Goal: Information Seeking & Learning: Check status

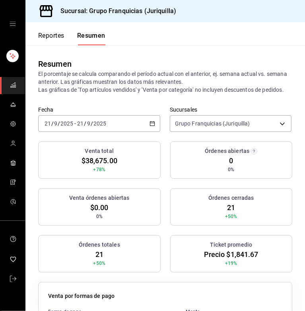
click at [133, 131] on div "[DATE] [DATE] - [DATE] [DATE]" at bounding box center [99, 123] width 122 height 17
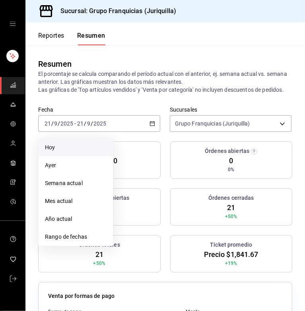
click at [60, 152] on span "Hoy" at bounding box center [76, 148] width 62 height 8
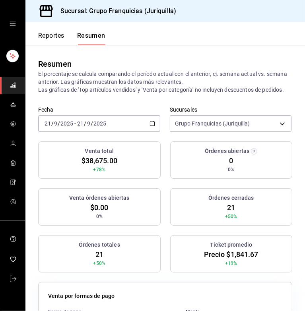
click at [103, 127] on input "2025" at bounding box center [100, 123] width 14 height 6
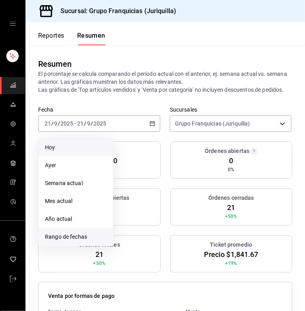
click at [79, 241] on span "Rango de fechas" at bounding box center [76, 237] width 62 height 8
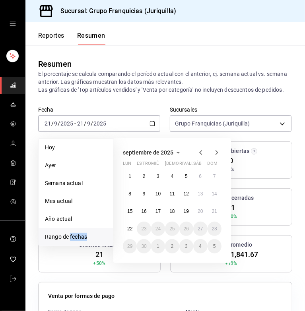
click at [79, 241] on span "Rango de fechas" at bounding box center [76, 237] width 62 height 8
drag, startPoint x: 79, startPoint y: 245, endPoint x: 125, endPoint y: 167, distance: 91.3
click at [125, 167] on div "[DATE] [PERSON_NAME] estropear mié jue rivalizar sáb dom 1 2 3 4 5 6 7 8 9 10 1…" at bounding box center [172, 200] width 118 height 125
click at [132, 233] on button "22" at bounding box center [130, 229] width 14 height 14
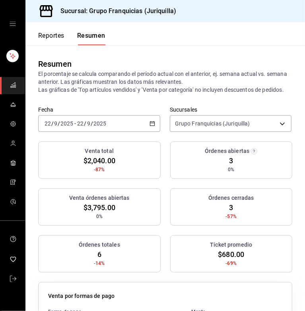
click at [151, 241] on div "Venta total $2,040.00 -87% Órdenes abiertas 3 0% Venta órdenes abiertas $3,795.…" at bounding box center [165, 212] width 254 height 141
click at [128, 132] on div "[DATE] [DATE] - [DATE] [DATE]" at bounding box center [99, 123] width 122 height 17
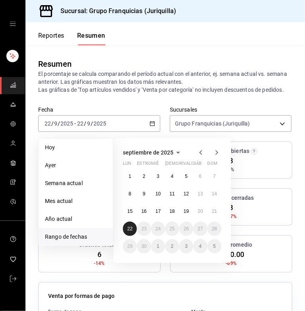
click at [130, 232] on abbr "22" at bounding box center [129, 229] width 5 height 6
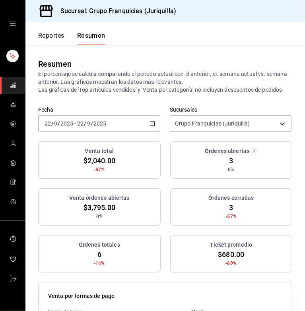
click at [128, 132] on div "[DATE] [DATE] - [DATE] [DATE]" at bounding box center [99, 123] width 122 height 17
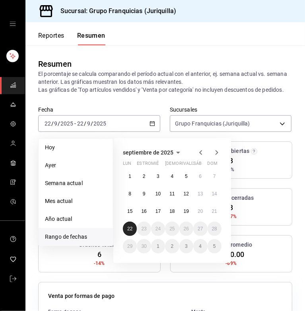
click at [125, 236] on button "22" at bounding box center [130, 229] width 14 height 14
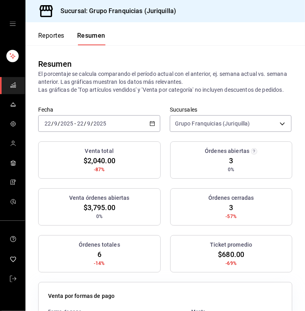
click at [57, 37] on font "Reportes" at bounding box center [51, 36] width 26 height 8
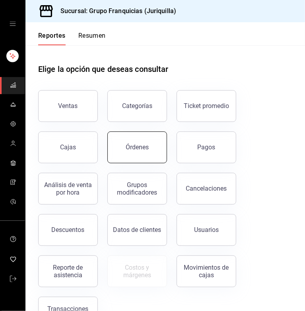
click at [113, 156] on button "Órdenes" at bounding box center [137, 148] width 60 height 32
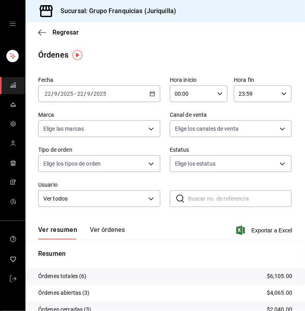
click at [147, 97] on div "[DATE] [DATE] - [DATE] [DATE]" at bounding box center [99, 93] width 122 height 17
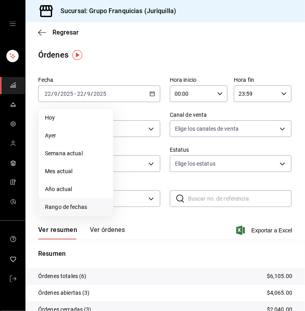
click at [70, 207] on span "Rango de fechas" at bounding box center [76, 207] width 62 height 8
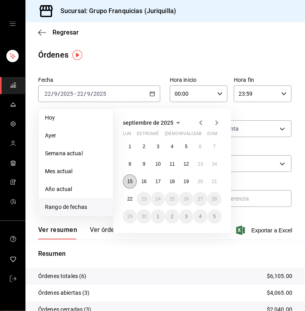
click at [129, 183] on abbr "15" at bounding box center [129, 182] width 5 height 6
click at [212, 183] on abbr "21" at bounding box center [214, 182] width 5 height 6
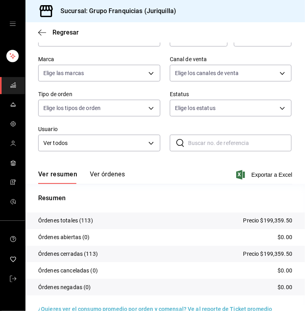
scroll to position [67, 0]
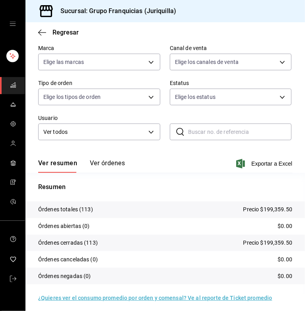
click at [105, 161] on button "Ver órdenes" at bounding box center [107, 166] width 35 height 14
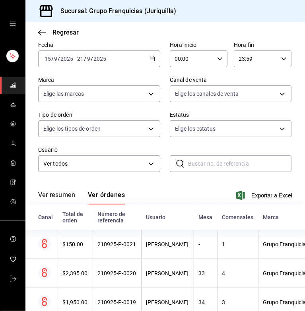
scroll to position [67, 0]
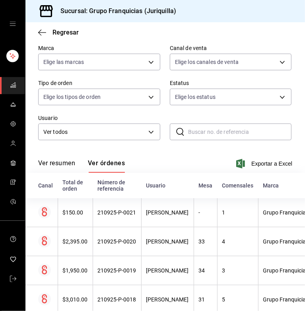
click at [110, 162] on button "Ver órdenes" at bounding box center [106, 166] width 37 height 14
click at [117, 137] on body "Sucursal: Grupo Franquicias (Juriquilla) Regresar Órdenes Fecha [DATE] [DATE] -…" at bounding box center [152, 155] width 305 height 311
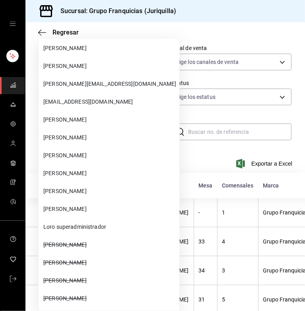
scroll to position [210, 0]
click at [64, 169] on span "[PERSON_NAME]" at bounding box center [109, 173] width 133 height 8
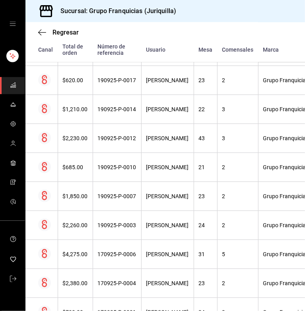
scroll to position [946, 0]
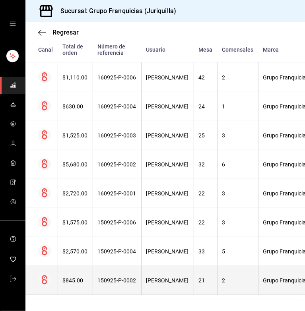
click at [46, 266] on th at bounding box center [41, 280] width 32 height 29
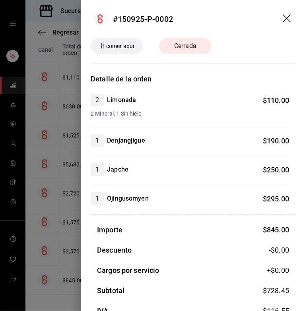
drag, startPoint x: 200, startPoint y: 159, endPoint x: 219, endPoint y: 119, distance: 44.3
click at [200, 159] on div "2 Limonada $ 110.00 2 Mineral, 1 Sin hielo 1 Denjangjigue $ 190.00 1 Japche $ 2…" at bounding box center [193, 149] width 205 height 111
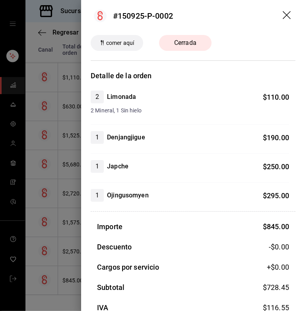
scroll to position [0, 0]
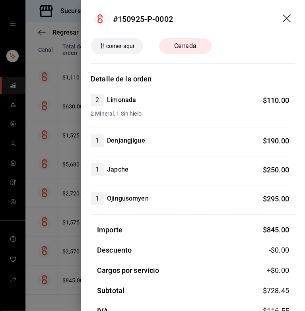
click at [283, 19] on icon "arrastrar" at bounding box center [287, 18] width 8 height 8
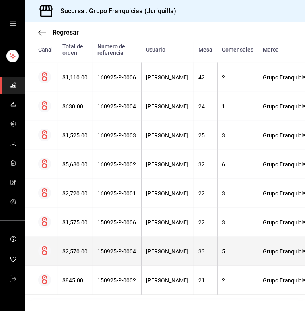
click at [106, 240] on th "150925-P-0004" at bounding box center [117, 251] width 49 height 29
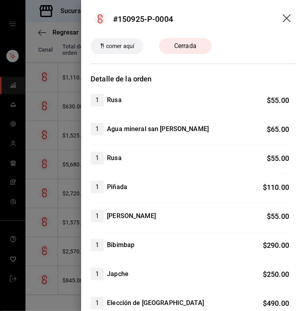
click at [284, 16] on icon "arrastrar" at bounding box center [287, 18] width 8 height 8
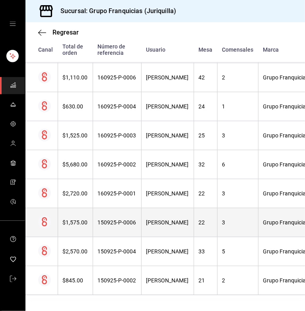
click at [130, 223] on th "150925-P-0006" at bounding box center [117, 222] width 49 height 29
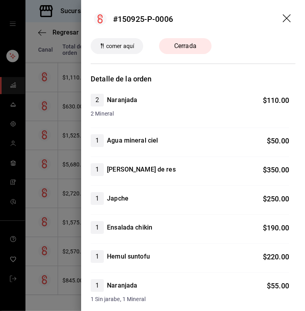
click at [283, 17] on icon "arrastrar" at bounding box center [287, 18] width 8 height 8
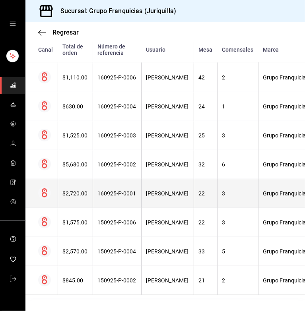
click at [122, 192] on th "160925-P-0001" at bounding box center [117, 193] width 49 height 29
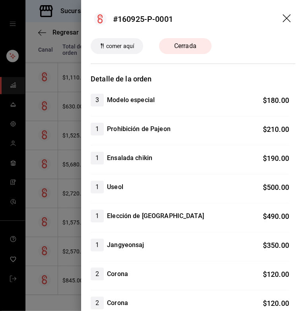
click at [282, 12] on header "#160925-P-0001" at bounding box center [193, 19] width 224 height 38
click at [283, 20] on icon "arrastrar" at bounding box center [287, 18] width 8 height 8
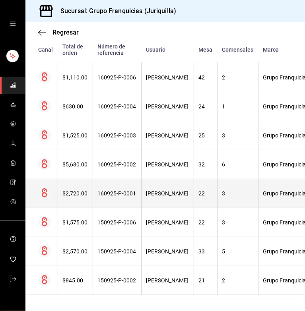
click at [135, 182] on th "160925-P-0001" at bounding box center [117, 193] width 49 height 29
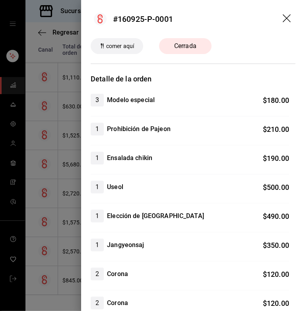
click at [283, 19] on icon "arrastrar" at bounding box center [287, 18] width 8 height 8
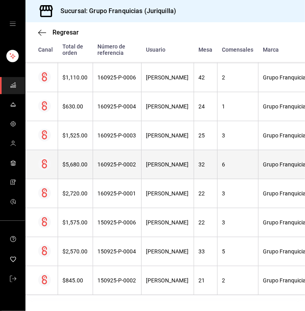
click at [108, 155] on th "160925-P-0002" at bounding box center [117, 164] width 49 height 29
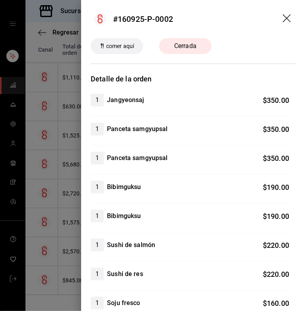
click at [283, 21] on icon "arrastrar" at bounding box center [288, 19] width 10 height 10
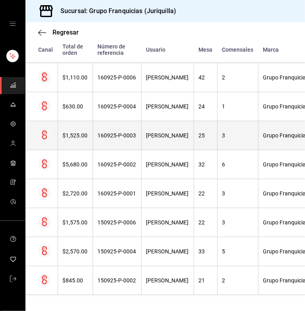
click at [167, 121] on th "[PERSON_NAME]" at bounding box center [167, 135] width 52 height 29
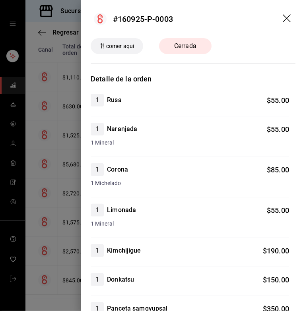
click at [283, 15] on icon "arrastrar" at bounding box center [288, 19] width 10 height 10
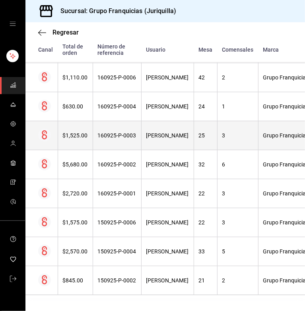
click at [127, 123] on th "160925-P-0003" at bounding box center [117, 135] width 49 height 29
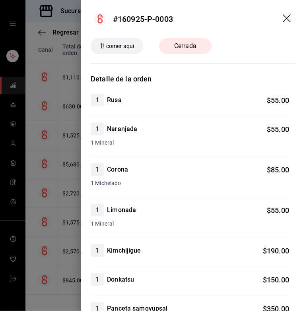
click at [276, 17] on header "#160925-P-0003" at bounding box center [193, 19] width 224 height 38
click at [286, 14] on header "#160925-P-0003" at bounding box center [193, 19] width 224 height 38
click at [283, 16] on icon "arrastrar" at bounding box center [288, 19] width 10 height 10
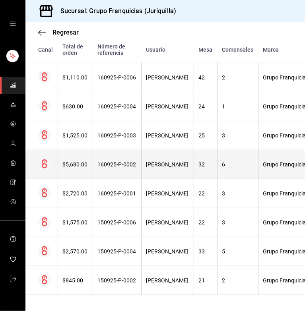
click at [137, 159] on th "160925-P-0002" at bounding box center [117, 164] width 49 height 29
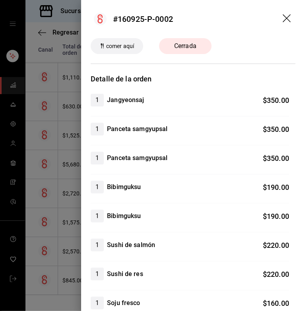
click at [283, 16] on icon "arrastrar" at bounding box center [287, 18] width 8 height 8
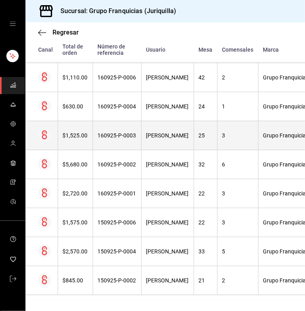
click at [152, 139] on th "[PERSON_NAME]" at bounding box center [167, 135] width 52 height 29
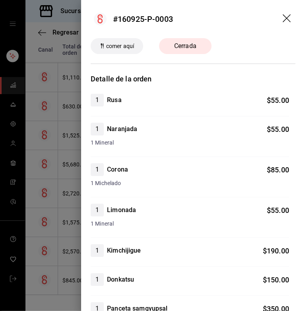
click at [283, 17] on icon "arrastrar" at bounding box center [288, 19] width 10 height 10
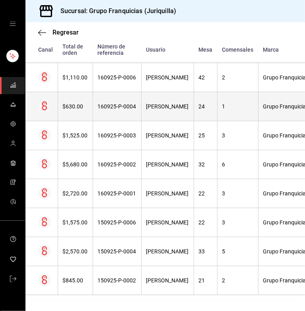
click at [124, 103] on div "160925-P-0004" at bounding box center [117, 106] width 39 height 6
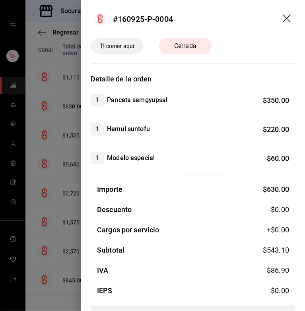
click at [283, 16] on icon "arrastrar" at bounding box center [288, 19] width 10 height 10
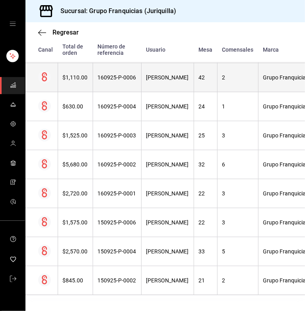
click at [155, 76] on th "[PERSON_NAME]" at bounding box center [167, 77] width 52 height 29
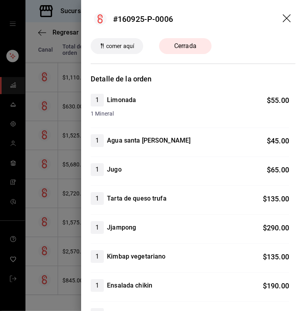
click at [283, 14] on icon "arrastrar" at bounding box center [288, 19] width 10 height 10
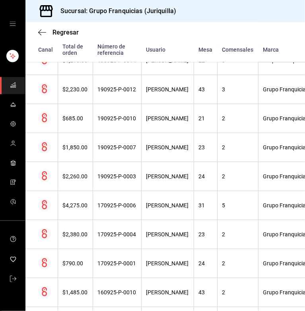
scroll to position [701, 0]
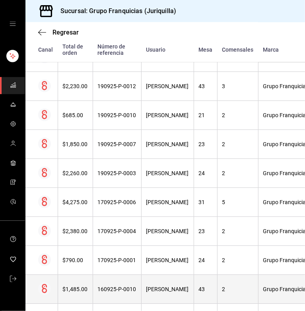
click at [120, 297] on th "160925-P-0010" at bounding box center [117, 289] width 49 height 29
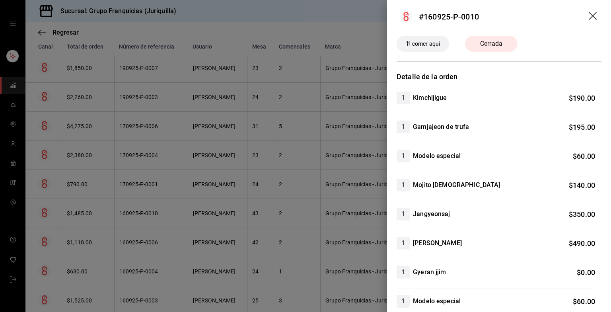
scroll to position [0, 0]
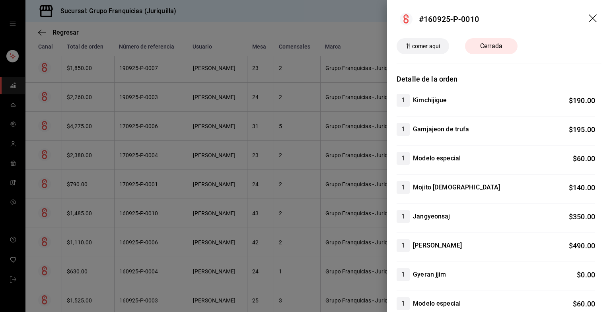
click at [305, 162] on div at bounding box center [305, 156] width 611 height 312
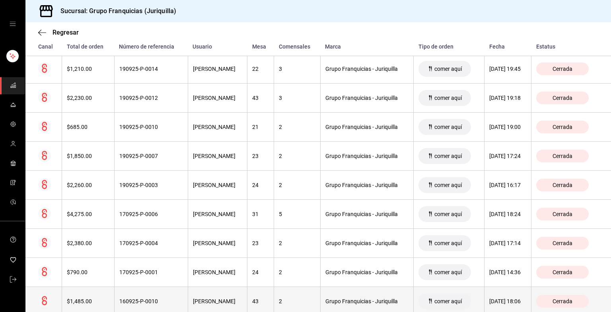
scroll to position [614, 0]
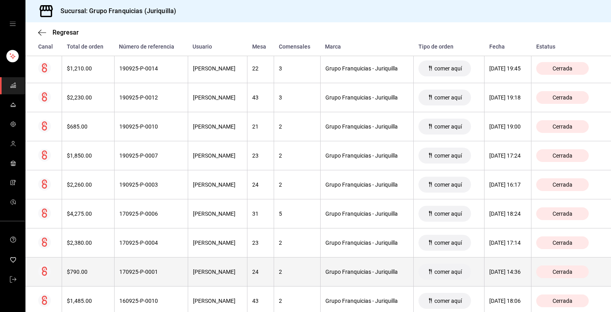
click at [154, 263] on th "170925-P-0001" at bounding box center [151, 271] width 74 height 29
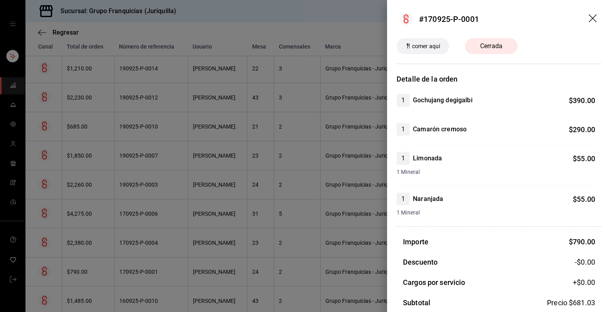
click at [146, 161] on div at bounding box center [305, 156] width 611 height 312
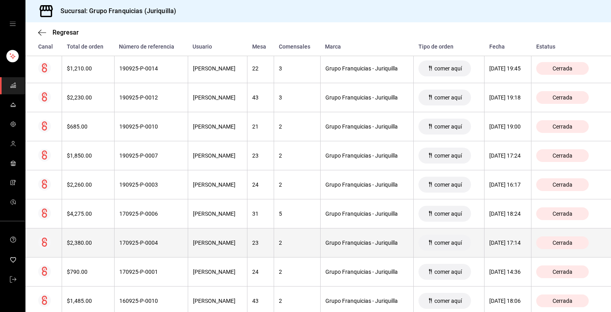
click at [146, 240] on div "170925-P-0004" at bounding box center [151, 242] width 64 height 6
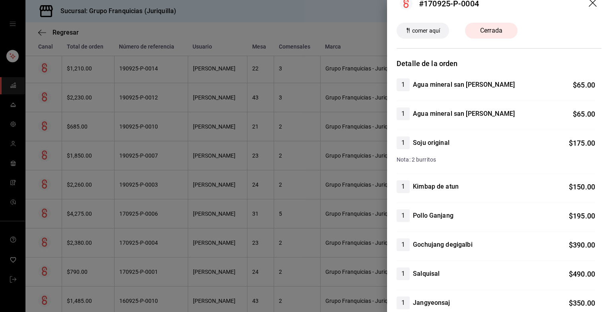
scroll to position [0, 0]
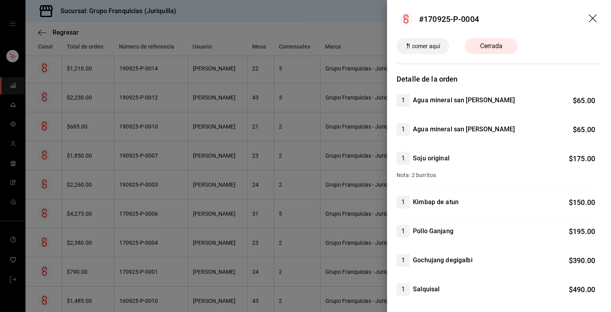
click at [305, 16] on icon "arrastrar" at bounding box center [594, 19] width 10 height 10
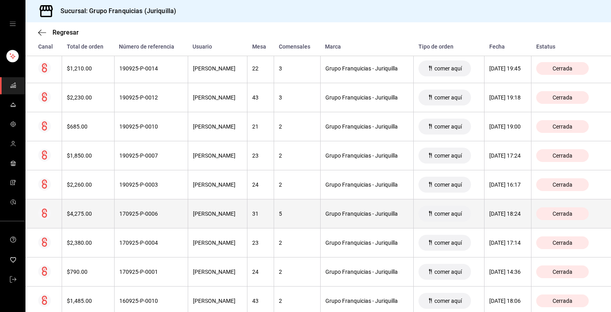
click at [162, 218] on th "170925-P-0006" at bounding box center [151, 213] width 74 height 29
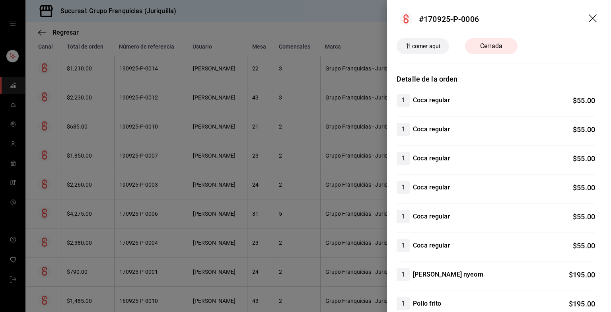
click at [305, 14] on header "#170925-P-0006" at bounding box center [499, 19] width 224 height 38
click at [305, 19] on icon "arrastrar" at bounding box center [594, 19] width 10 height 10
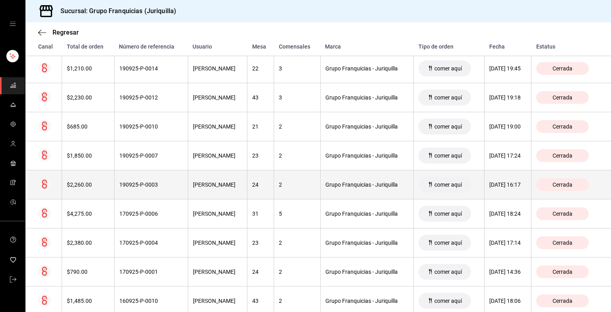
click at [193, 174] on th "[PERSON_NAME]" at bounding box center [218, 184] width 60 height 29
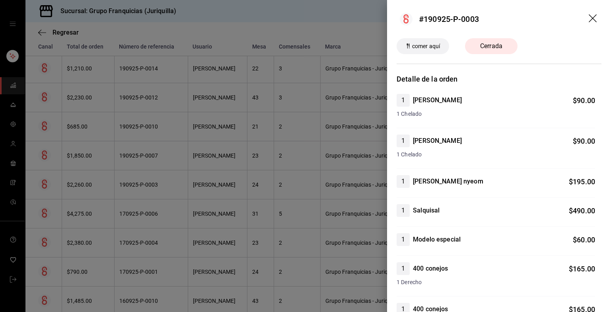
click at [305, 19] on header "#190925-P-0003" at bounding box center [499, 19] width 224 height 38
click at [305, 16] on icon "arrastrar" at bounding box center [594, 19] width 10 height 10
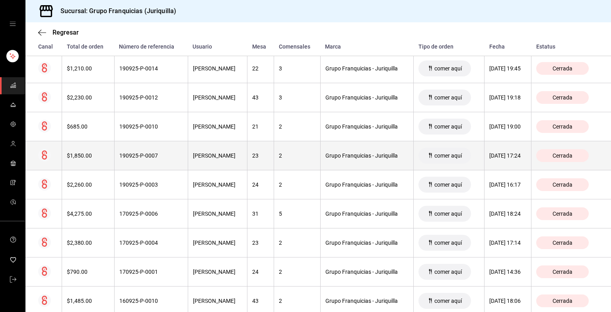
click at [247, 155] on th "23" at bounding box center [260, 155] width 27 height 29
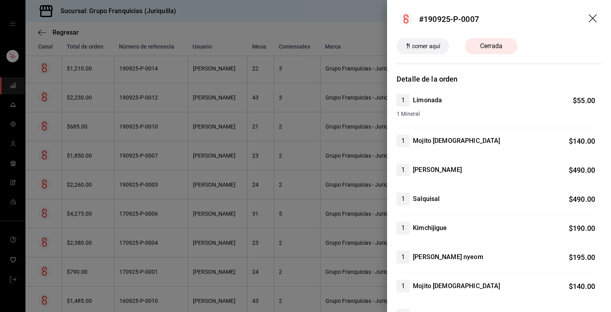
click at [305, 17] on header "#190925-P-0007" at bounding box center [499, 19] width 224 height 38
click at [305, 16] on icon "arrastrar" at bounding box center [594, 19] width 10 height 10
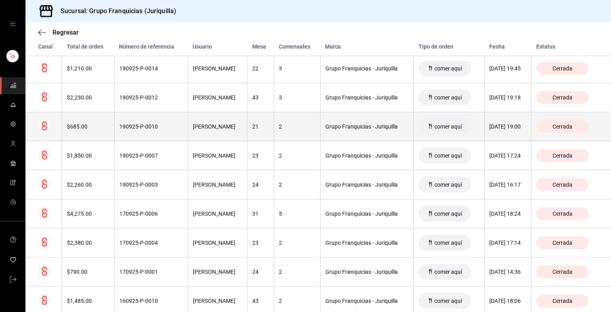
click at [177, 136] on th "190925-P-0010" at bounding box center [151, 126] width 74 height 29
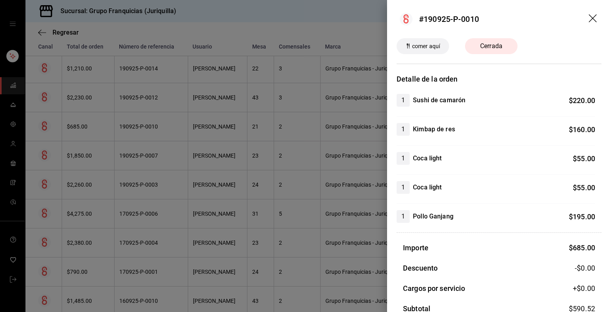
click at [305, 19] on icon "arrastrar" at bounding box center [594, 19] width 10 height 10
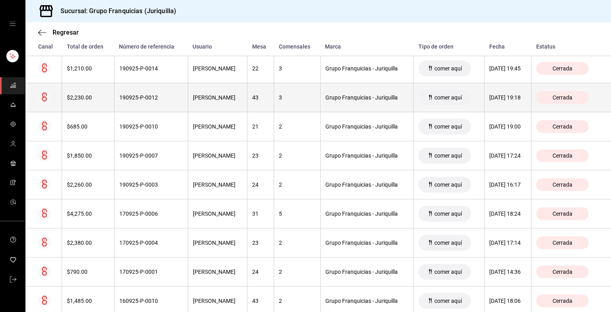
click at [172, 96] on div "190925-P-0012" at bounding box center [151, 97] width 64 height 6
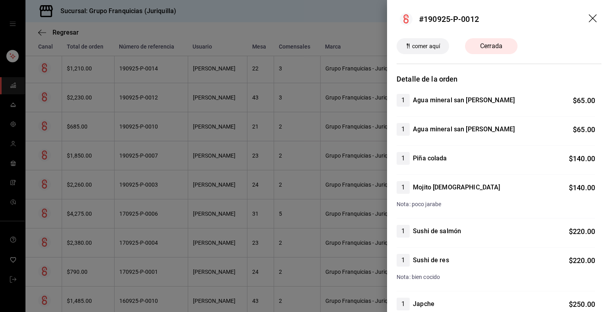
click at [305, 17] on icon "arrastrar" at bounding box center [593, 18] width 8 height 8
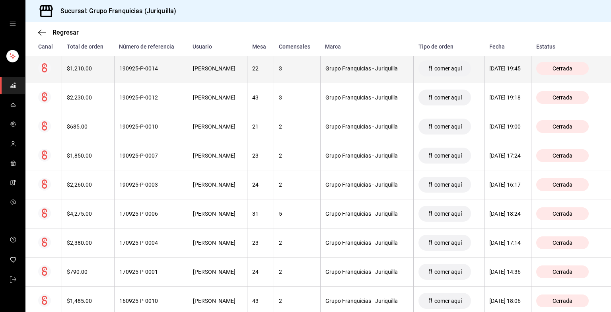
click at [170, 66] on div "190925-P-0014" at bounding box center [151, 68] width 64 height 6
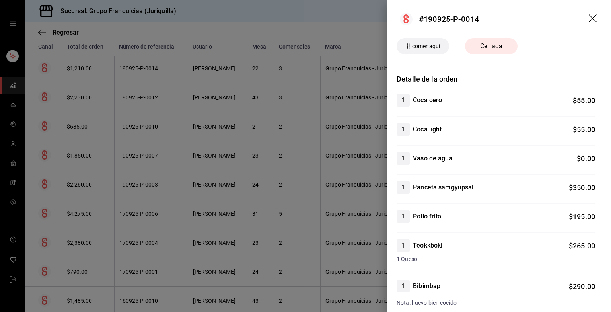
click at [305, 13] on header "#190925-P-0014" at bounding box center [499, 19] width 224 height 38
click at [305, 20] on icon "arrastrar" at bounding box center [594, 19] width 10 height 10
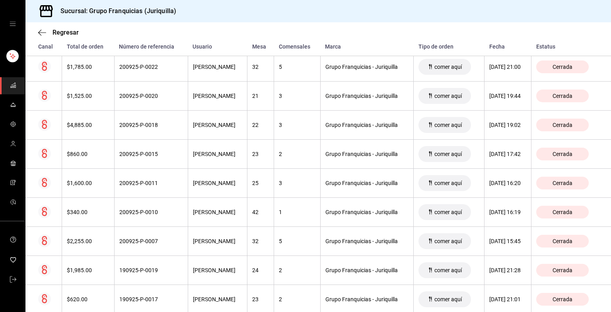
scroll to position [355, 0]
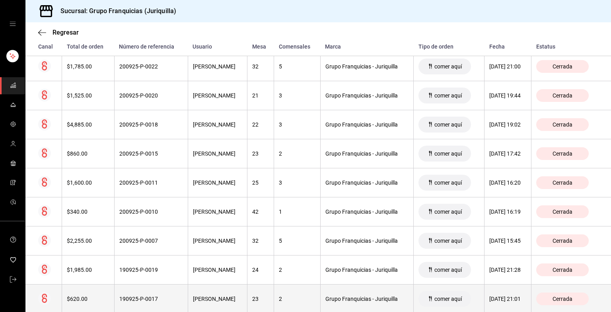
click at [157, 299] on div "190925-P-0017" at bounding box center [151, 298] width 64 height 6
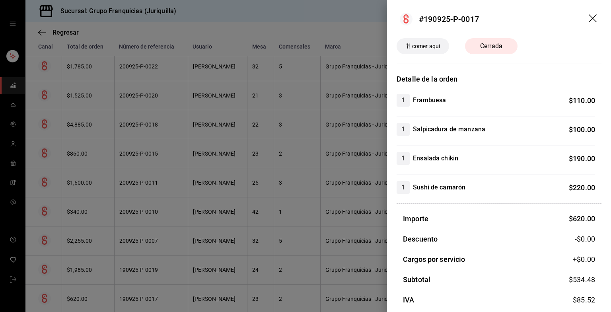
click at [305, 16] on icon "arrastrar" at bounding box center [594, 19] width 10 height 10
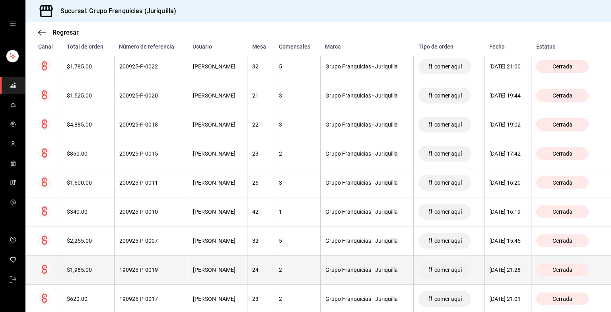
click at [218, 274] on th "[PERSON_NAME]" at bounding box center [218, 269] width 60 height 29
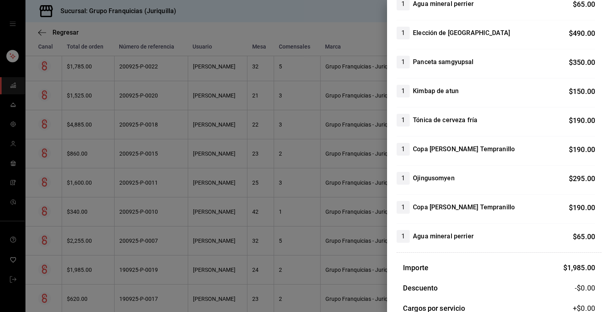
scroll to position [0, 0]
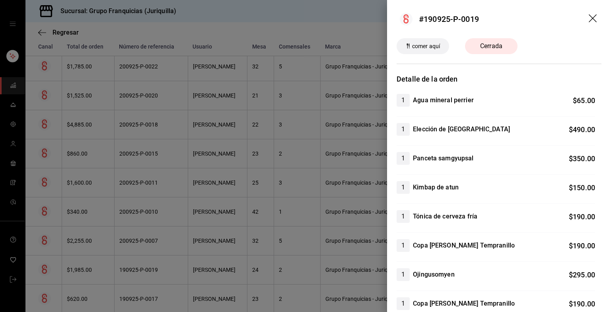
click at [305, 16] on icon "arrastrar" at bounding box center [594, 19] width 10 height 10
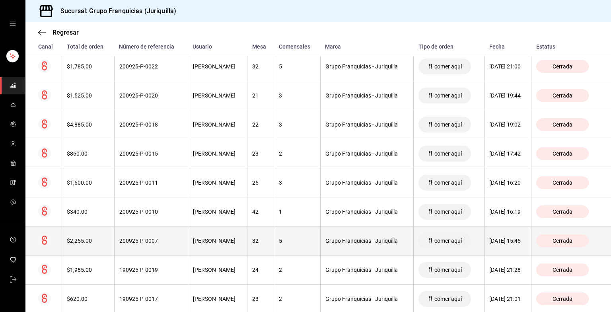
click at [175, 250] on th "200925-P-0007" at bounding box center [151, 240] width 74 height 29
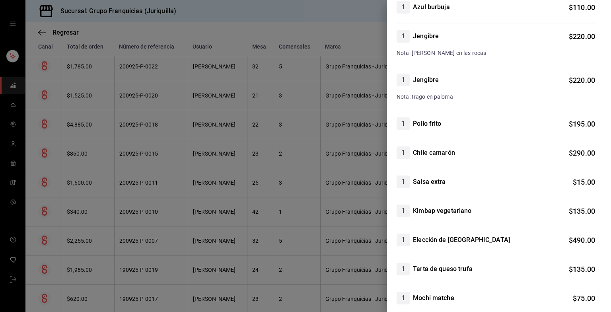
scroll to position [195, 0]
drag, startPoint x: 477, startPoint y: 102, endPoint x: 410, endPoint y: 209, distance: 125.9
click at [305, 209] on div "1 Kimbap vegetariano" at bounding box center [433, 210] width 75 height 13
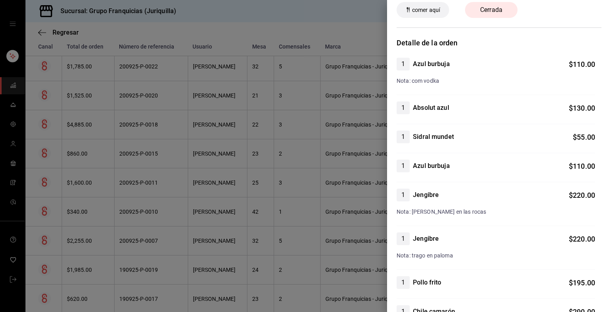
scroll to position [28, 0]
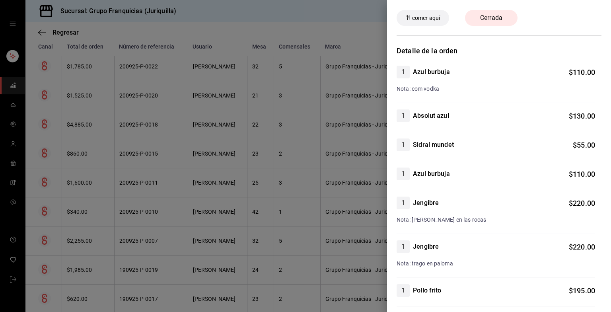
drag, startPoint x: 410, startPoint y: 209, endPoint x: 414, endPoint y: 266, distance: 57.0
click at [305, 266] on span "Nota: trago en paloma" at bounding box center [424, 263] width 56 height 6
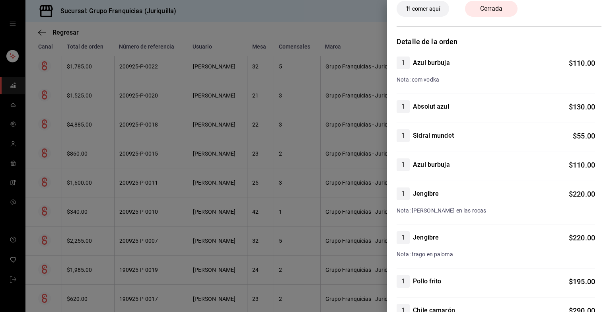
scroll to position [0, 0]
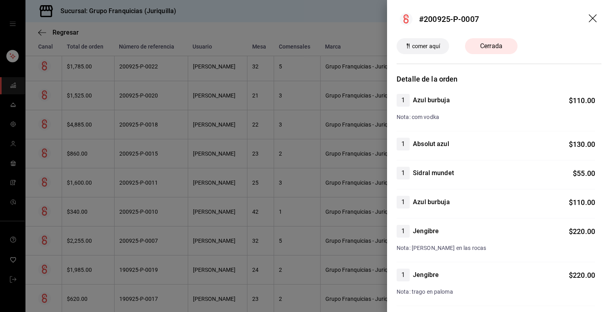
click at [305, 15] on icon "arrastrar" at bounding box center [594, 19] width 10 height 10
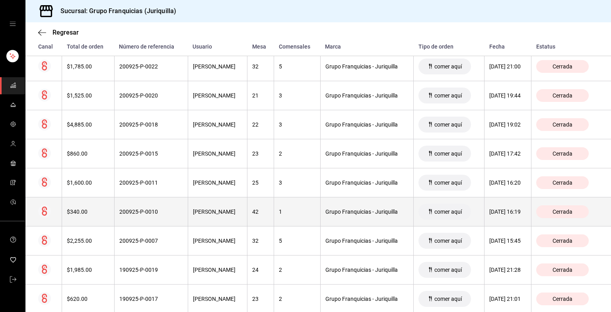
click at [194, 210] on div "[PERSON_NAME]" at bounding box center [218, 211] width 50 height 6
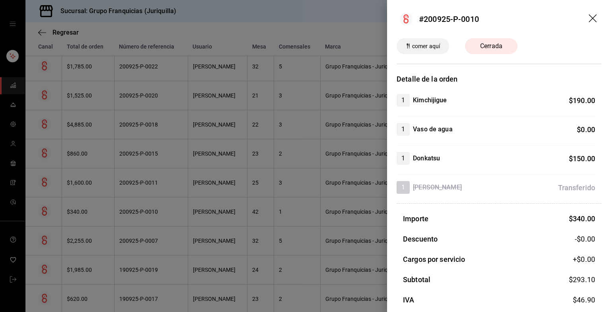
click at [305, 21] on icon "arrastrar" at bounding box center [594, 19] width 10 height 10
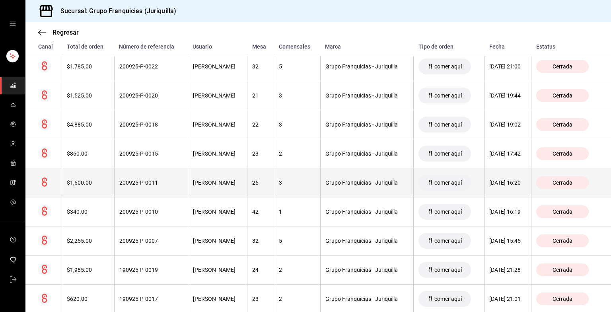
click at [169, 180] on div "200925-P-0011" at bounding box center [151, 182] width 64 height 6
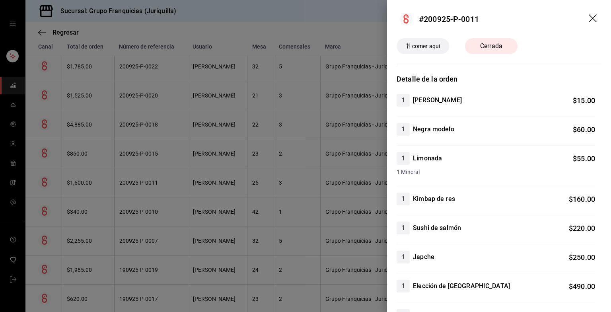
click at [305, 19] on icon "arrastrar" at bounding box center [593, 18] width 8 height 8
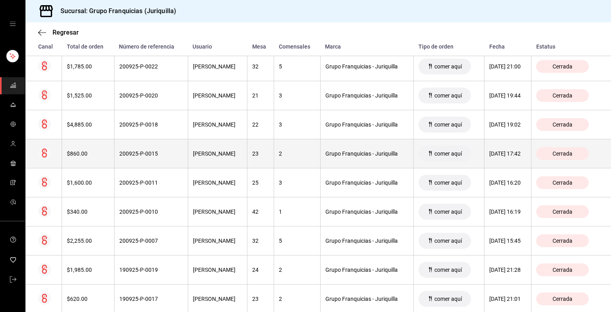
click at [153, 164] on th "200925-P-0015" at bounding box center [151, 153] width 74 height 29
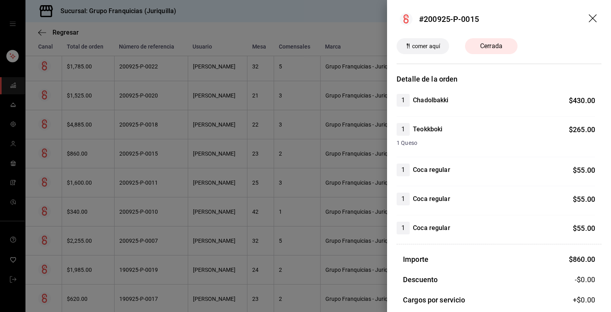
click at [305, 20] on icon "arrastrar" at bounding box center [594, 19] width 10 height 10
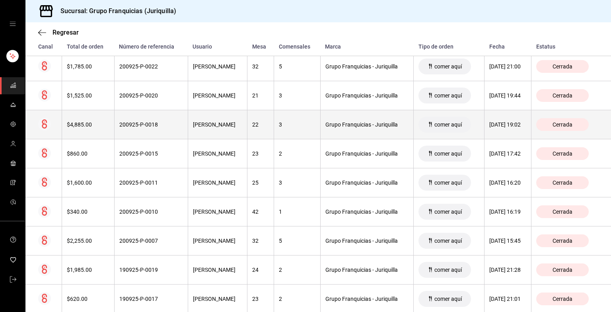
click at [204, 135] on th "[PERSON_NAME]" at bounding box center [218, 124] width 60 height 29
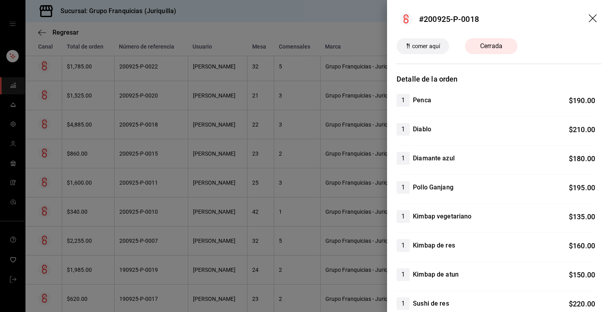
click at [305, 19] on icon "arrastrar" at bounding box center [593, 18] width 8 height 8
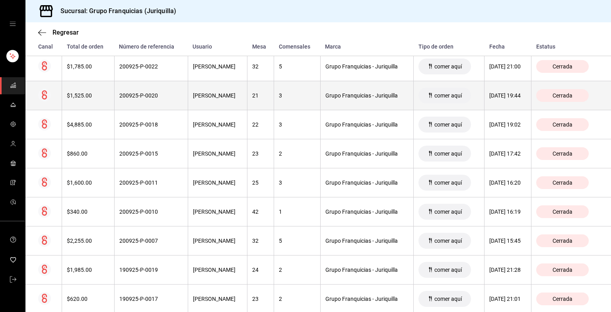
click at [199, 86] on th "[PERSON_NAME]" at bounding box center [218, 95] width 60 height 29
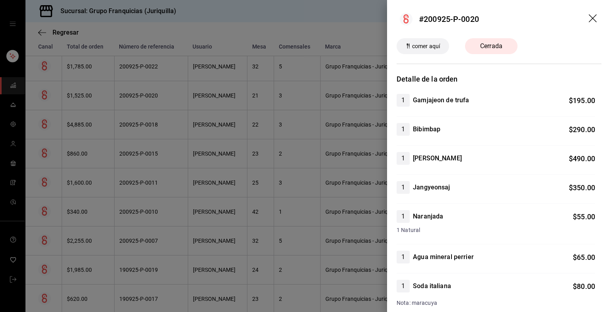
click at [305, 16] on header "#200925-P-0020" at bounding box center [499, 19] width 224 height 38
click at [305, 18] on icon "arrastrar" at bounding box center [594, 19] width 10 height 10
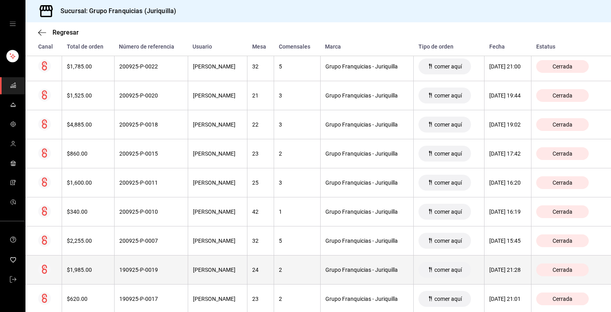
click at [175, 263] on th "190925-P-0019" at bounding box center [151, 269] width 74 height 29
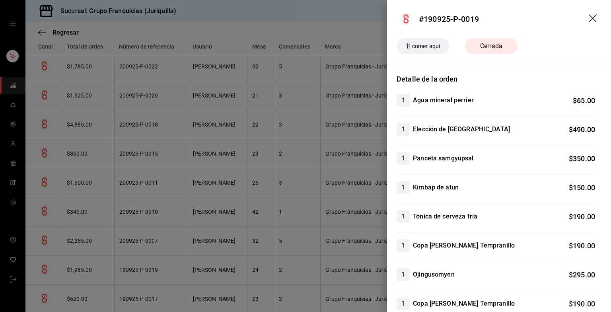
click at [305, 17] on icon "arrastrar" at bounding box center [593, 18] width 8 height 8
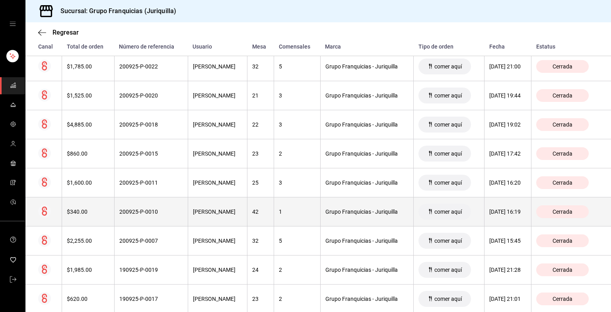
click at [180, 208] on th "200925-P-0010" at bounding box center [151, 211] width 74 height 29
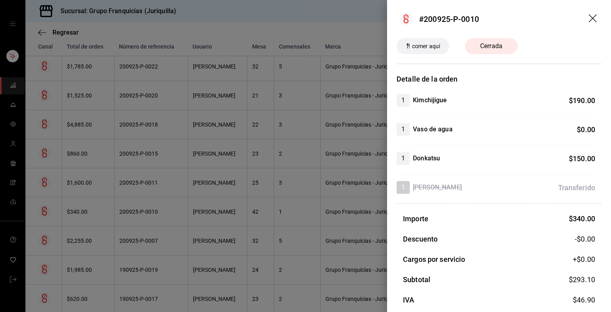
click at [305, 19] on icon "arrastrar" at bounding box center [594, 19] width 10 height 10
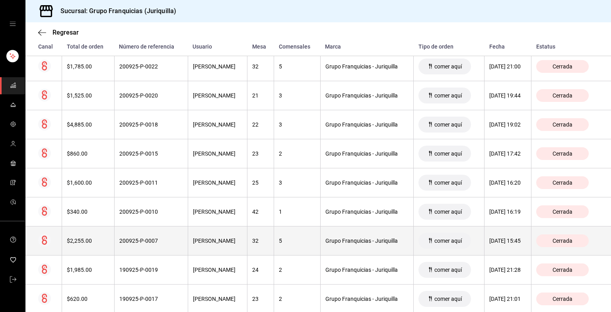
click at [188, 231] on th "[PERSON_NAME]" at bounding box center [218, 240] width 60 height 29
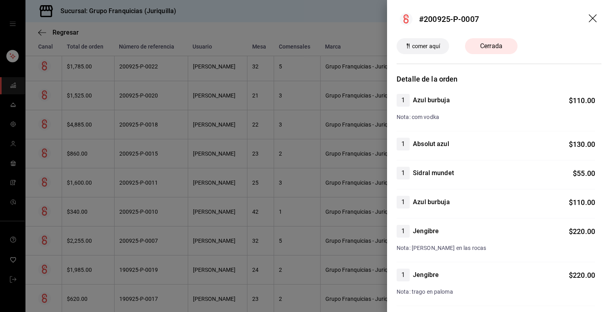
click at [305, 21] on icon "arrastrar" at bounding box center [594, 19] width 10 height 10
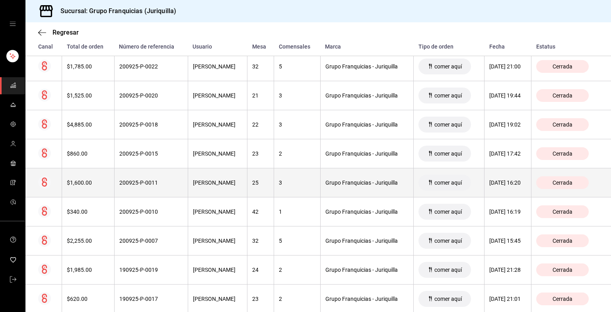
click at [146, 187] on th "200925-P-0011" at bounding box center [151, 182] width 74 height 29
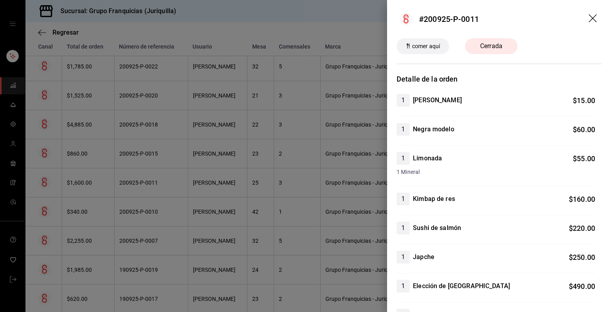
click at [262, 216] on div at bounding box center [305, 156] width 611 height 312
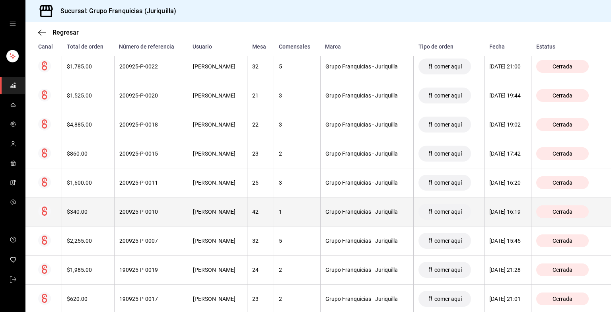
click at [137, 214] on div "200925-P-0010" at bounding box center [151, 211] width 64 height 6
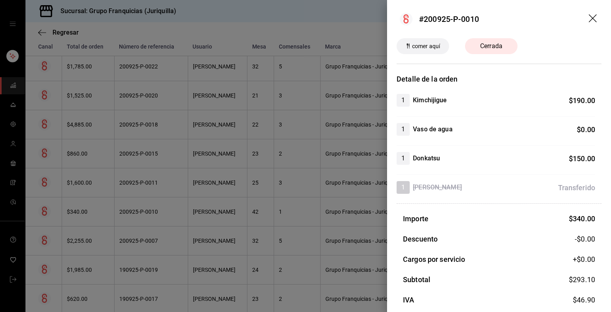
click at [189, 226] on div at bounding box center [305, 156] width 611 height 312
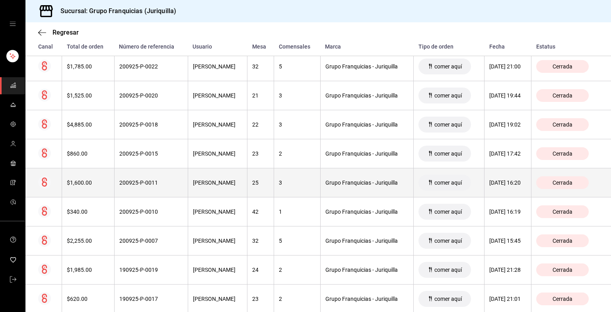
click at [147, 187] on th "200925-P-0011" at bounding box center [151, 182] width 74 height 29
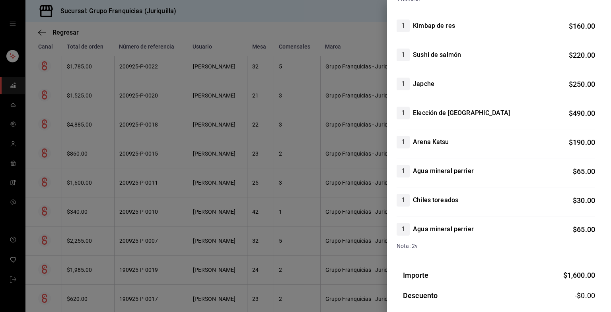
scroll to position [172, 0]
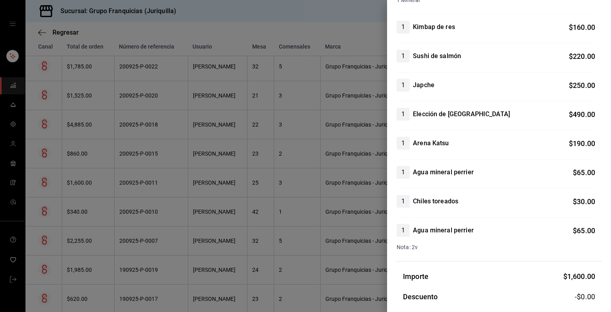
click at [239, 212] on div at bounding box center [305, 156] width 611 height 312
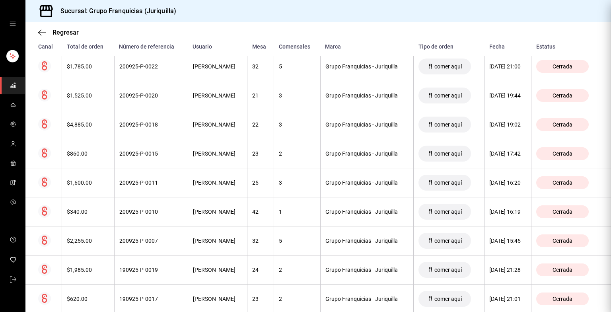
scroll to position [0, 0]
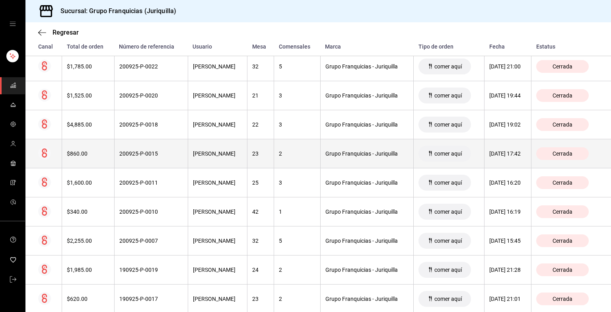
click at [151, 153] on div "200925-P-0015" at bounding box center [151, 153] width 64 height 6
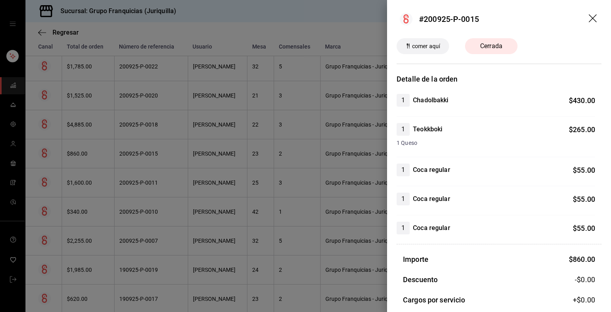
click at [305, 243] on div at bounding box center [305, 156] width 611 height 312
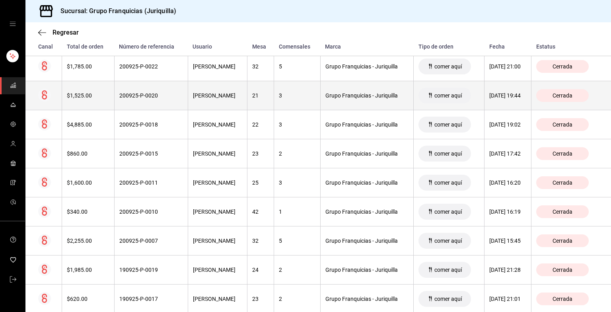
click at [161, 94] on div "200925-P-0020" at bounding box center [151, 95] width 64 height 6
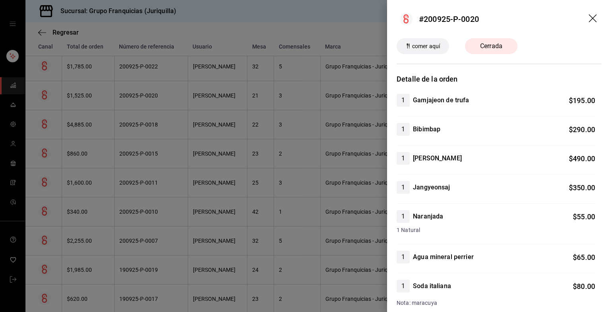
click at [157, 177] on div at bounding box center [305, 156] width 611 height 312
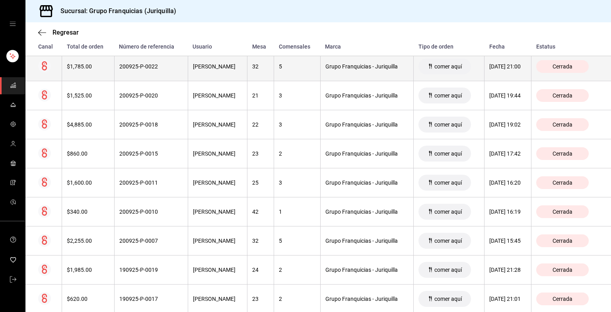
click at [143, 72] on th "200925-P-0022" at bounding box center [151, 66] width 74 height 29
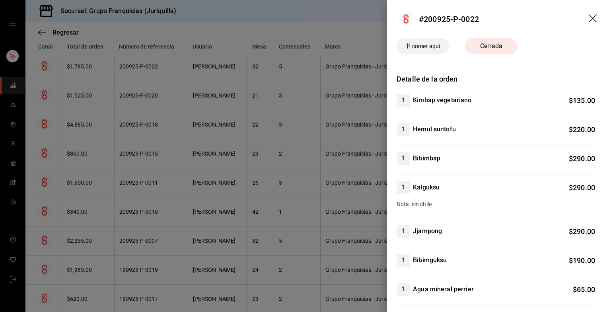
drag, startPoint x: 143, startPoint y: 72, endPoint x: 414, endPoint y: 129, distance: 276.4
click at [305, 129] on div "#200925-P-0022 comer aquí Cerrada Detalle de la orden 1 Kimbap vegetariano $ 13…" at bounding box center [305, 156] width 611 height 312
click at [186, 233] on div at bounding box center [305, 156] width 611 height 312
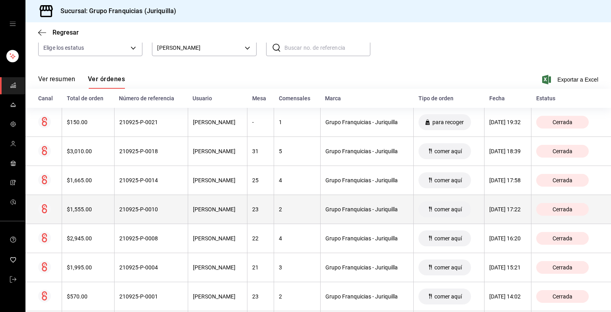
scroll to position [81, 0]
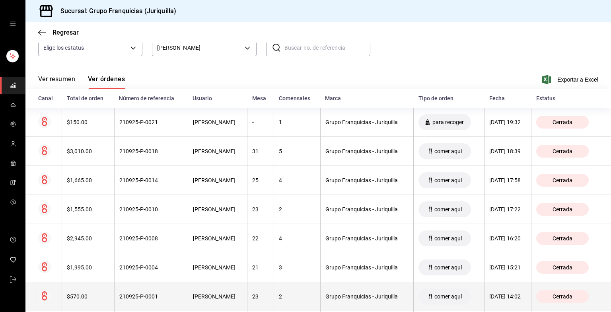
click at [143, 293] on div "210925-P-0001" at bounding box center [151, 296] width 64 height 6
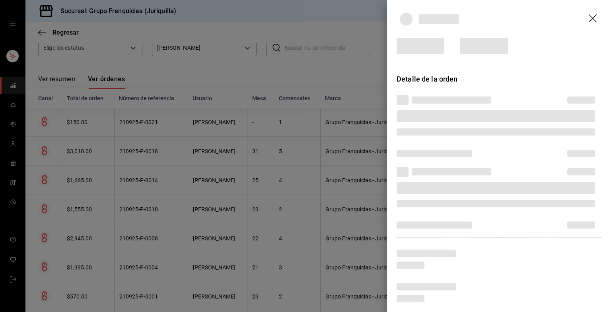
click at [305, 104] on div at bounding box center [305, 156] width 611 height 312
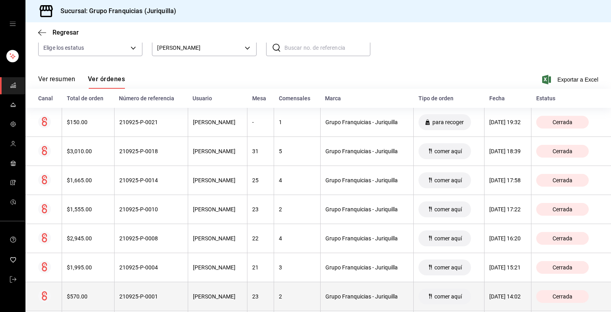
click at [159, 305] on th "210925-P-0001" at bounding box center [151, 296] width 74 height 29
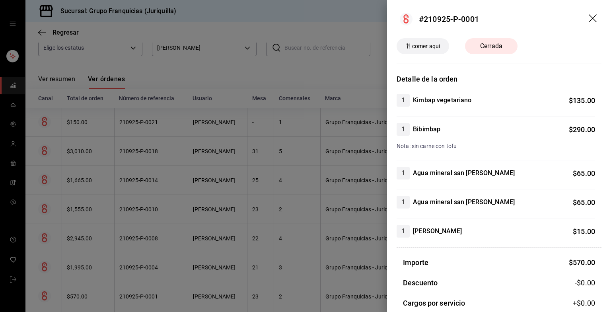
click at [264, 223] on div at bounding box center [305, 156] width 611 height 312
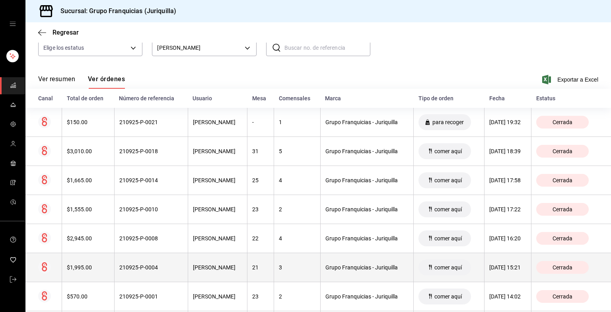
click at [146, 269] on div "210925-P-0004" at bounding box center [151, 267] width 64 height 6
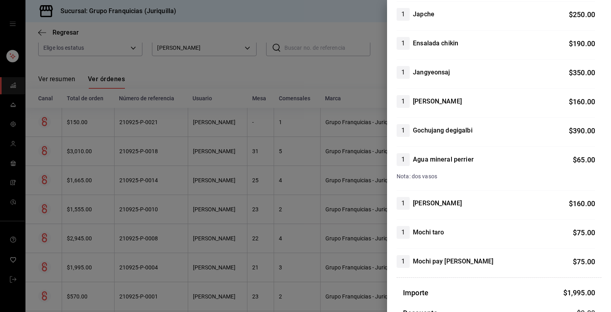
scroll to position [0, 0]
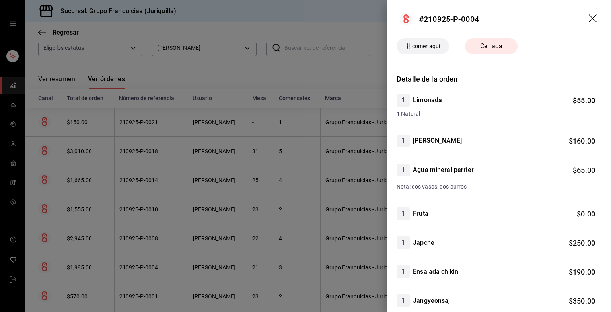
click at [304, 244] on div at bounding box center [305, 156] width 611 height 312
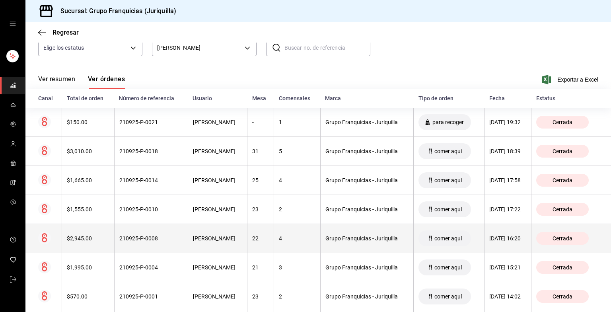
click at [171, 235] on div "210925-P-0008" at bounding box center [151, 238] width 64 height 6
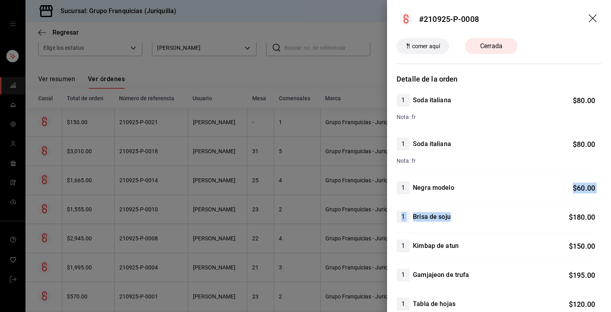
drag, startPoint x: 494, startPoint y: 205, endPoint x: 498, endPoint y: 189, distance: 16.0
click at [305, 16] on icon "arrastrar" at bounding box center [593, 18] width 8 height 8
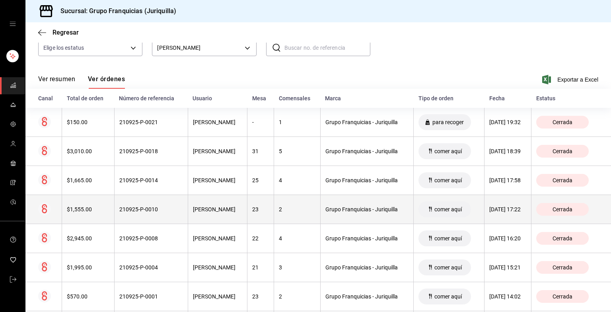
click at [152, 209] on div "210925-P-0010" at bounding box center [151, 209] width 64 height 6
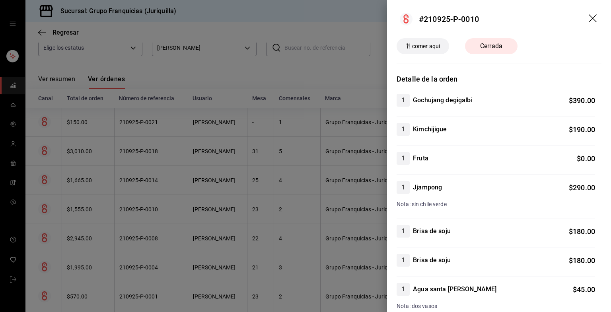
click at [305, 16] on icon "arrastrar" at bounding box center [594, 19] width 10 height 10
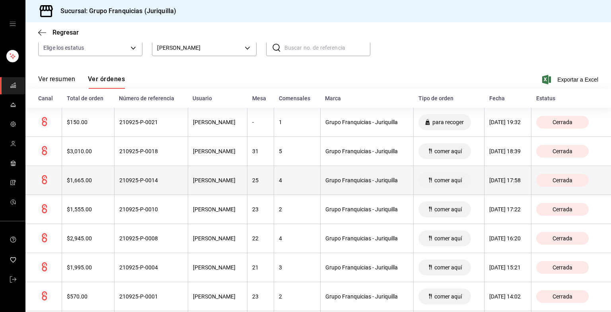
click at [212, 187] on th "[PERSON_NAME]" at bounding box center [218, 180] width 60 height 29
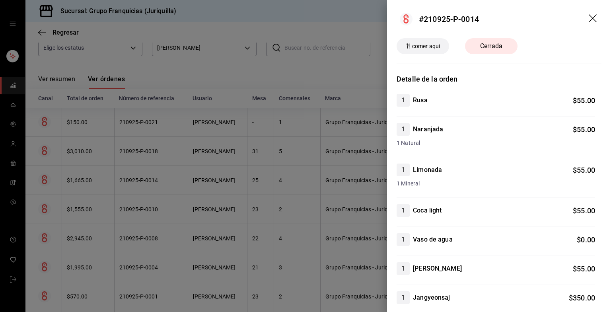
click at [305, 14] on icon "arrastrar" at bounding box center [594, 19] width 10 height 10
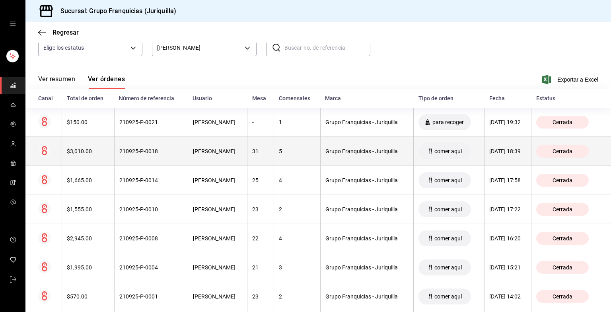
click at [137, 148] on div "210925-P-0018" at bounding box center [151, 151] width 64 height 6
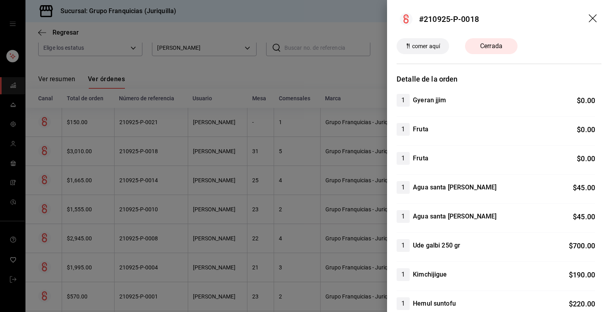
drag, startPoint x: 137, startPoint y: 148, endPoint x: 493, endPoint y: 100, distance: 359.5
click at [305, 100] on div "#210925-P-0018 comer aquí Cerrada Detalle de la orden 1 Gyeran jjim $ 0.00 1 Fr…" at bounding box center [305, 156] width 611 height 312
click at [305, 20] on icon "arrastrar" at bounding box center [594, 19] width 10 height 10
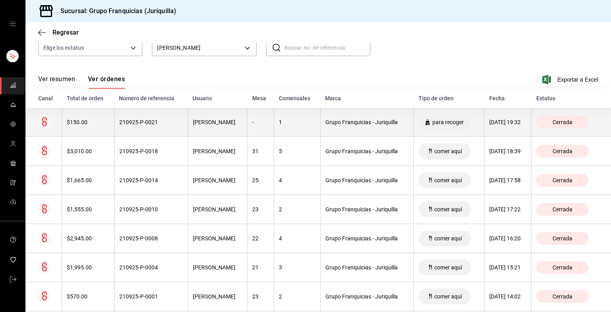
click at [274, 130] on th "1" at bounding box center [297, 122] width 47 height 29
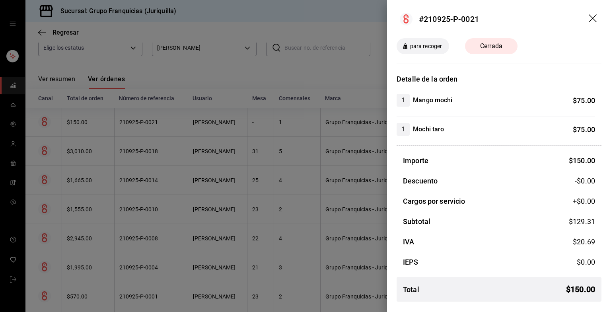
click at [228, 169] on div at bounding box center [305, 156] width 611 height 312
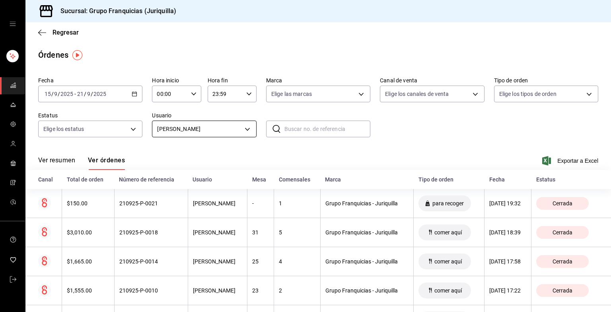
click at [196, 130] on body "Sucursal: Grupo Franquicias (Juriquilla) Regresar Órdenes Fecha [DATE] [DATE] -…" at bounding box center [305, 156] width 611 height 312
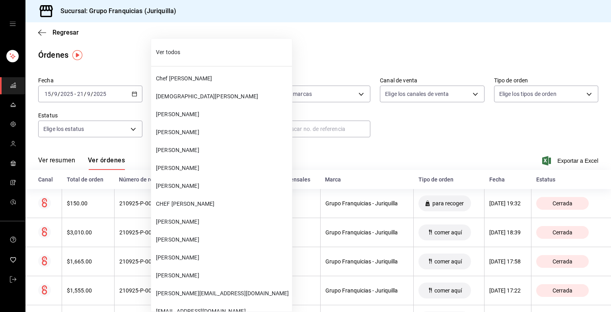
scroll to position [208, 0]
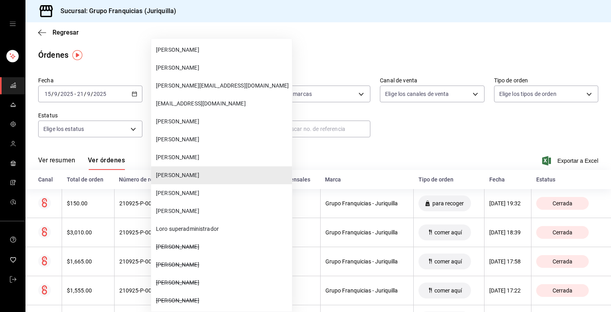
click at [194, 148] on li "[PERSON_NAME]" at bounding box center [221, 157] width 141 height 18
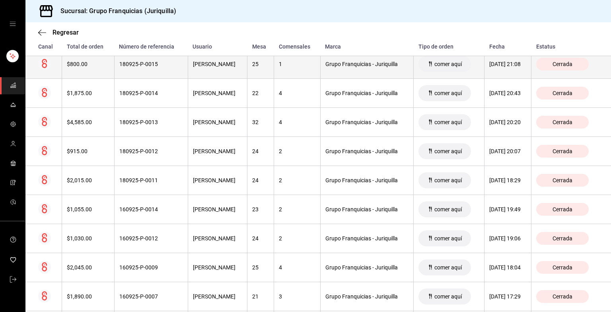
scroll to position [863, 0]
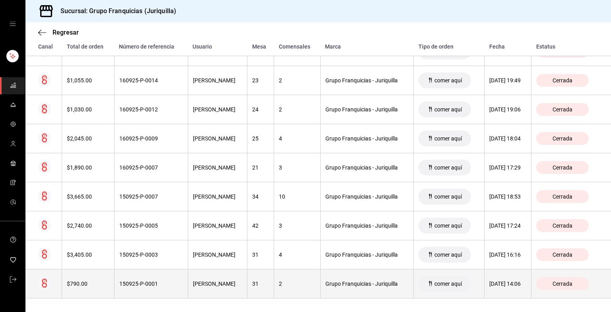
click at [214, 284] on div "[PERSON_NAME]" at bounding box center [218, 283] width 50 height 6
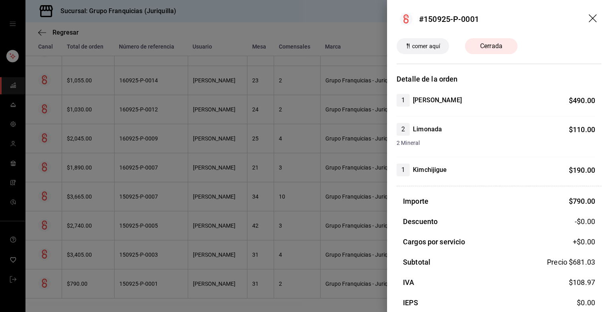
click at [305, 21] on icon "arrastrar" at bounding box center [594, 19] width 10 height 10
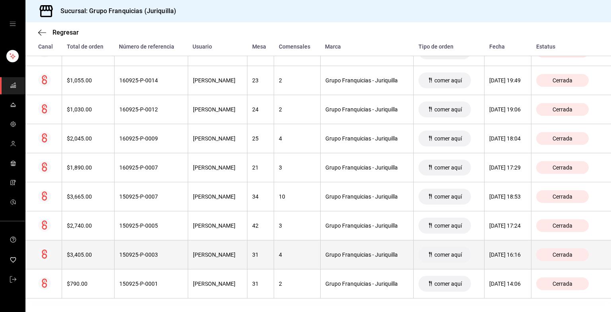
click at [171, 247] on th "150925-P-0003" at bounding box center [151, 254] width 74 height 29
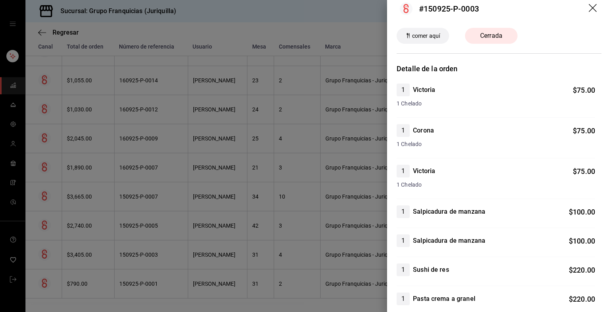
scroll to position [0, 0]
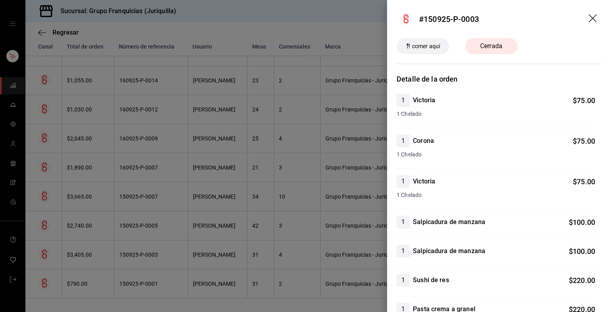
click at [305, 21] on icon "arrastrar" at bounding box center [594, 19] width 10 height 10
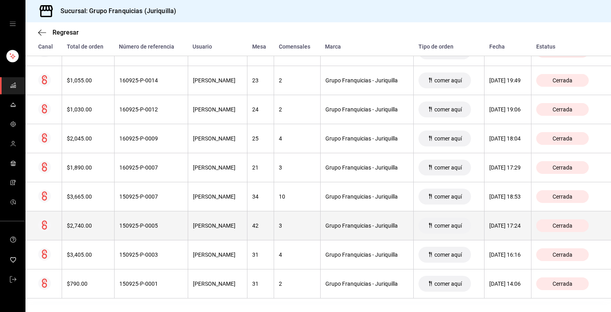
click at [252, 223] on div "42" at bounding box center [260, 225] width 17 height 6
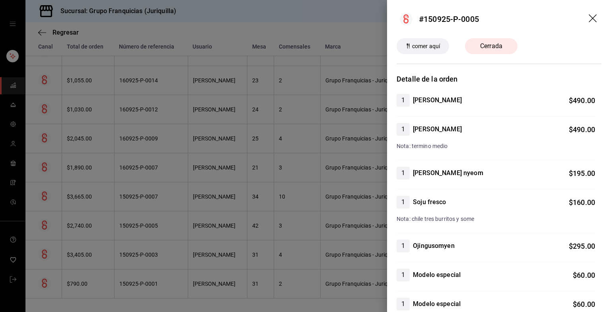
click at [305, 14] on header "#150925-P-0005" at bounding box center [499, 19] width 224 height 38
click at [305, 19] on icon "arrastrar" at bounding box center [594, 19] width 10 height 10
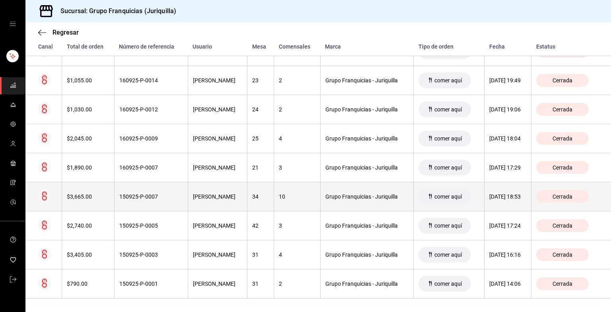
click at [188, 198] on th "[PERSON_NAME]" at bounding box center [218, 196] width 60 height 29
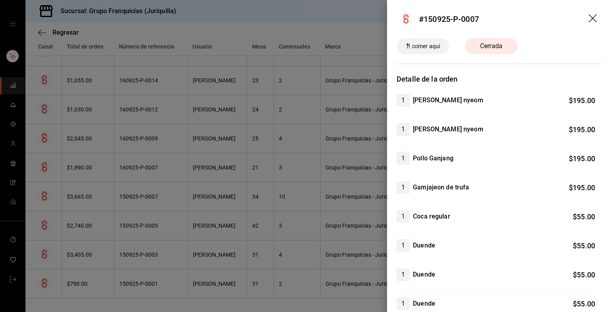
click at [305, 21] on icon "arrastrar" at bounding box center [594, 19] width 10 height 10
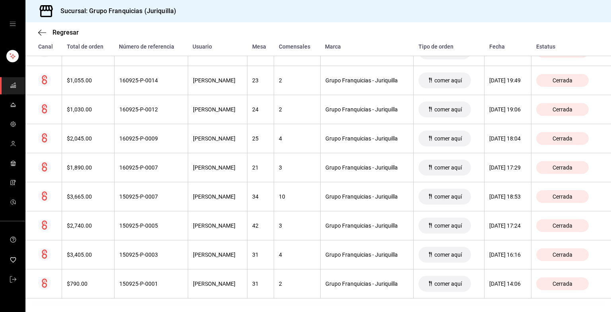
click at [305, 21] on div "Sucursal: Grupo Franquicias (Juriquilla)" at bounding box center [317, 11] width 585 height 22
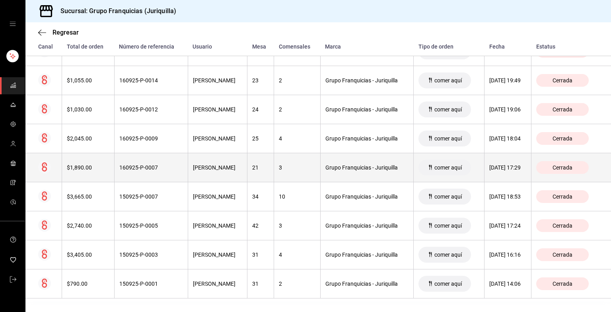
click at [191, 170] on th "[PERSON_NAME]" at bounding box center [218, 167] width 60 height 29
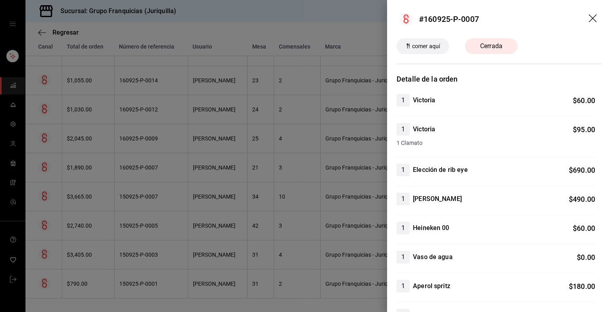
click at [305, 19] on icon "arrastrar" at bounding box center [593, 18] width 8 height 8
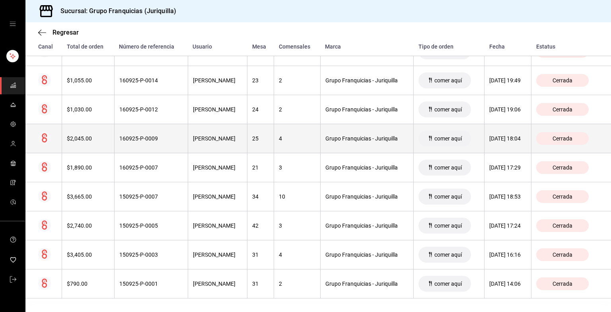
click at [159, 129] on th "160925-P-0009" at bounding box center [151, 138] width 74 height 29
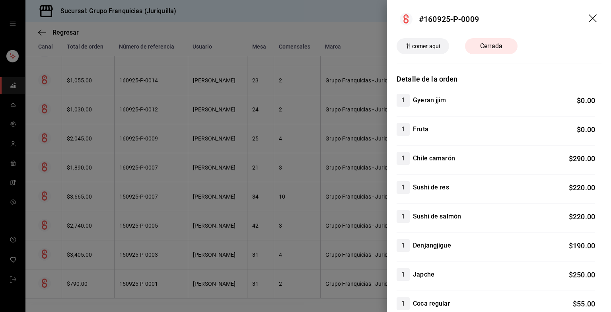
click at [305, 17] on icon "arrastrar" at bounding box center [594, 19] width 10 height 10
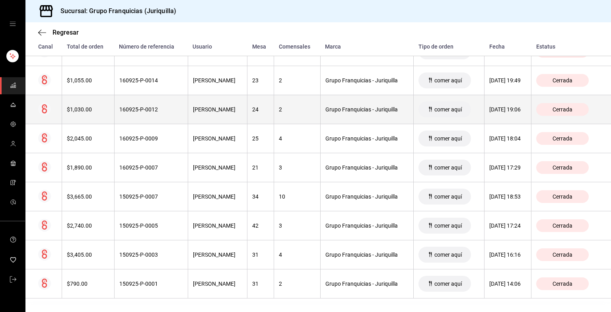
click at [161, 116] on th "160925-P-0012" at bounding box center [151, 109] width 74 height 29
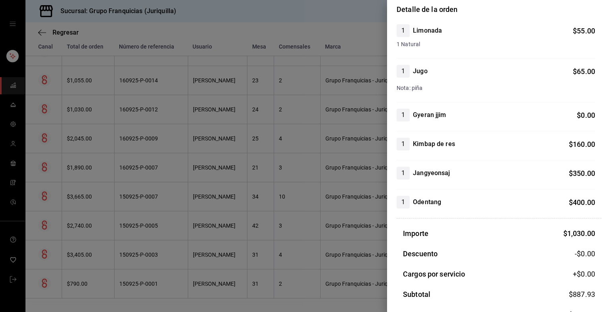
scroll to position [70, 0]
click at [305, 146] on div "1 Kimbap de res $ 160.00" at bounding box center [495, 143] width 198 height 13
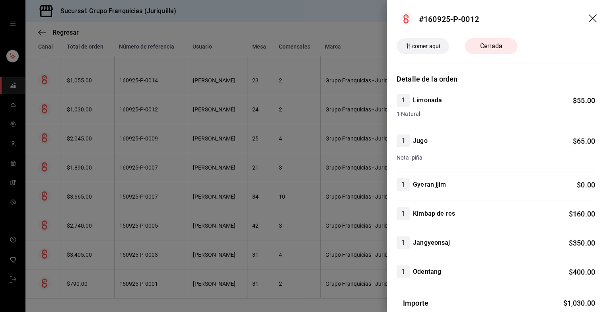
click at [305, 17] on icon "arrastrar" at bounding box center [593, 18] width 8 height 8
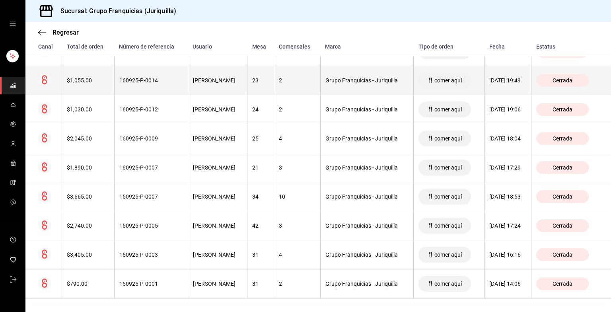
click at [127, 77] on div "160925-P-0014" at bounding box center [151, 80] width 64 height 6
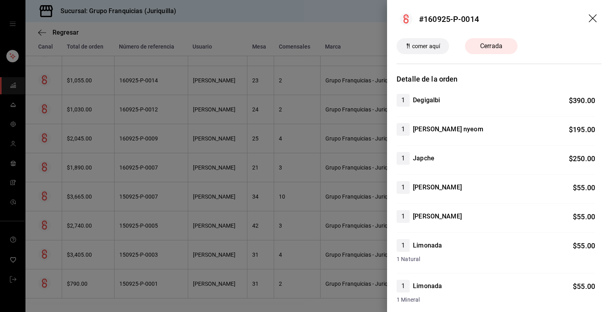
click at [305, 17] on icon "arrastrar" at bounding box center [594, 19] width 10 height 10
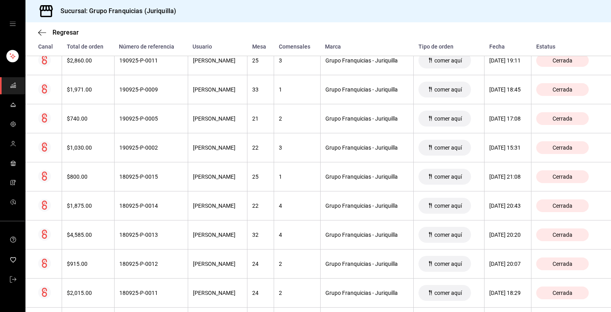
scroll to position [622, 0]
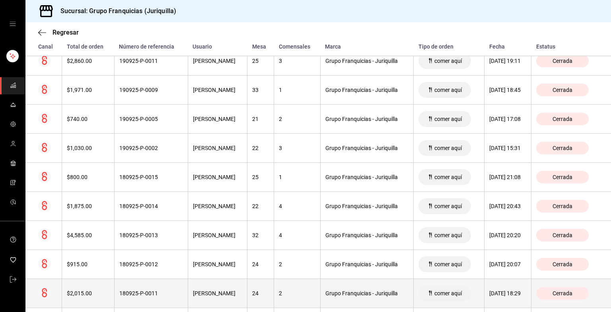
click at [145, 295] on th "180925-P-0011" at bounding box center [151, 293] width 74 height 29
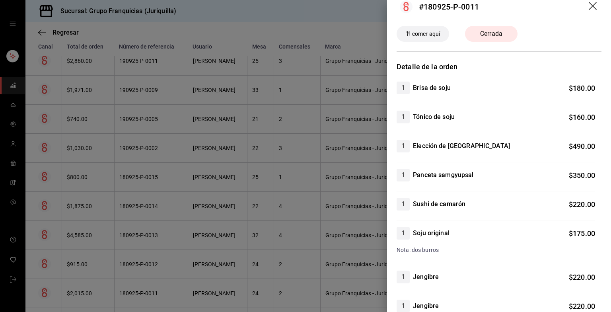
scroll to position [0, 0]
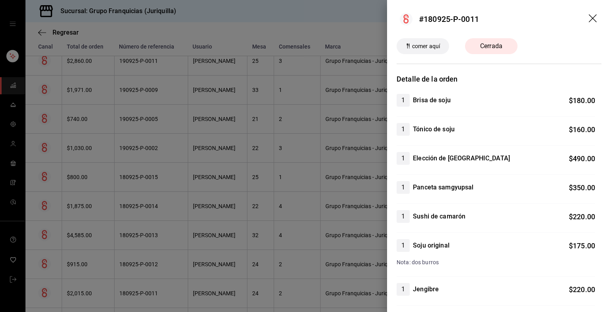
click at [305, 17] on icon "arrastrar" at bounding box center [594, 19] width 10 height 10
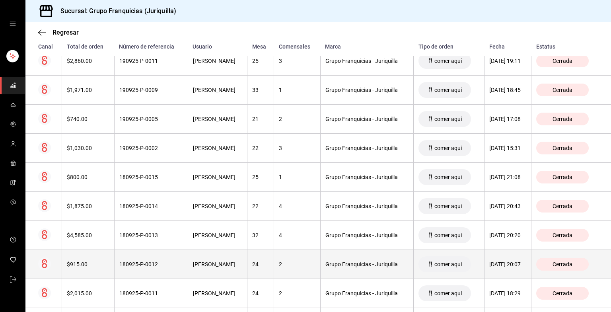
click at [161, 262] on div "180925-P-0012" at bounding box center [151, 264] width 64 height 6
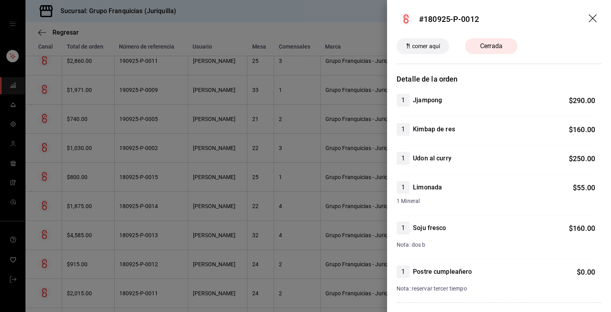
click at [305, 12] on header "#180925-P-0012" at bounding box center [499, 19] width 224 height 38
click at [305, 15] on icon "arrastrar" at bounding box center [593, 18] width 8 height 8
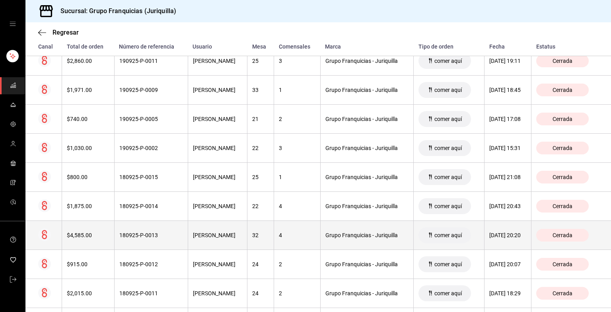
click at [145, 233] on div "180925-P-0013" at bounding box center [151, 235] width 64 height 6
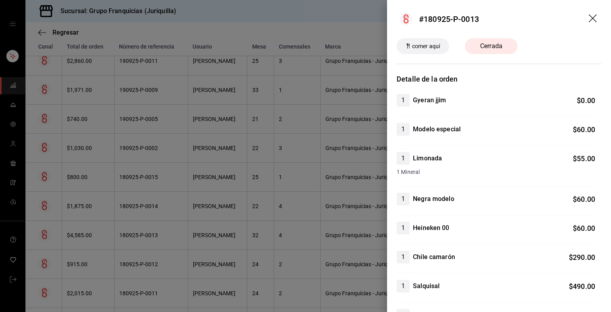
click at [305, 14] on header "#180925-P-0013" at bounding box center [499, 19] width 224 height 38
click at [305, 18] on icon "arrastrar" at bounding box center [594, 19] width 10 height 10
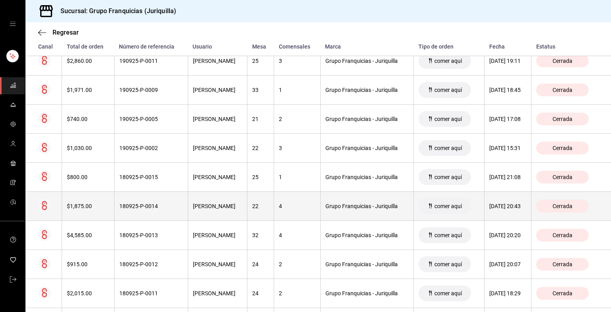
click at [188, 204] on th "[PERSON_NAME]" at bounding box center [218, 206] width 60 height 29
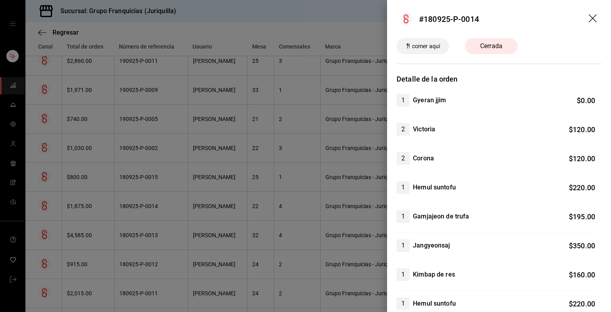
click at [305, 19] on icon "arrastrar" at bounding box center [594, 19] width 10 height 10
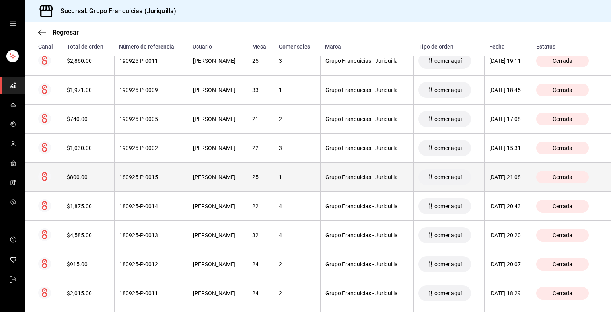
click at [215, 165] on th "[PERSON_NAME]" at bounding box center [218, 177] width 60 height 29
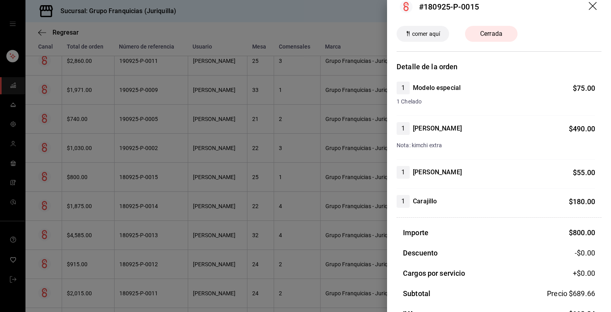
scroll to position [13, 0]
click at [305, 8] on icon "arrastrar" at bounding box center [594, 7] width 10 height 10
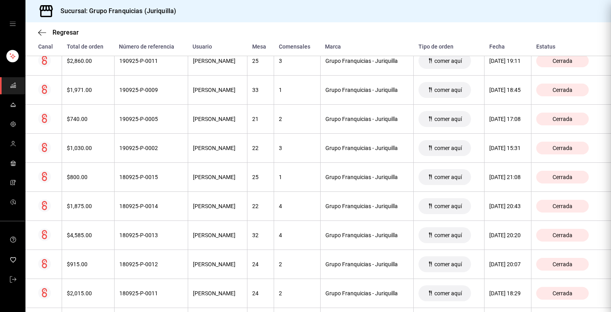
scroll to position [0, 0]
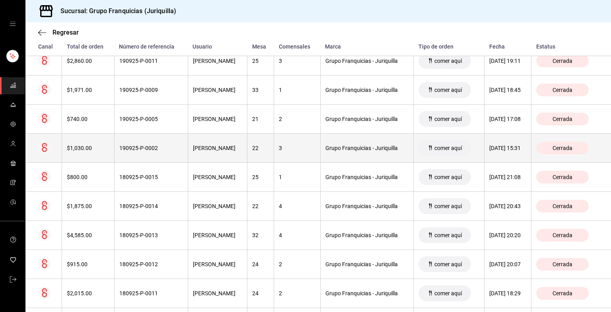
click at [199, 145] on div "[PERSON_NAME]" at bounding box center [218, 148] width 50 height 6
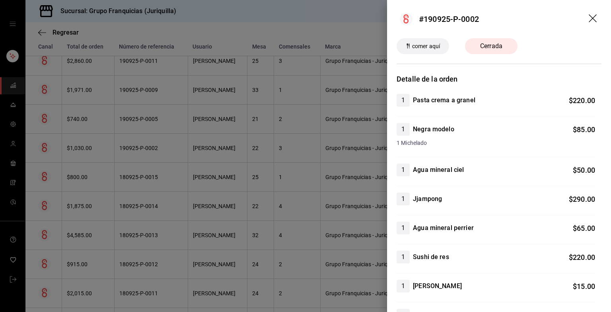
click at [305, 14] on icon "arrastrar" at bounding box center [594, 19] width 10 height 10
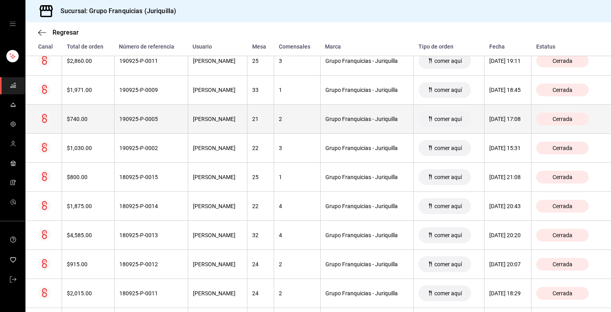
click at [170, 125] on th "190925-P-0005" at bounding box center [151, 119] width 74 height 29
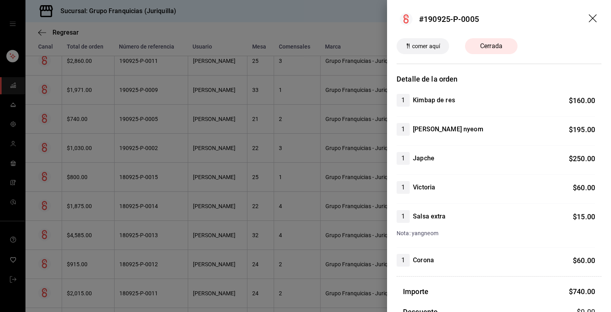
click at [305, 16] on icon "arrastrar" at bounding box center [594, 19] width 10 height 10
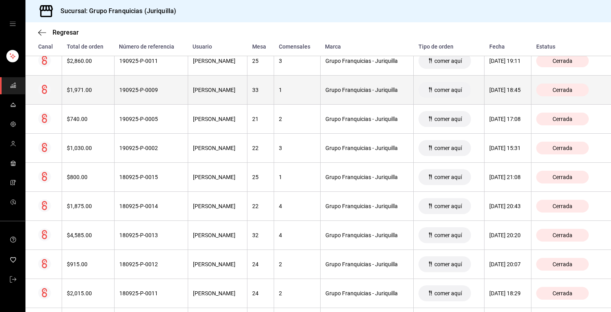
click at [167, 95] on th "190925-P-0009" at bounding box center [151, 90] width 74 height 29
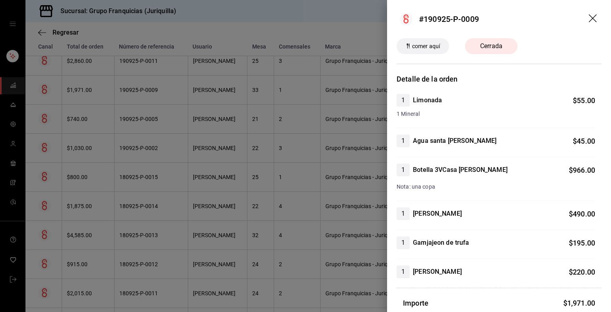
click at [305, 20] on icon "arrastrar" at bounding box center [594, 19] width 10 height 10
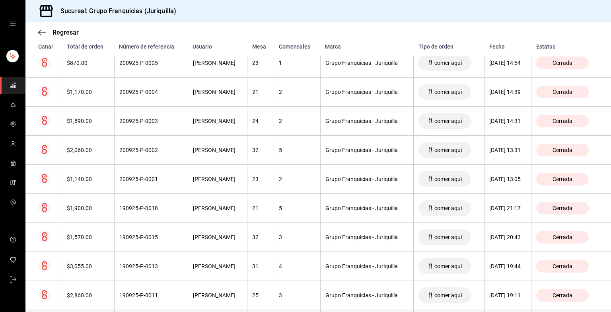
scroll to position [386, 0]
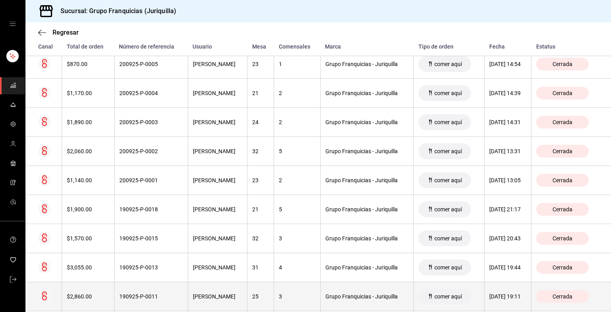
click at [114, 299] on th "190925-P-0011" at bounding box center [151, 296] width 74 height 29
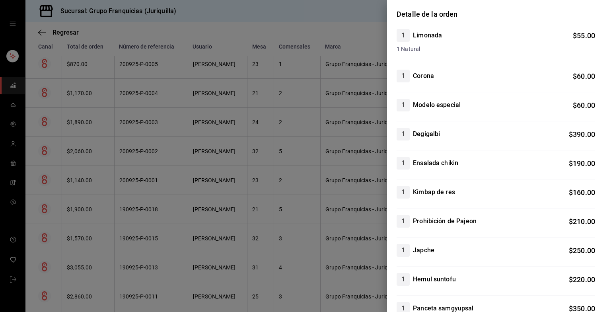
scroll to position [0, 0]
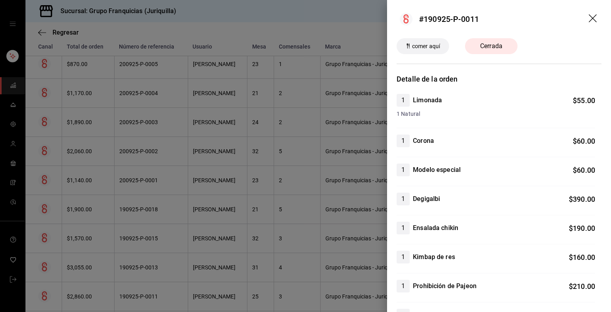
click at [305, 17] on icon "arrastrar" at bounding box center [594, 19] width 10 height 10
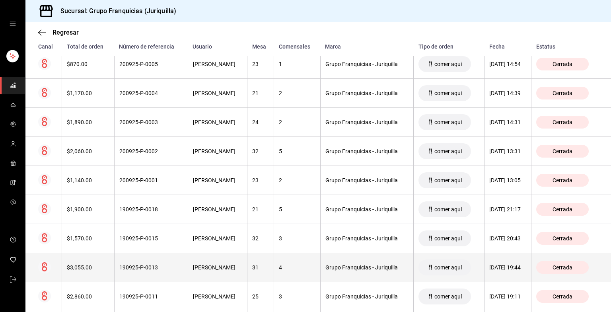
click at [114, 274] on th "190925-P-0013" at bounding box center [151, 267] width 74 height 29
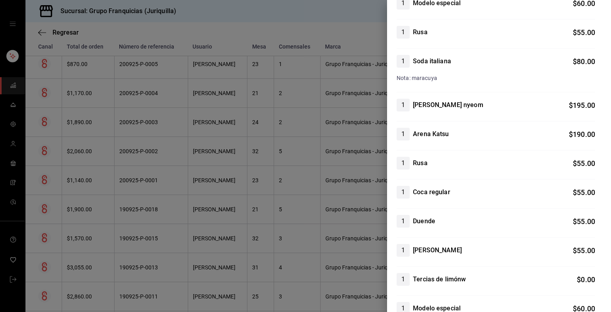
scroll to position [251, 0]
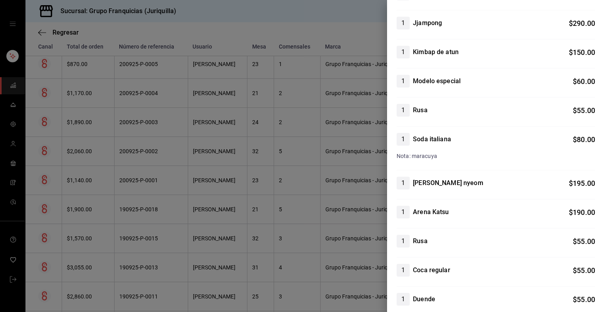
click at [305, 161] on div "1 Soda italiana $ 80.00 Nota: maracuya" at bounding box center [495, 151] width 198 height 37
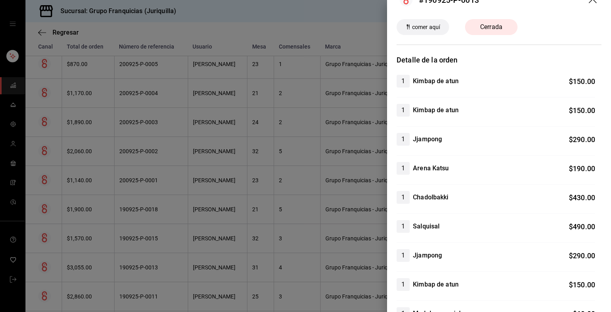
scroll to position [0, 0]
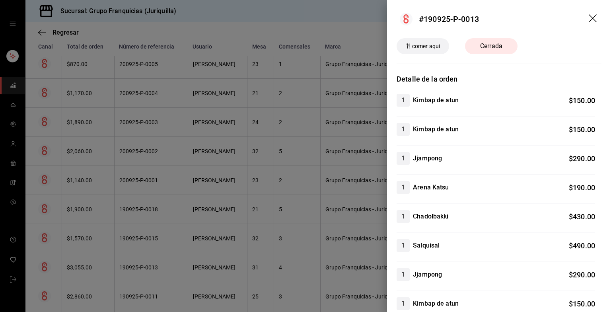
click at [305, 21] on icon "arrastrar" at bounding box center [594, 19] width 10 height 10
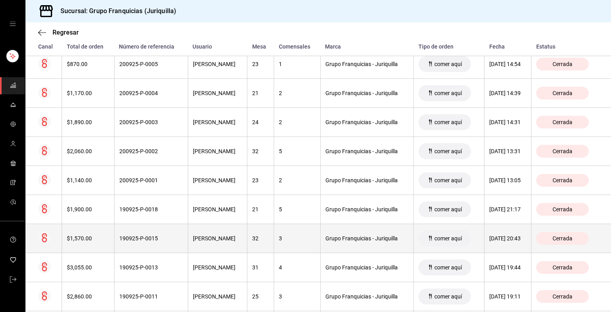
click at [167, 237] on div "190925-P-0015" at bounding box center [151, 238] width 64 height 6
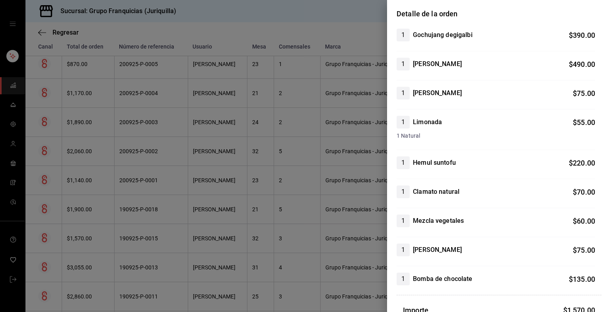
scroll to position [91, 0]
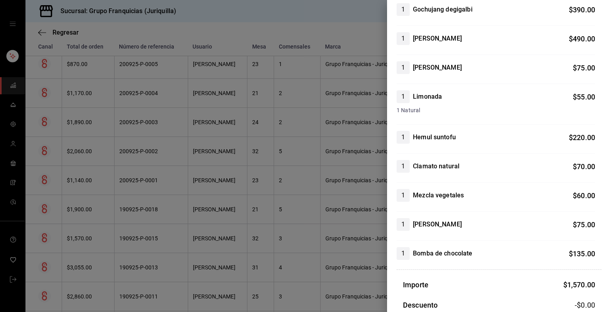
click at [305, 249] on h4 "Bomba de chocolate" at bounding box center [442, 254] width 59 height 10
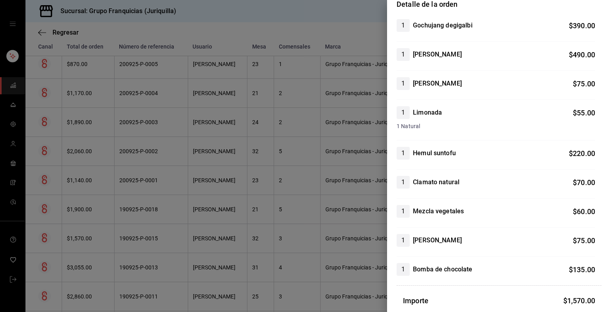
scroll to position [0, 0]
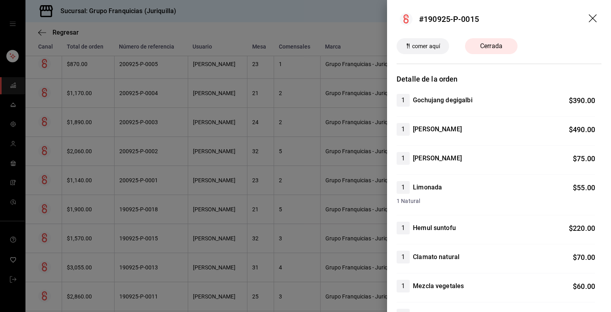
click at [305, 13] on header "#190925-P-0015" at bounding box center [499, 19] width 224 height 38
click at [305, 19] on icon "arrastrar" at bounding box center [594, 19] width 10 height 10
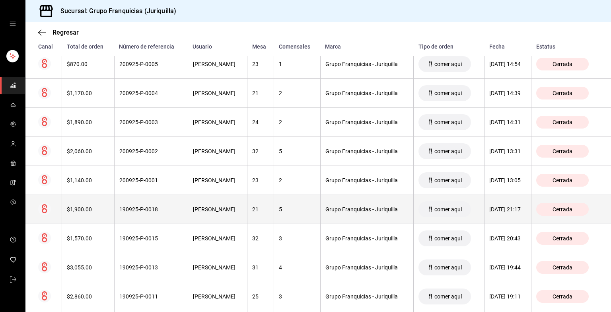
click at [170, 208] on div "190925-P-0018" at bounding box center [151, 209] width 64 height 6
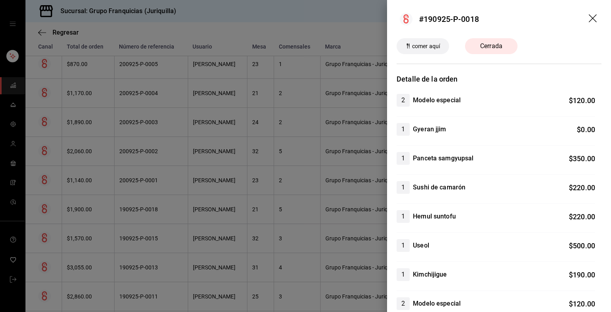
click at [305, 17] on icon "arrastrar" at bounding box center [594, 19] width 10 height 10
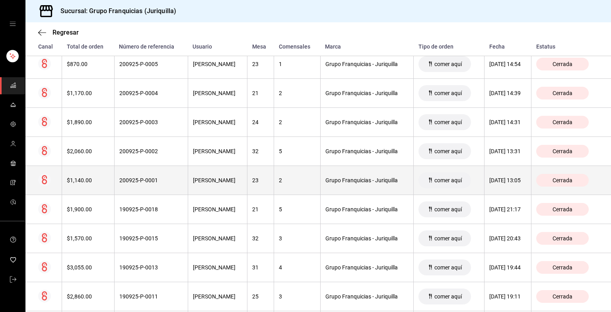
click at [136, 169] on th "200925-P-0001" at bounding box center [151, 180] width 74 height 29
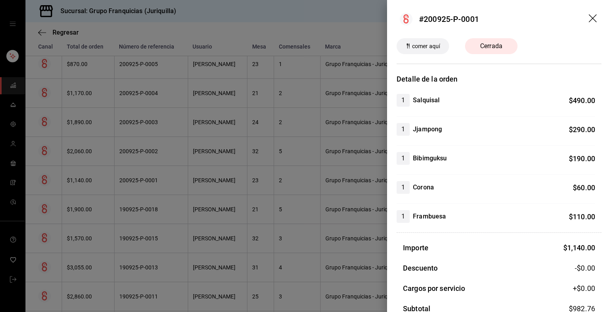
click at [297, 151] on div at bounding box center [305, 156] width 611 height 312
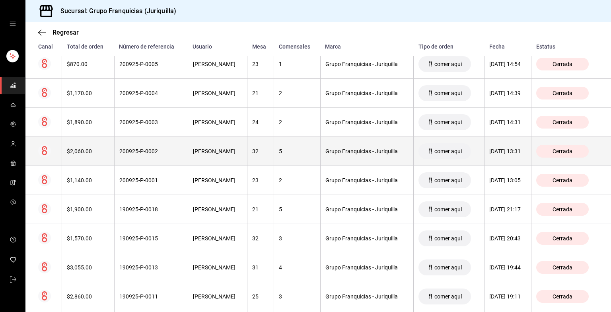
click at [133, 152] on div "200925-P-0002" at bounding box center [151, 151] width 64 height 6
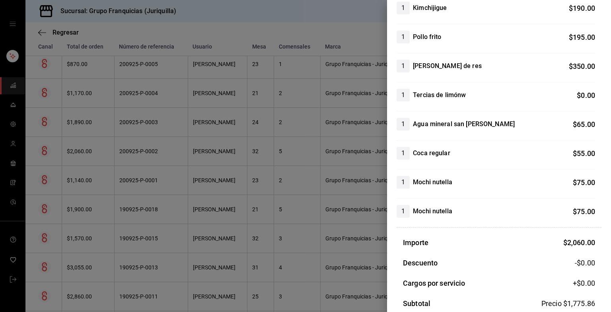
scroll to position [326, 0]
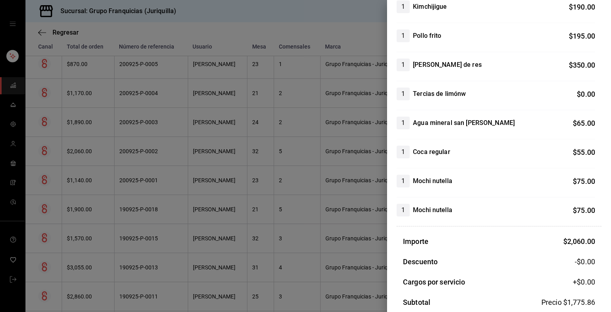
click at [305, 148] on h4 "Coca regular" at bounding box center [431, 152] width 37 height 10
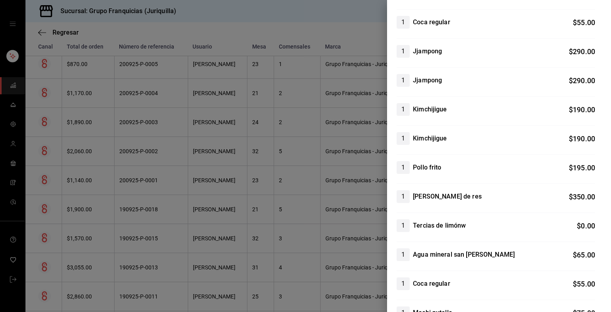
scroll to position [0, 0]
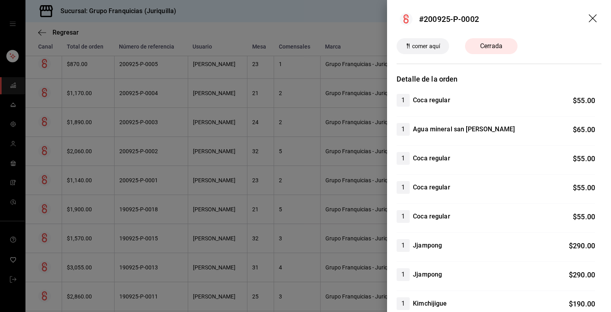
click at [305, 18] on icon "arrastrar" at bounding box center [594, 19] width 10 height 10
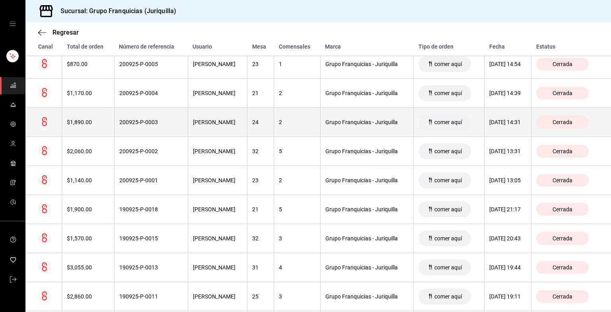
click at [177, 108] on th "200925-P-0003" at bounding box center [151, 122] width 74 height 29
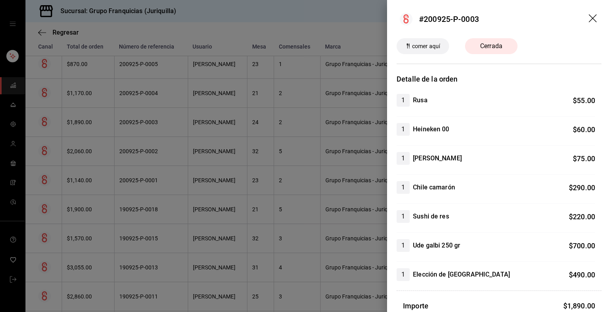
click at [305, 21] on icon "arrastrar" at bounding box center [594, 19] width 10 height 10
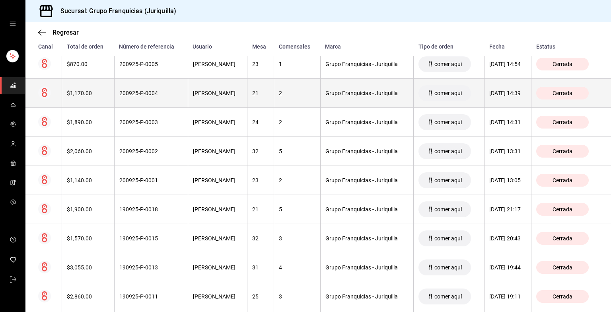
click at [144, 90] on div "200925-P-0004" at bounding box center [151, 93] width 64 height 6
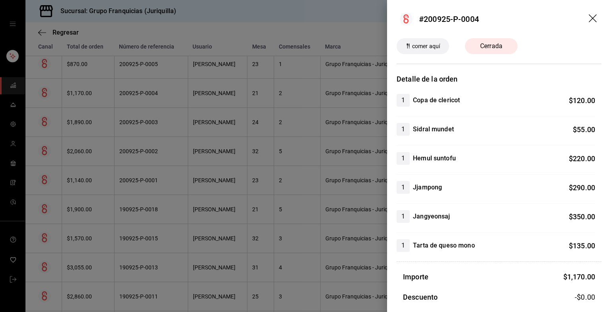
click at [305, 170] on div "1 Hemul suntofu $ 220.00" at bounding box center [495, 163] width 198 height 23
click at [305, 19] on icon "arrastrar" at bounding box center [594, 19] width 10 height 10
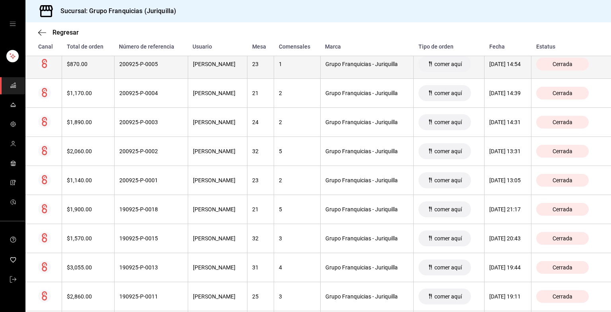
click at [177, 67] on th "200925-P-0005" at bounding box center [151, 64] width 74 height 29
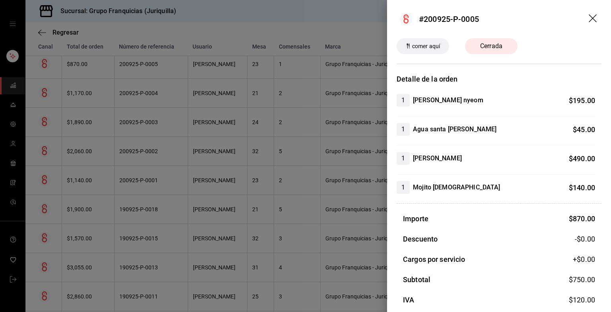
click at [305, 14] on icon "arrastrar" at bounding box center [594, 19] width 10 height 10
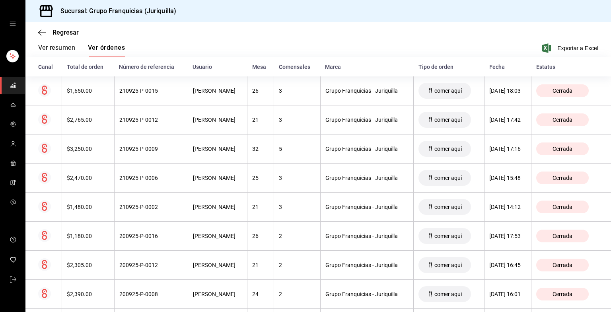
scroll to position [112, 0]
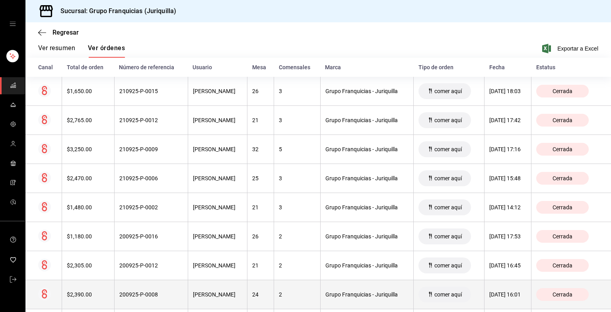
click at [155, 294] on div "200925-P-0008" at bounding box center [151, 294] width 64 height 6
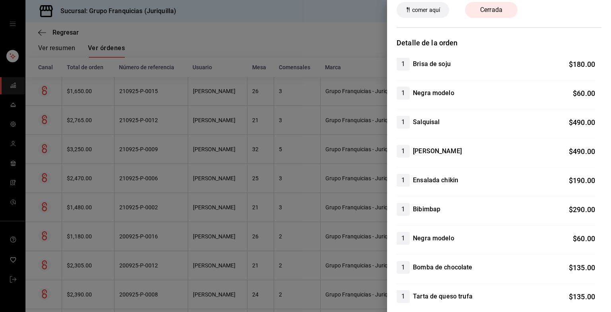
scroll to position [0, 0]
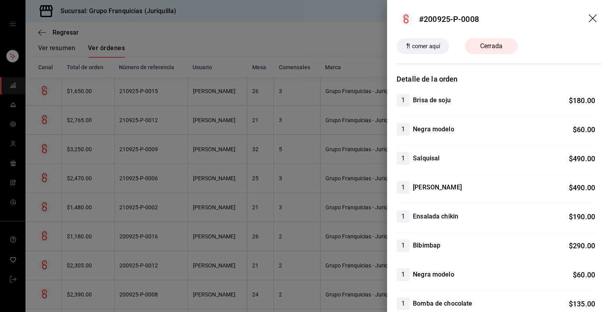
click at [305, 15] on icon "arrastrar" at bounding box center [594, 19] width 10 height 10
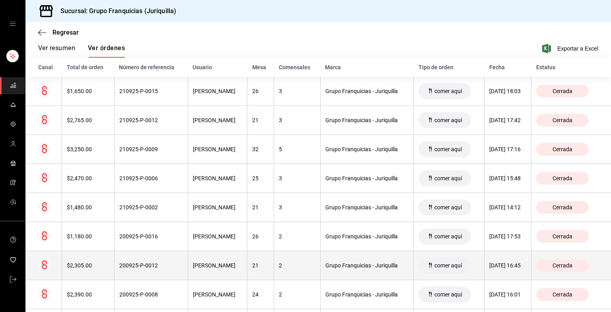
click at [159, 257] on th "200925-P-0012" at bounding box center [151, 265] width 74 height 29
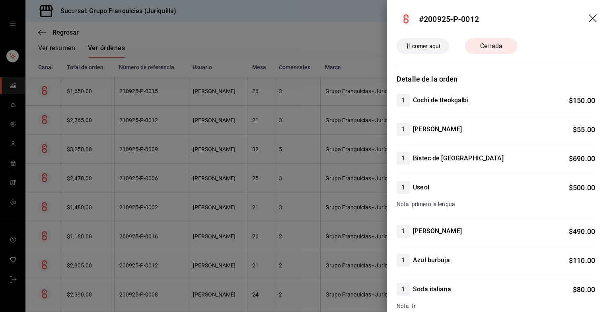
click at [305, 16] on icon "arrastrar" at bounding box center [594, 19] width 10 height 10
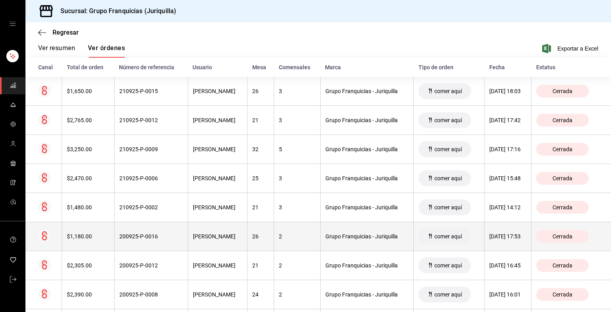
click at [126, 228] on th "200925-P-0016" at bounding box center [151, 236] width 74 height 29
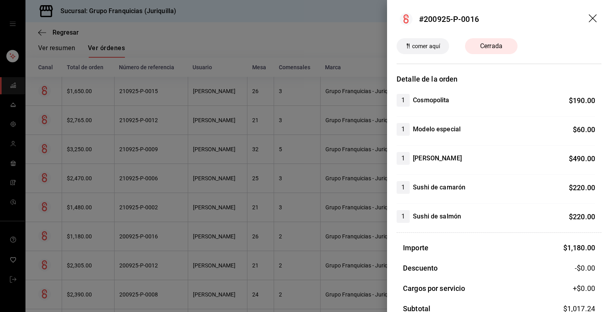
click at [167, 229] on div at bounding box center [305, 156] width 611 height 312
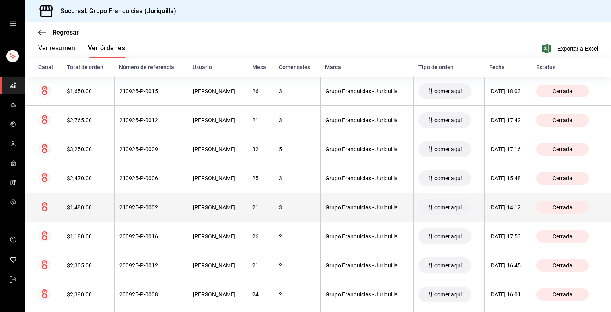
click at [155, 212] on th "210925-P-0002" at bounding box center [151, 207] width 74 height 29
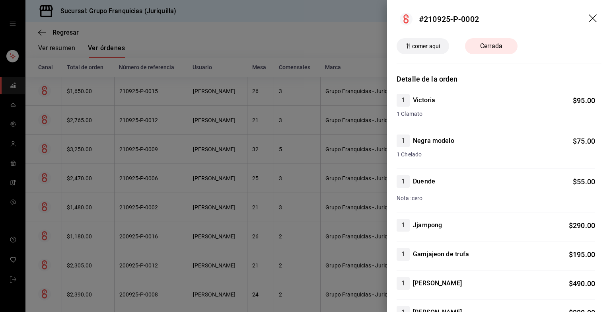
click at [197, 235] on div at bounding box center [305, 156] width 611 height 312
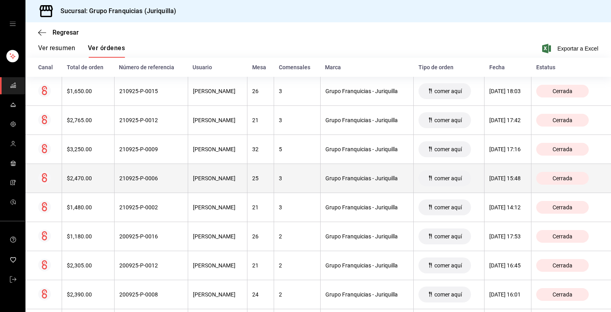
click at [161, 186] on th "210925-P-0006" at bounding box center [151, 178] width 74 height 29
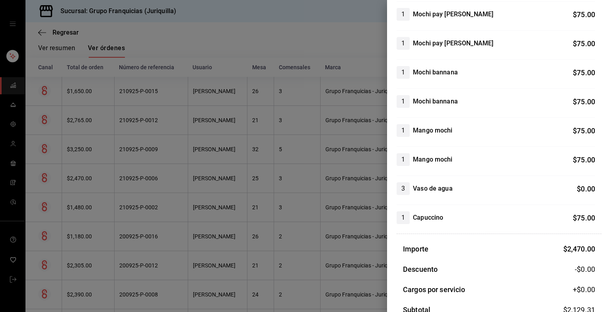
scroll to position [420, 0]
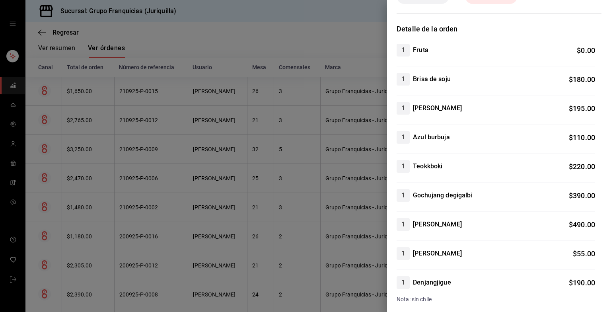
scroll to position [0, 0]
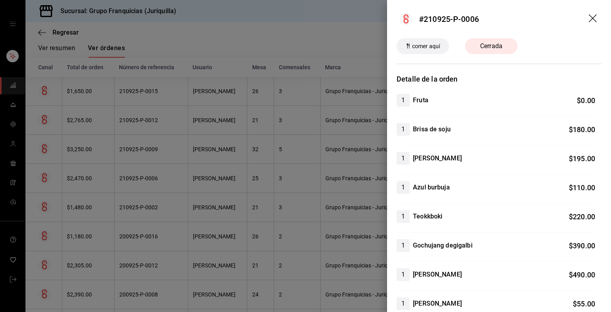
click at [278, 188] on div at bounding box center [305, 156] width 611 height 312
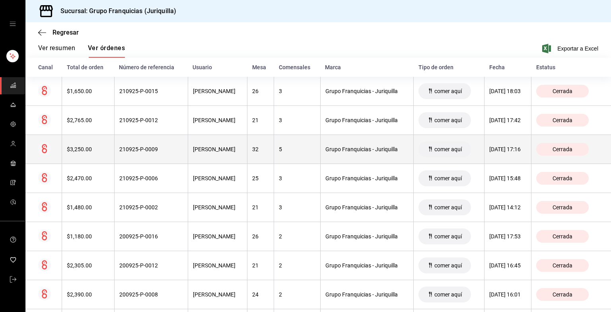
click at [152, 151] on div "210925-P-0009" at bounding box center [151, 149] width 64 height 6
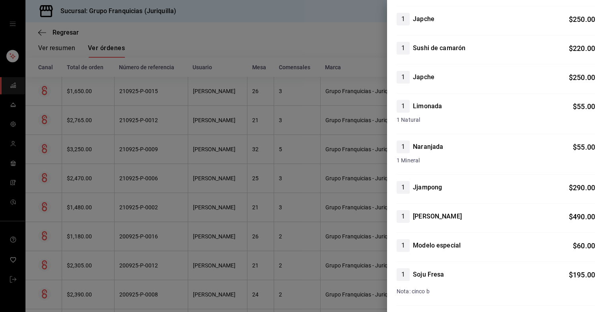
scroll to position [251, 0]
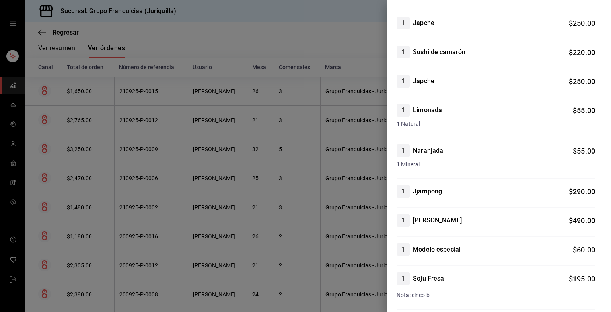
click at [305, 113] on div "1 Limonada $ 55.00" at bounding box center [495, 110] width 198 height 13
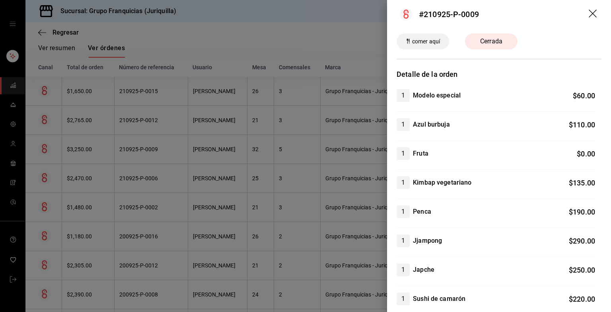
scroll to position [0, 0]
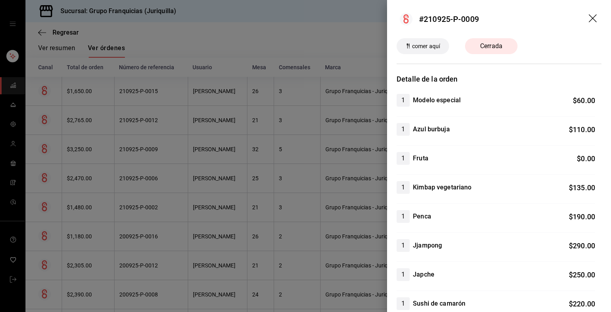
click at [238, 110] on div at bounding box center [305, 156] width 611 height 312
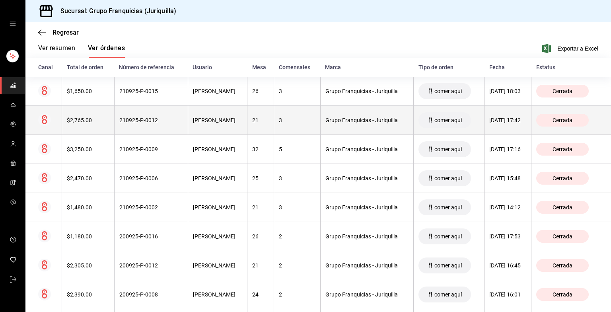
click at [165, 120] on div "210925-P-0012" at bounding box center [151, 120] width 64 height 6
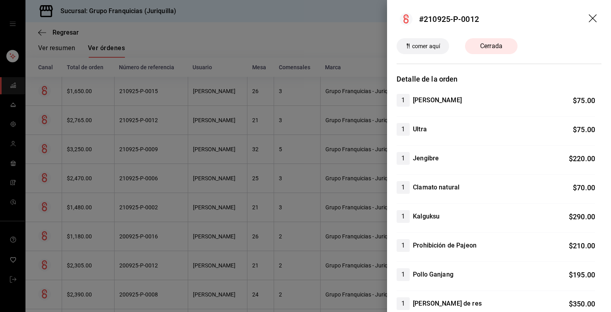
click at [305, 143] on div at bounding box center [305, 156] width 611 height 312
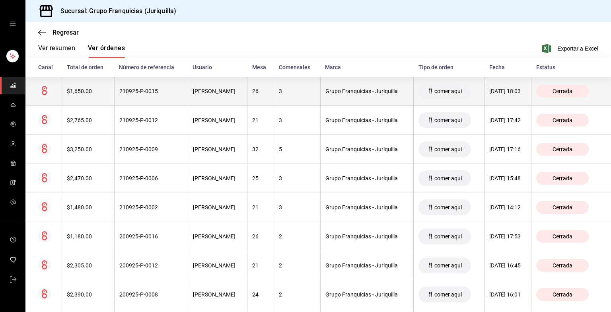
click at [171, 91] on div "210925-P-0015" at bounding box center [151, 91] width 64 height 6
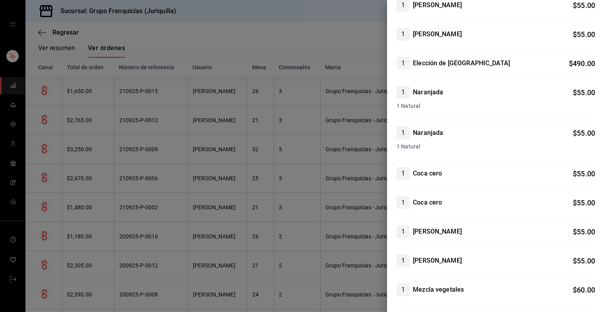
scroll to position [121, 0]
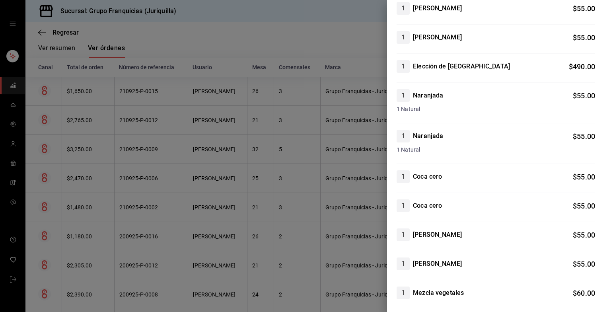
click at [291, 167] on div at bounding box center [305, 156] width 611 height 312
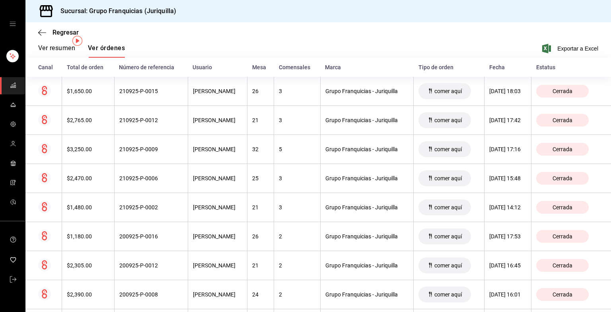
scroll to position [0, 0]
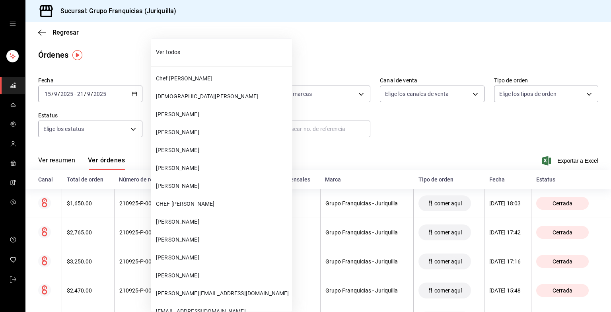
click at [207, 132] on body "Sucursal: Grupo Franquicias (Juriquilla) Regresar Órdenes Fecha [DATE] [DATE] -…" at bounding box center [305, 156] width 611 height 312
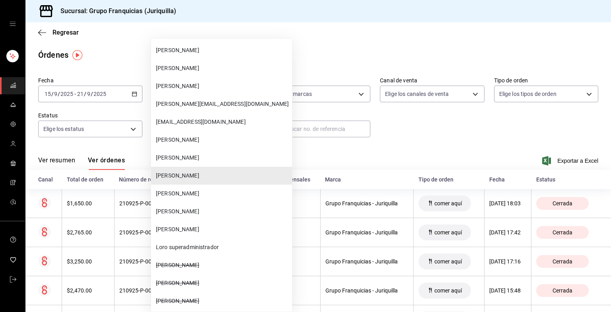
click at [196, 162] on li "[PERSON_NAME]" at bounding box center [221, 158] width 141 height 18
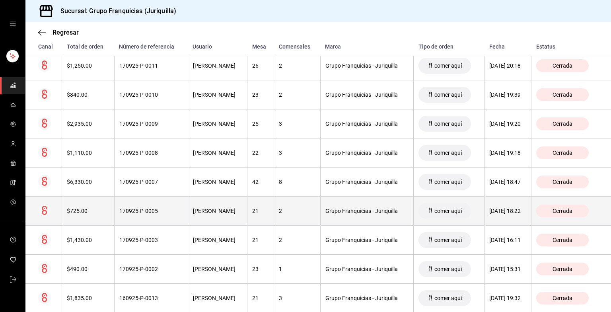
scroll to position [950, 0]
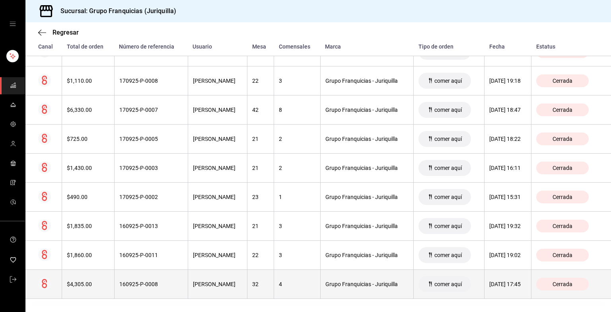
click at [165, 281] on div "160925-P-0008" at bounding box center [151, 284] width 64 height 6
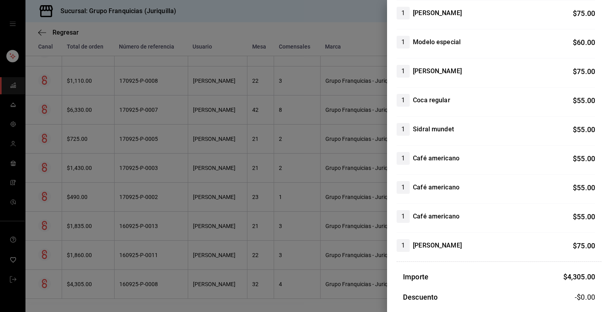
scroll to position [524, 0]
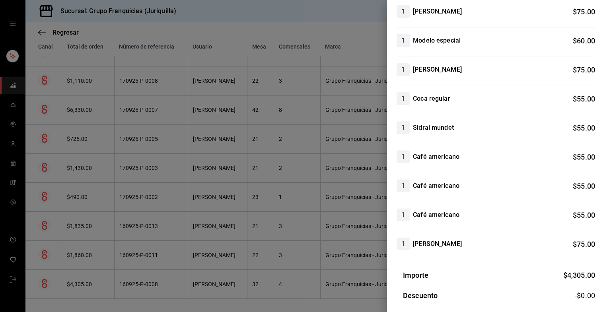
click at [200, 194] on div at bounding box center [305, 156] width 611 height 312
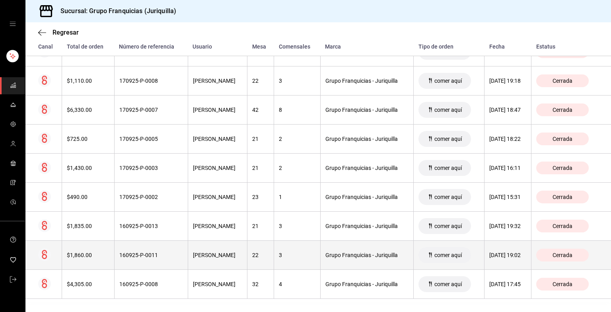
click at [154, 252] on div "160925-P-0011" at bounding box center [151, 255] width 64 height 6
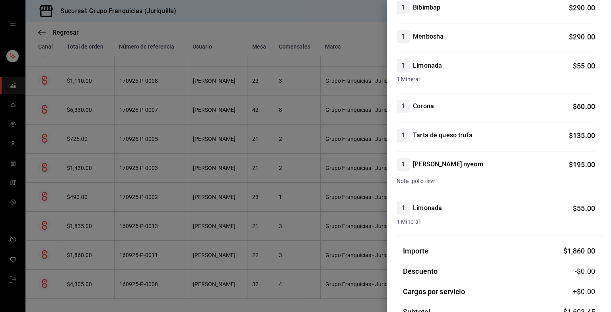
scroll to position [250, 0]
click at [173, 240] on div at bounding box center [305, 156] width 611 height 312
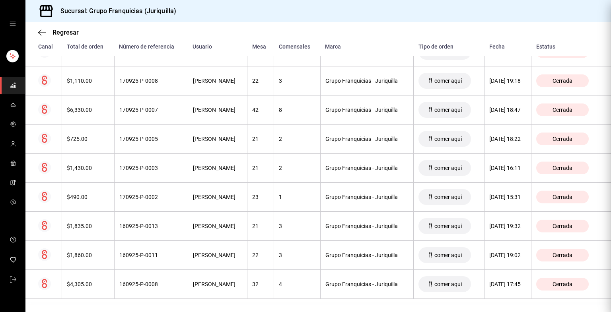
scroll to position [0, 0]
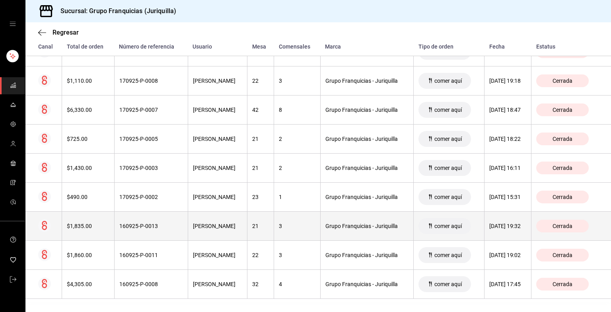
click at [148, 218] on th "160925-P-0013" at bounding box center [151, 226] width 74 height 29
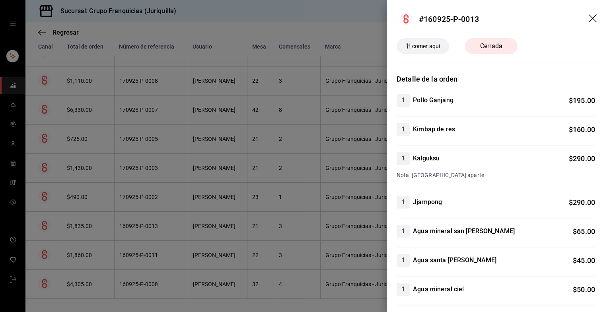
click at [297, 153] on div at bounding box center [305, 156] width 611 height 312
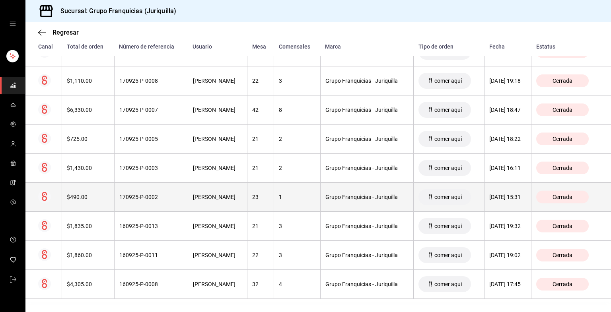
click at [153, 202] on th "170925-P-0002" at bounding box center [151, 197] width 74 height 29
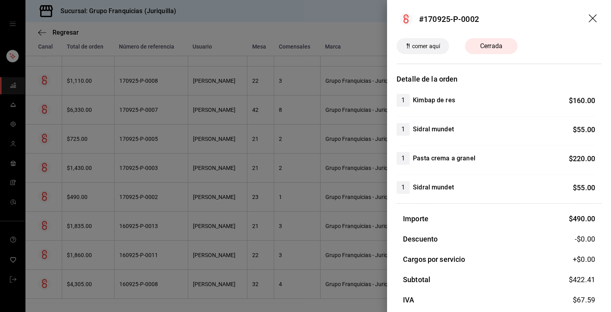
click at [191, 183] on div at bounding box center [305, 156] width 611 height 312
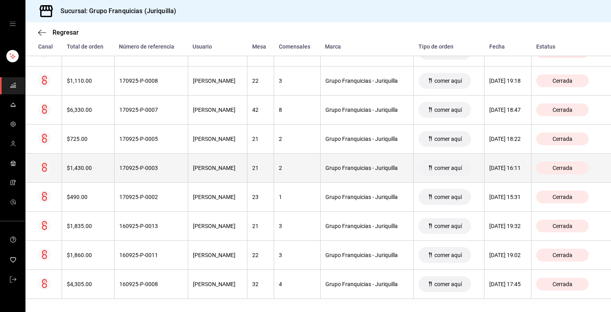
click at [146, 176] on th "170925-P-0003" at bounding box center [151, 167] width 74 height 29
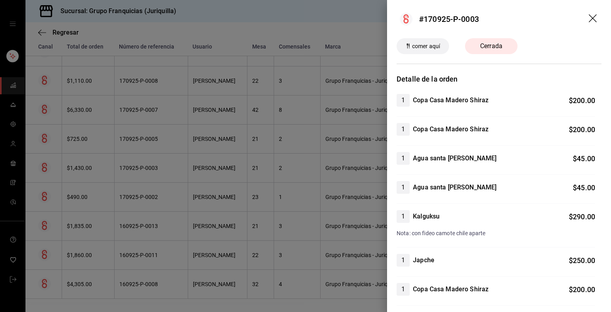
click at [207, 157] on div at bounding box center [305, 156] width 611 height 312
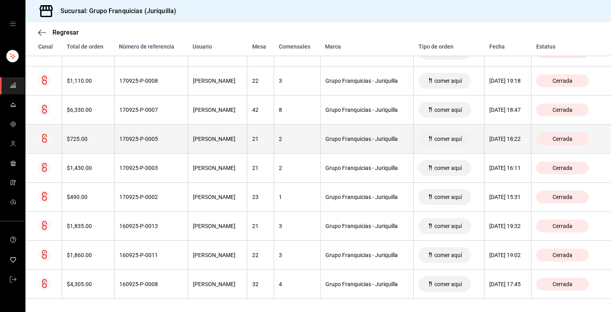
click at [158, 142] on th "170925-P-0005" at bounding box center [151, 138] width 74 height 29
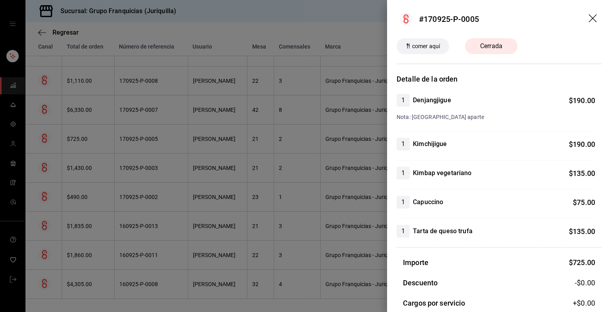
click at [182, 156] on div at bounding box center [305, 156] width 611 height 312
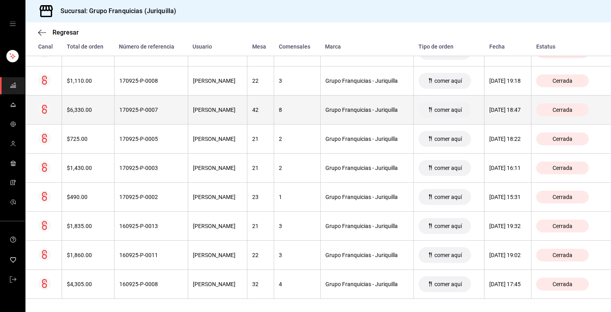
click at [163, 112] on th "170925-P-0007" at bounding box center [151, 109] width 74 height 29
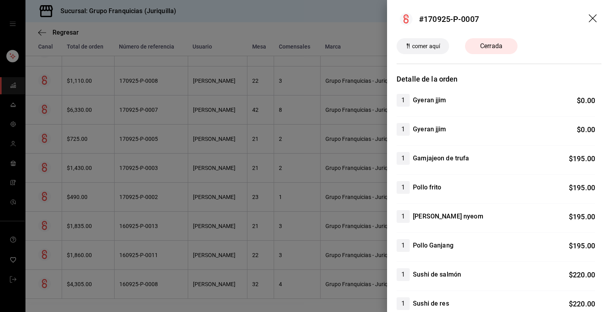
click at [155, 235] on div at bounding box center [305, 156] width 611 height 312
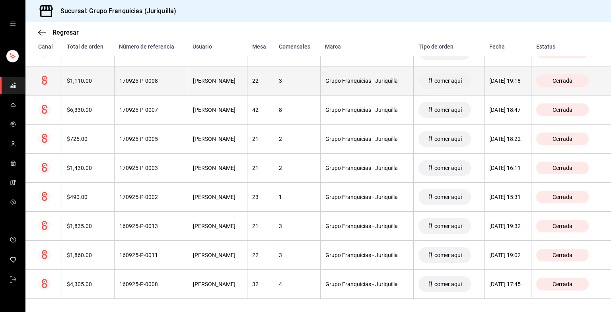
click at [165, 68] on th "170925-P-0008" at bounding box center [151, 80] width 74 height 29
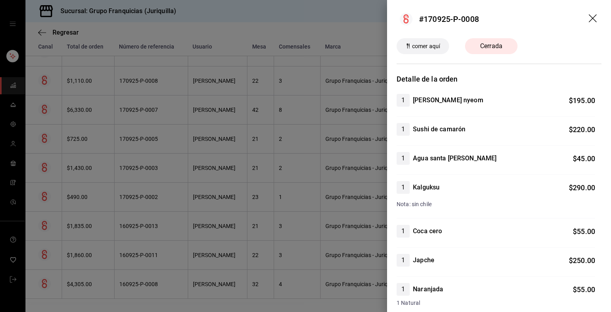
click at [248, 192] on div at bounding box center [305, 156] width 611 height 312
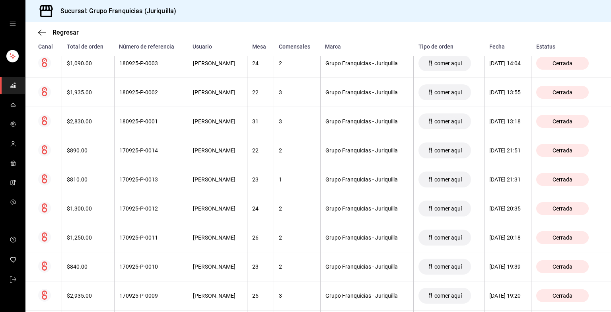
scroll to position [705, 0]
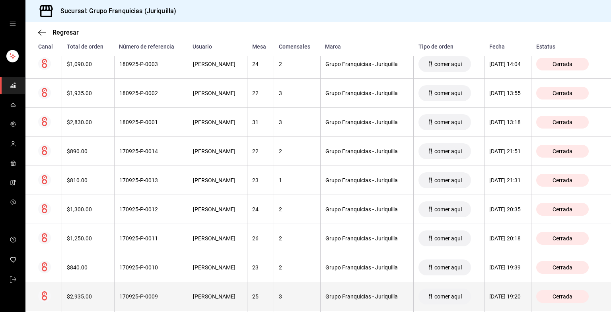
click at [154, 289] on th "170925-P-0009" at bounding box center [151, 296] width 74 height 29
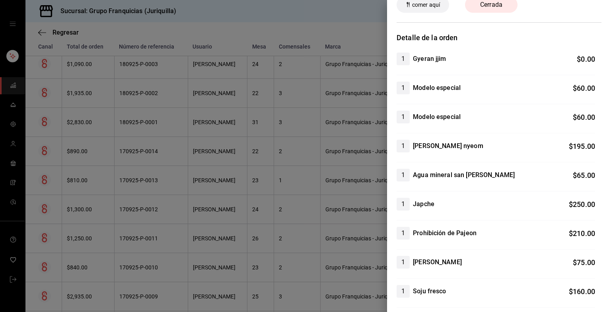
scroll to position [0, 0]
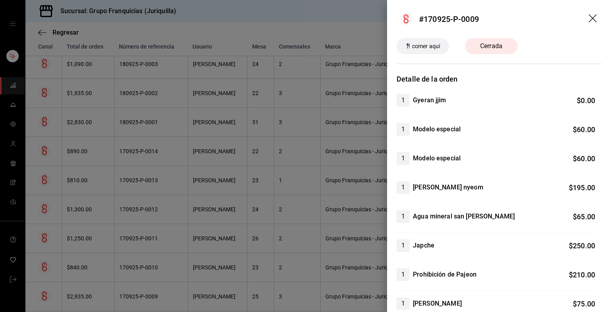
click at [281, 157] on div at bounding box center [305, 156] width 611 height 312
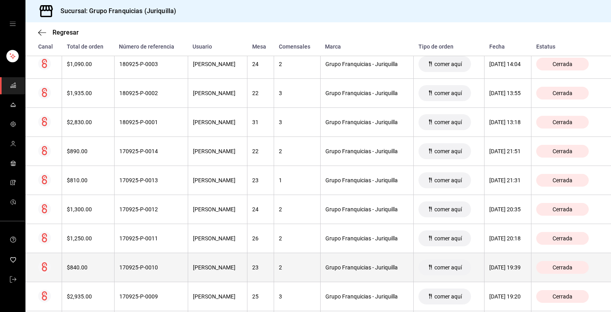
click at [161, 273] on th "170925-P-0010" at bounding box center [151, 267] width 74 height 29
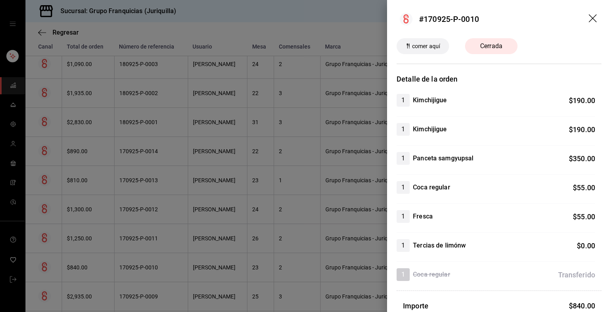
click at [157, 191] on div at bounding box center [305, 156] width 611 height 312
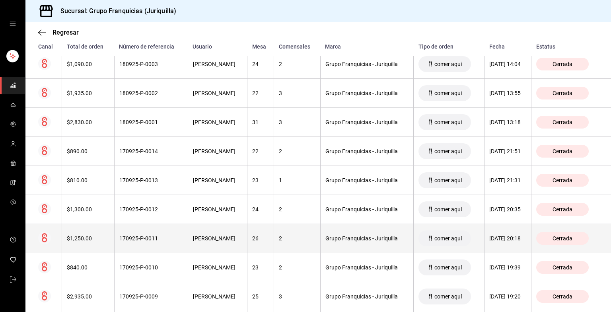
click at [140, 245] on th "170925-P-0011" at bounding box center [151, 238] width 74 height 29
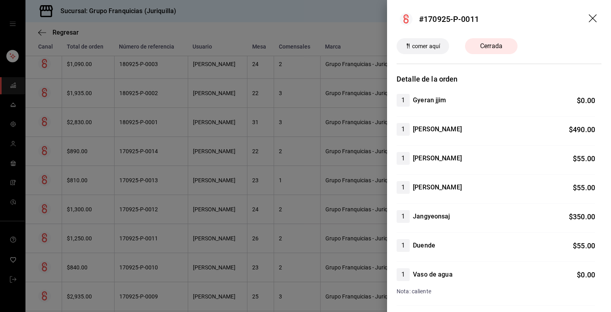
click at [239, 228] on div at bounding box center [305, 156] width 611 height 312
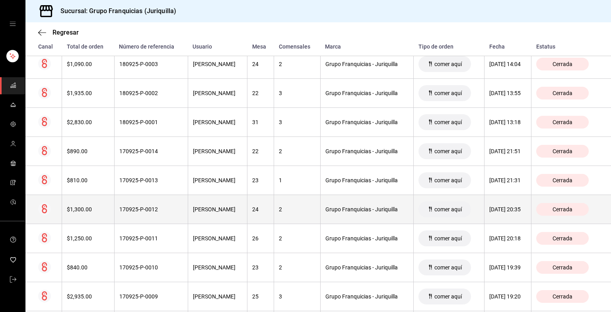
click at [170, 199] on th "170925-P-0012" at bounding box center [151, 209] width 74 height 29
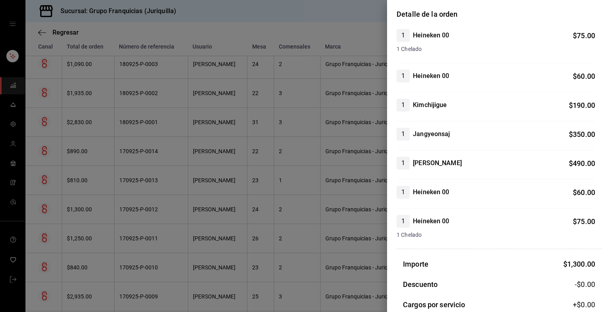
scroll to position [75, 0]
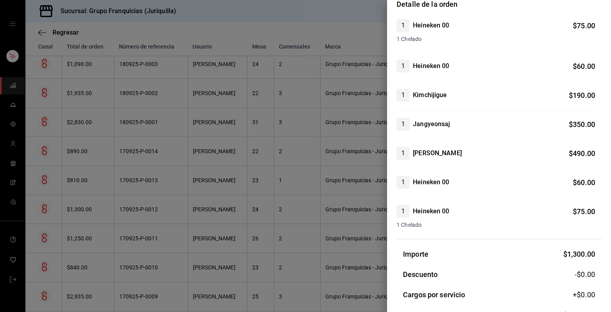
click at [305, 189] on div "1 Heineken 00 $ 60.00" at bounding box center [495, 187] width 198 height 23
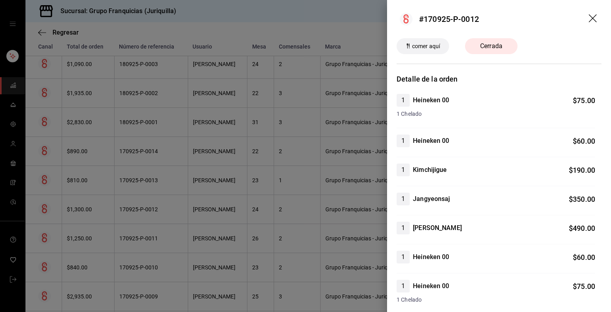
click at [266, 161] on div at bounding box center [305, 156] width 611 height 312
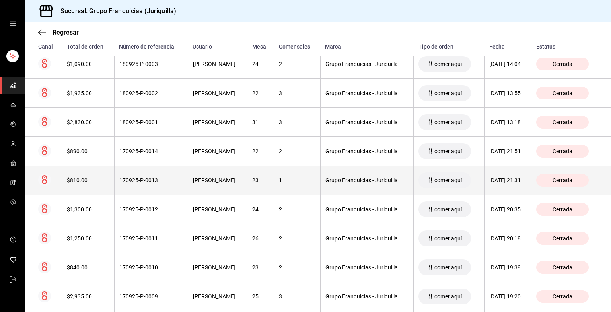
click at [165, 173] on th "170925-P-0013" at bounding box center [151, 180] width 74 height 29
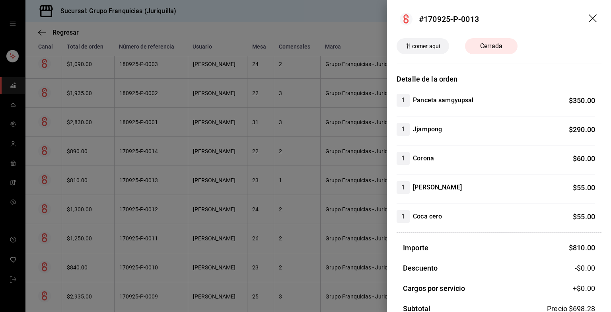
click at [236, 201] on div at bounding box center [305, 156] width 611 height 312
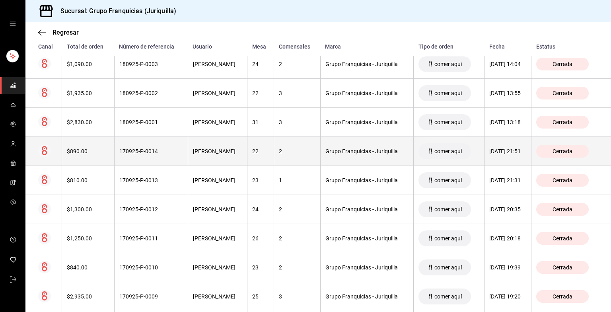
click at [138, 154] on th "170925-P-0014" at bounding box center [151, 151] width 74 height 29
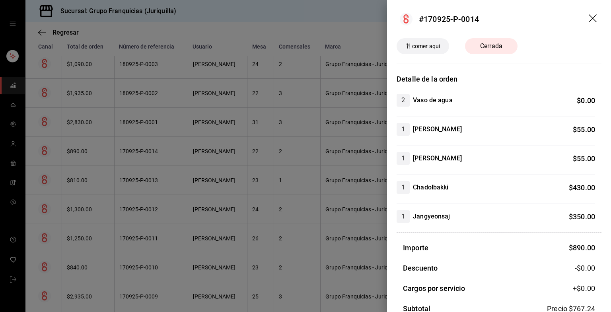
click at [305, 216] on div "1 Jangyeonsaj $ 350.00" at bounding box center [495, 216] width 198 height 13
click at [148, 129] on div at bounding box center [305, 156] width 611 height 312
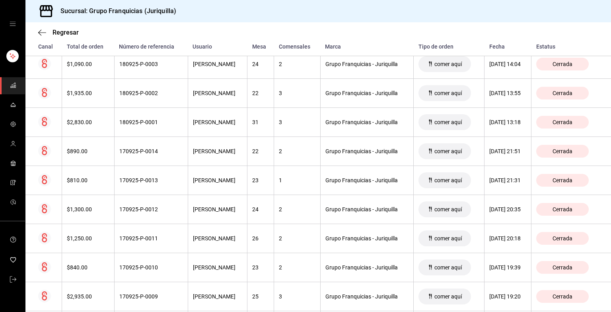
click at [148, 129] on th "180925-P-0001" at bounding box center [151, 122] width 74 height 29
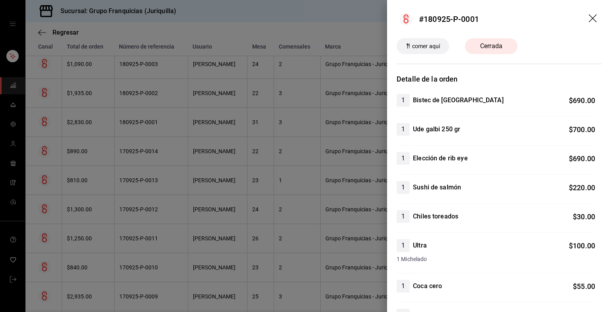
click at [199, 152] on div at bounding box center [305, 156] width 611 height 312
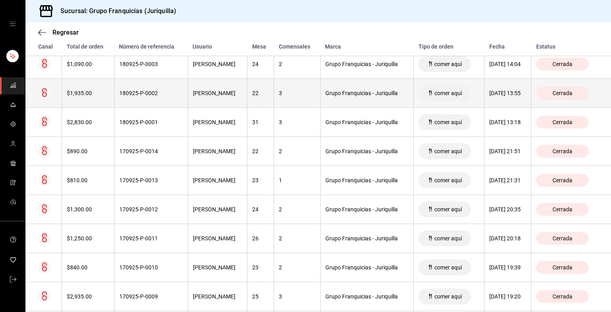
click at [161, 101] on th "180925-P-0002" at bounding box center [151, 93] width 74 height 29
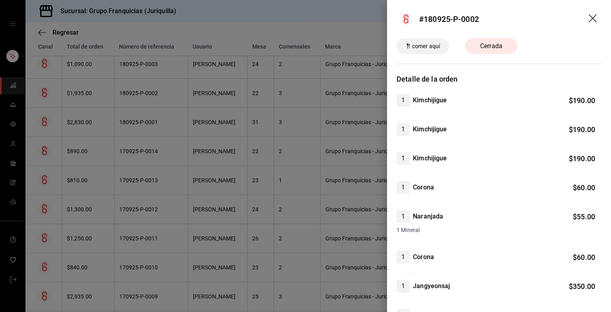
click at [305, 160] on div "1 [PERSON_NAME] $ 190.00" at bounding box center [495, 158] width 198 height 13
click at [154, 65] on div at bounding box center [305, 156] width 611 height 312
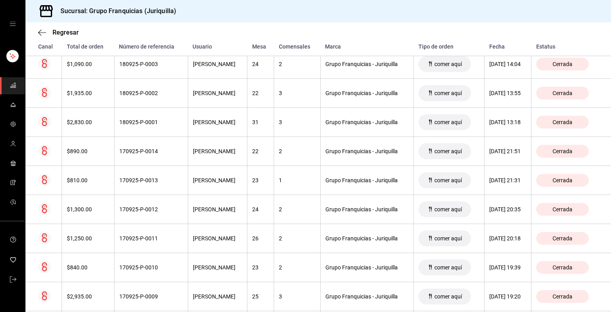
click at [154, 65] on div "180925-P-0003" at bounding box center [151, 64] width 64 height 6
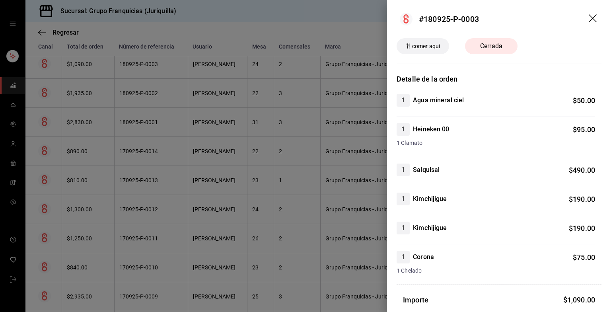
click at [266, 132] on div at bounding box center [305, 156] width 611 height 312
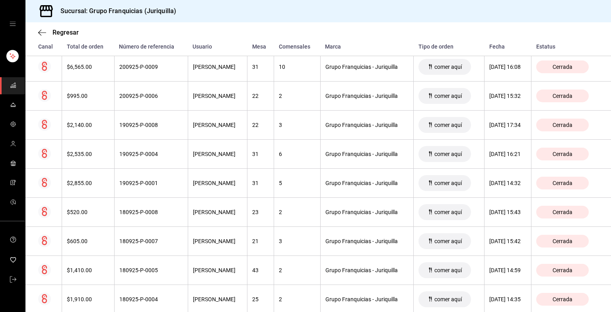
scroll to position [441, 0]
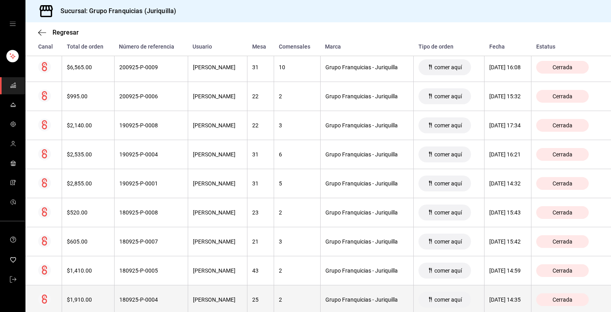
click at [163, 301] on div "180925-P-0004" at bounding box center [151, 299] width 64 height 6
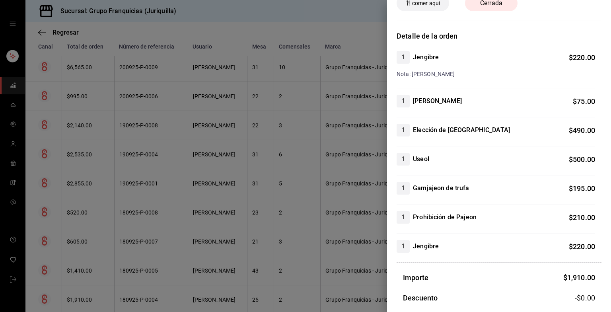
scroll to position [0, 0]
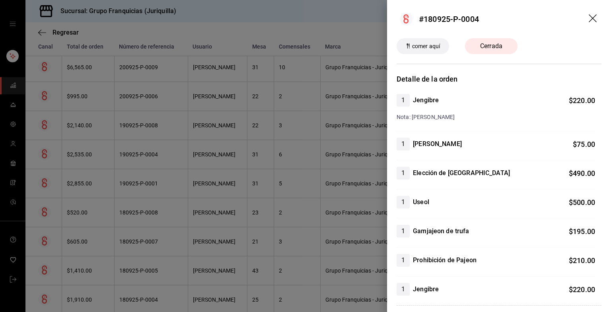
click at [286, 145] on div at bounding box center [305, 156] width 611 height 312
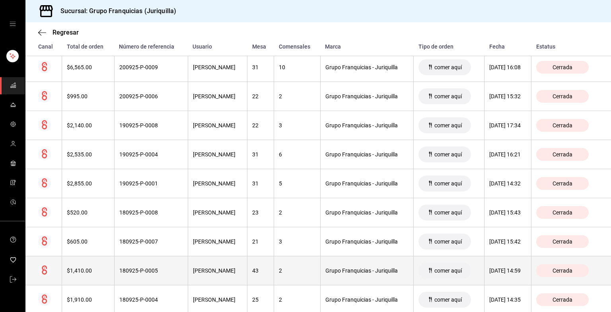
click at [132, 265] on th "180925-P-0005" at bounding box center [151, 270] width 74 height 29
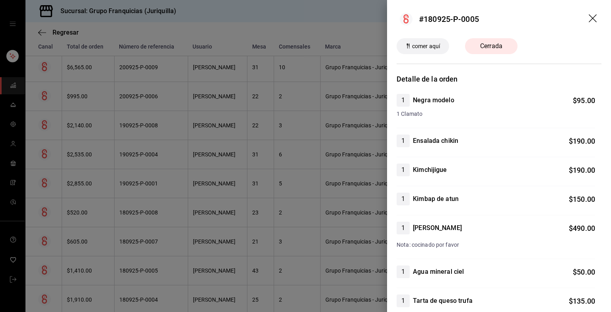
drag, startPoint x: 521, startPoint y: 204, endPoint x: 193, endPoint y: 99, distance: 343.8
click at [193, 99] on div at bounding box center [305, 156] width 611 height 312
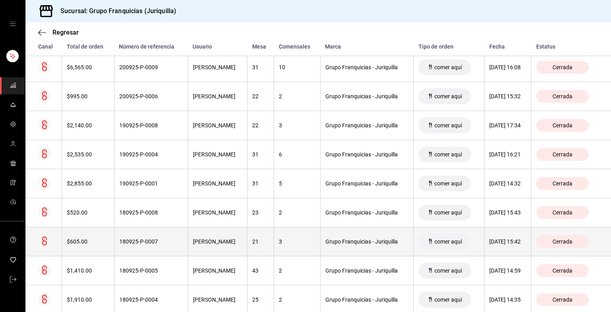
click at [130, 236] on th "180925-P-0007" at bounding box center [151, 241] width 74 height 29
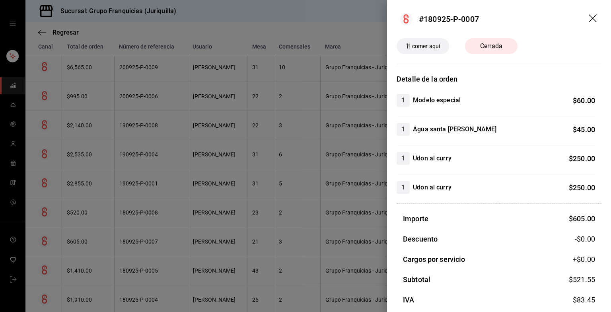
click at [237, 254] on div at bounding box center [305, 156] width 611 height 312
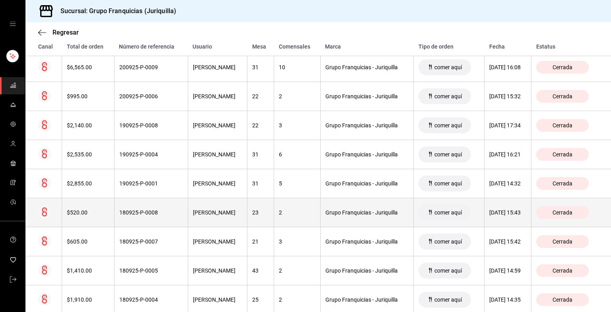
click at [158, 210] on div "180925-P-0008" at bounding box center [151, 212] width 64 height 6
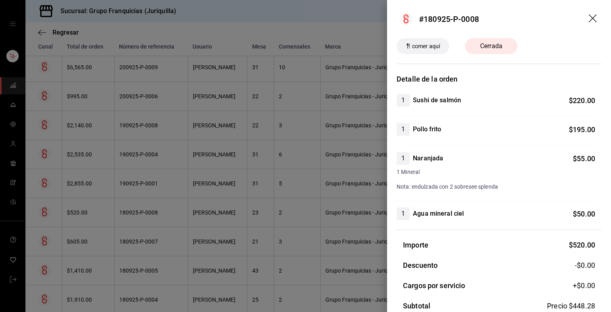
click at [280, 164] on div at bounding box center [305, 156] width 611 height 312
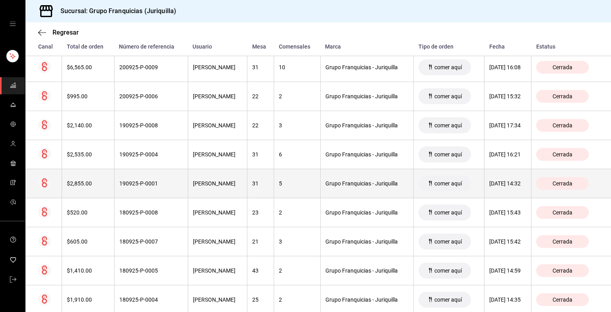
click at [160, 175] on th "190925-P-0001" at bounding box center [151, 183] width 74 height 29
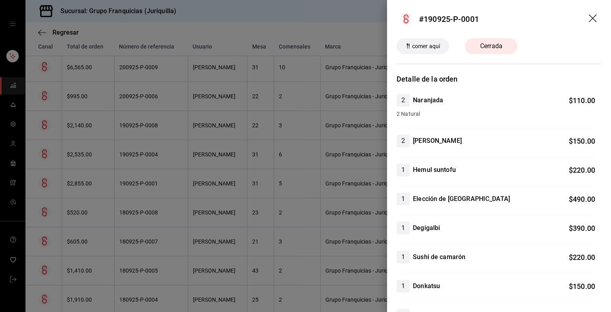
click at [235, 165] on div at bounding box center [305, 156] width 611 height 312
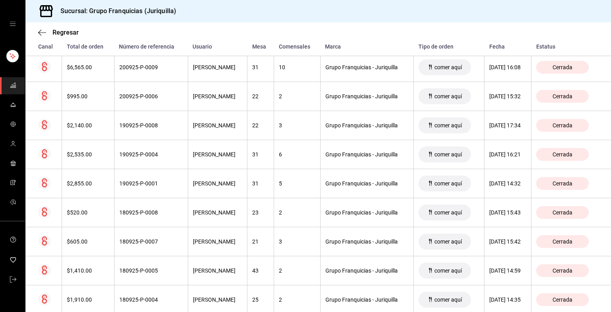
click at [247, 165] on th "31" at bounding box center [260, 154] width 27 height 29
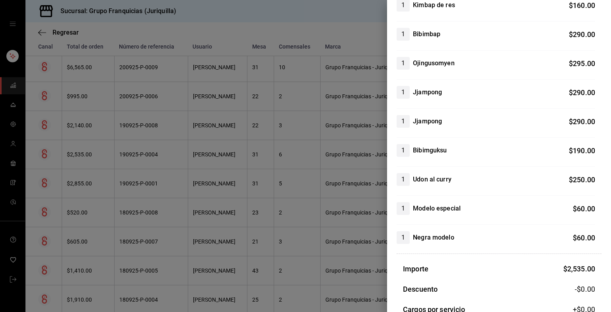
scroll to position [386, 0]
click at [230, 185] on div at bounding box center [305, 156] width 611 height 312
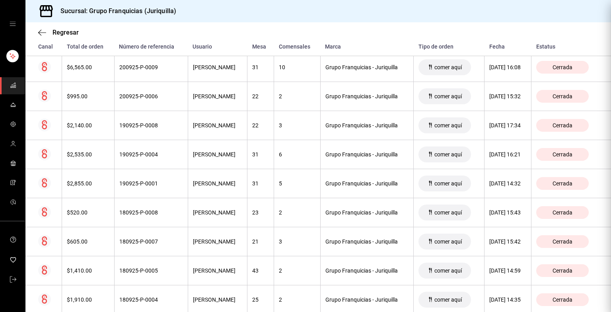
scroll to position [0, 0]
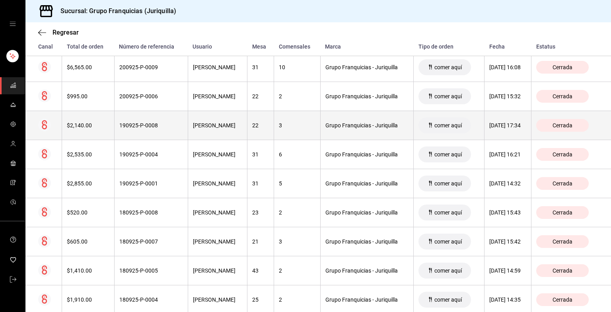
click at [153, 126] on div "190925-P-0008" at bounding box center [151, 125] width 64 height 6
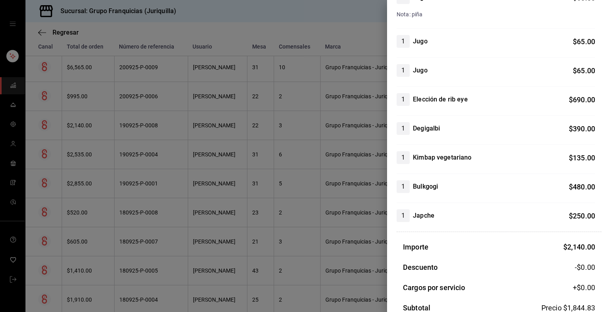
scroll to position [132, 0]
click at [197, 187] on div at bounding box center [305, 156] width 611 height 312
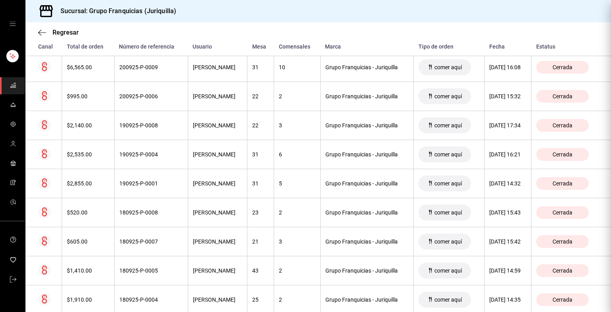
scroll to position [0, 0]
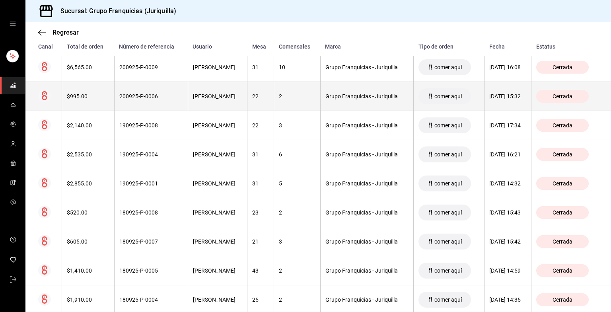
click at [153, 100] on th "200925-P-0006" at bounding box center [151, 96] width 74 height 29
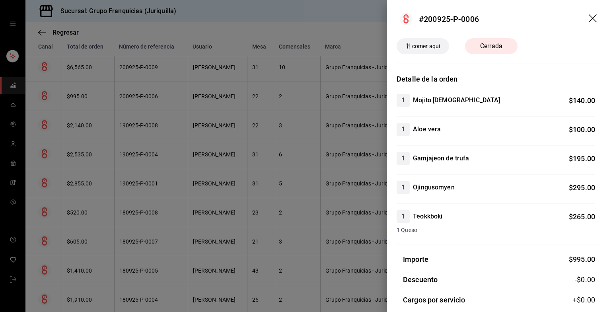
click at [253, 153] on div at bounding box center [305, 156] width 611 height 312
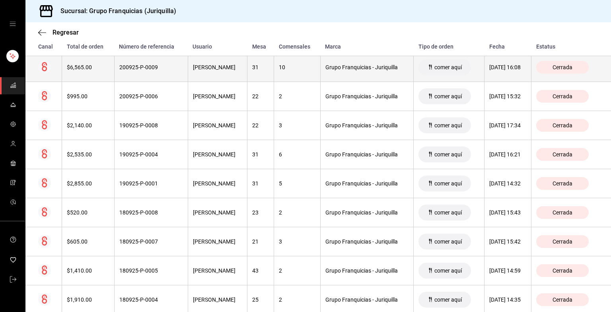
click at [145, 70] on th "200925-P-0009" at bounding box center [151, 67] width 74 height 29
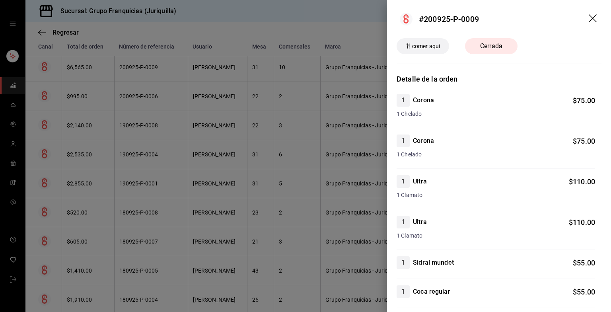
click at [78, 157] on div at bounding box center [305, 156] width 611 height 312
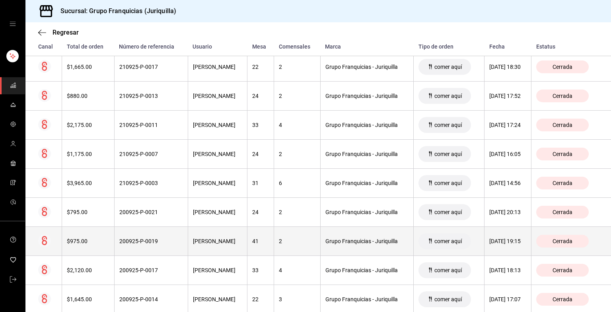
scroll to position [180, 0]
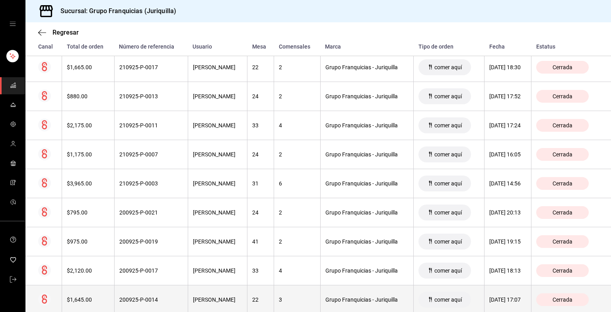
click at [175, 307] on th "200925-P-0014" at bounding box center [151, 299] width 74 height 29
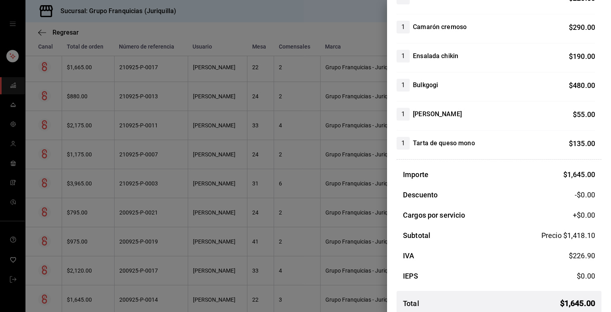
scroll to position [0, 0]
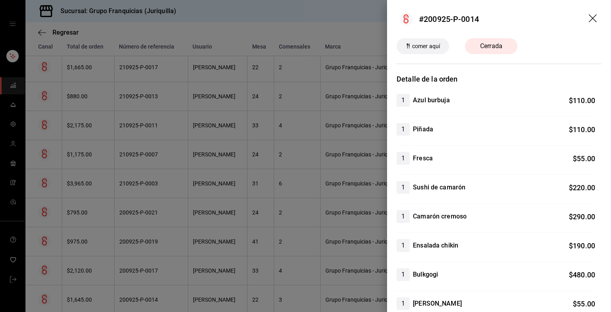
click at [250, 181] on div at bounding box center [305, 156] width 611 height 312
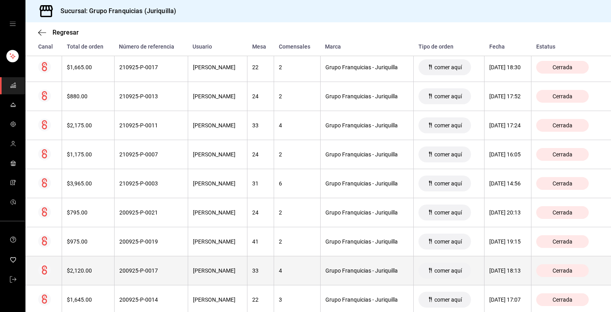
click at [153, 266] on th "200925-P-0017" at bounding box center [151, 270] width 74 height 29
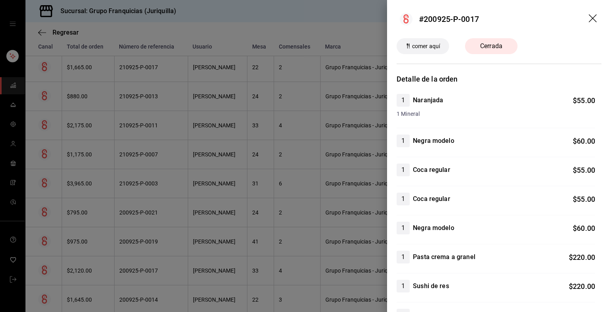
click at [214, 223] on div at bounding box center [305, 156] width 611 height 312
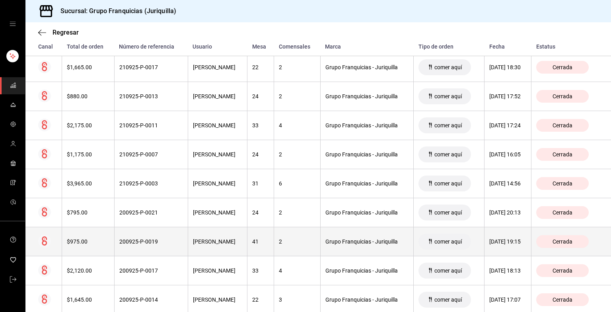
click at [166, 233] on th "200925-P-0019" at bounding box center [151, 241] width 74 height 29
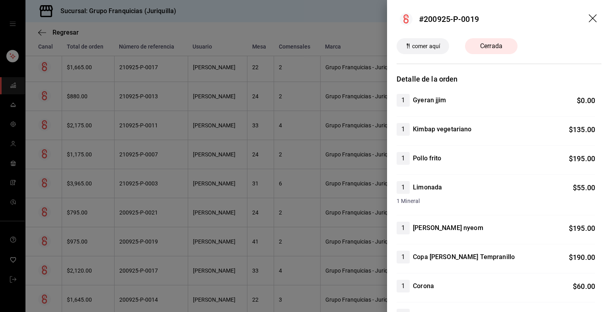
click at [259, 241] on div at bounding box center [305, 156] width 611 height 312
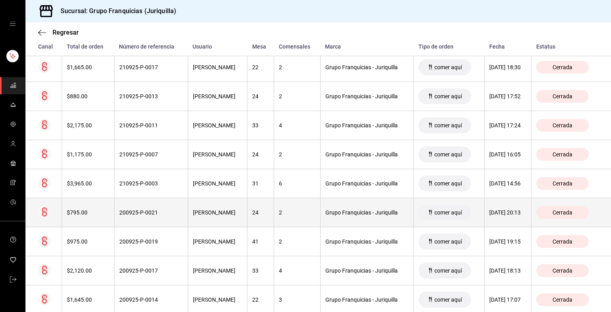
click at [158, 214] on div "200925-P-0021" at bounding box center [151, 212] width 64 height 6
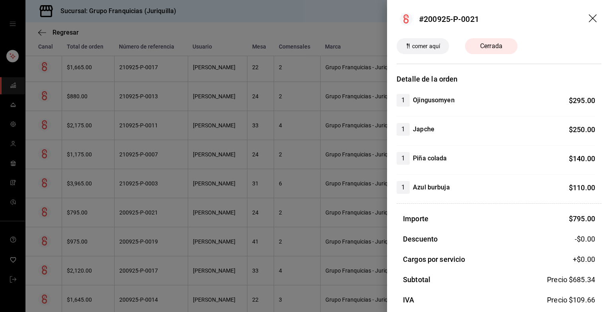
click at [277, 182] on div at bounding box center [305, 156] width 611 height 312
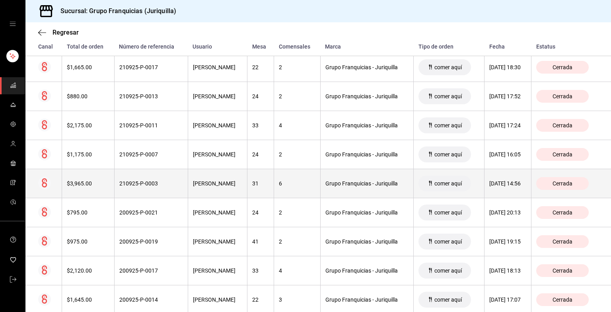
click at [158, 180] on div "210925-P-0003" at bounding box center [151, 183] width 64 height 6
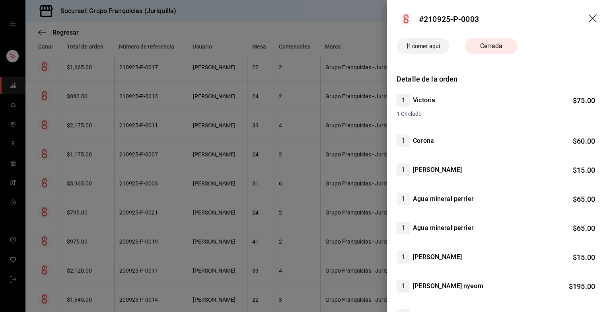
click at [197, 146] on div at bounding box center [305, 156] width 611 height 312
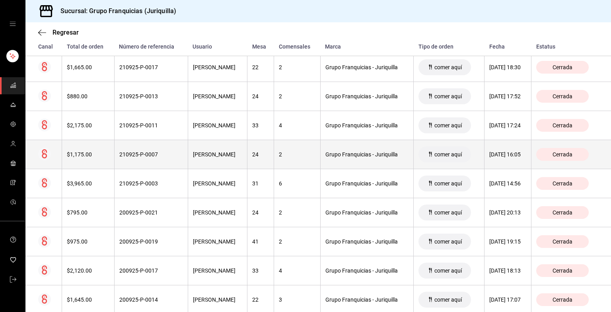
click at [157, 156] on div "210925-P-0007" at bounding box center [151, 154] width 64 height 6
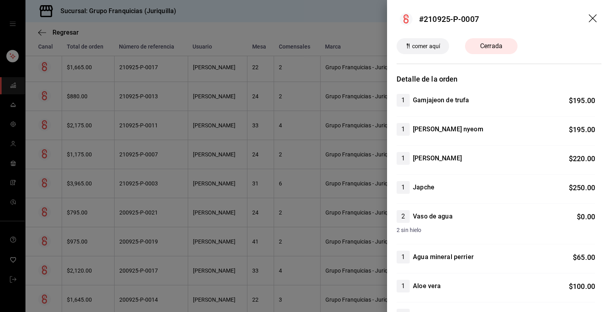
click at [195, 224] on div at bounding box center [305, 156] width 611 height 312
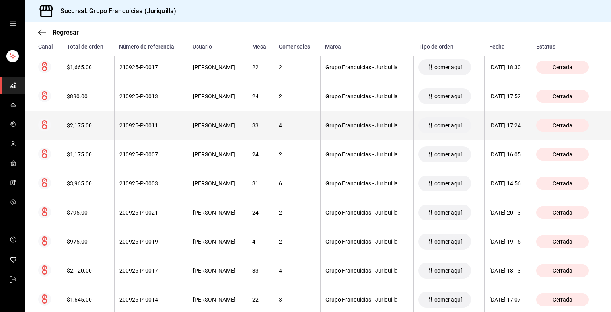
click at [162, 130] on th "210925-P-0011" at bounding box center [151, 125] width 74 height 29
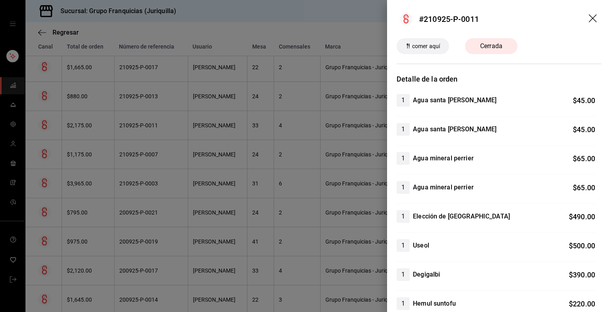
click at [108, 174] on div at bounding box center [305, 156] width 611 height 312
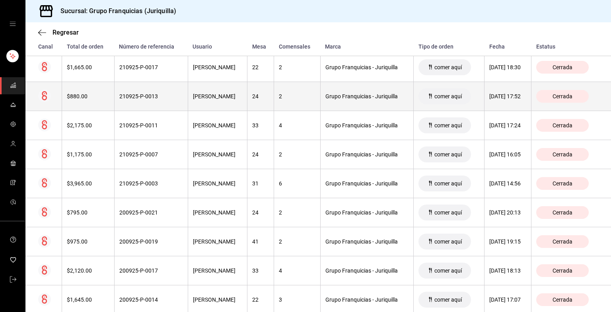
click at [148, 101] on th "210925-P-0013" at bounding box center [151, 96] width 74 height 29
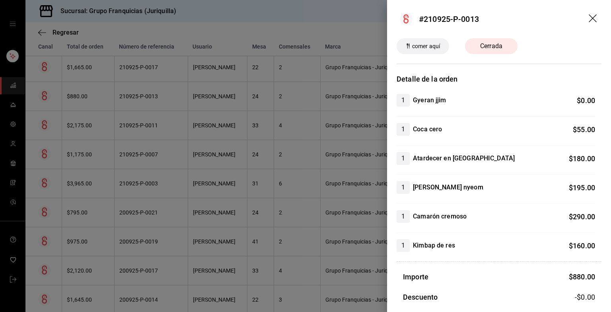
click at [211, 124] on div at bounding box center [305, 156] width 611 height 312
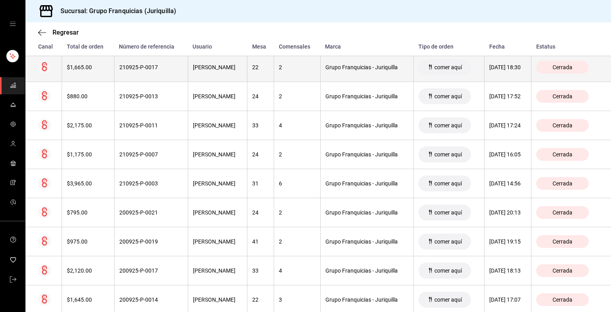
click at [173, 73] on th "210925-P-0017" at bounding box center [151, 67] width 74 height 29
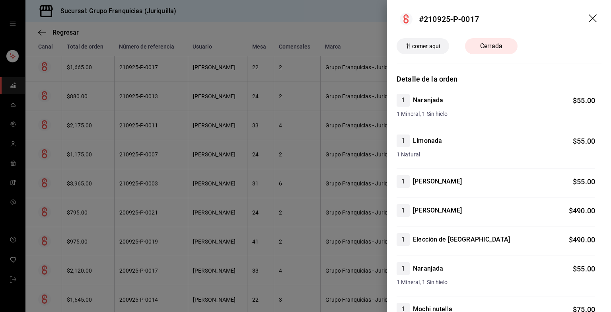
click at [305, 136] on h4 "Limonada" at bounding box center [427, 141] width 29 height 10
drag, startPoint x: 295, startPoint y: 108, endPoint x: 297, endPoint y: 100, distance: 7.6
click at [297, 100] on div at bounding box center [305, 156] width 611 height 312
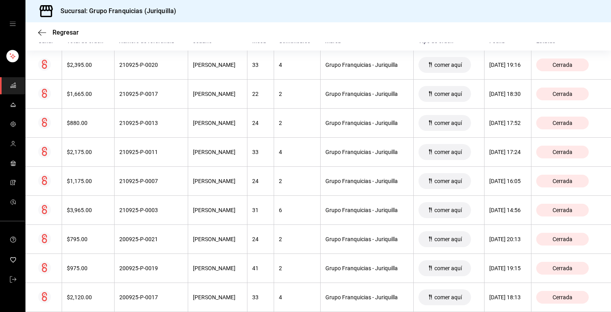
scroll to position [73, 0]
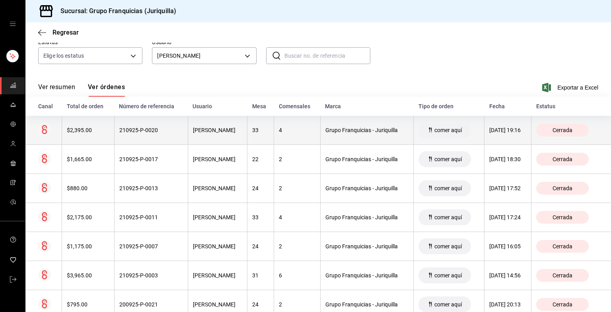
click at [144, 130] on div "210925-P-0020" at bounding box center [151, 130] width 64 height 6
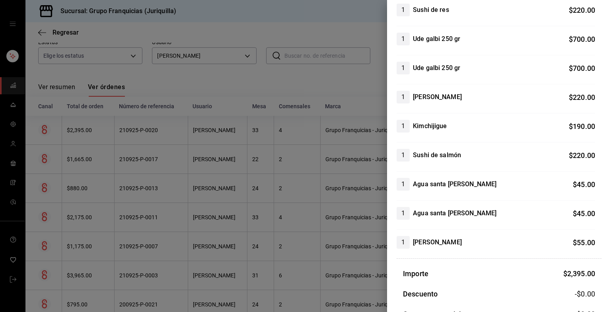
scroll to position [0, 0]
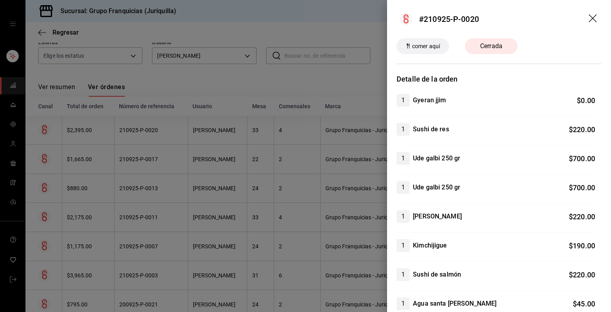
click at [245, 75] on div at bounding box center [305, 156] width 611 height 312
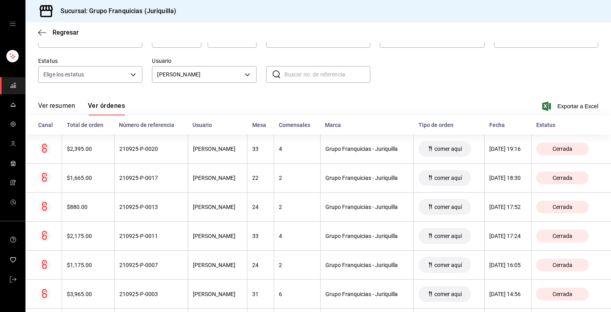
scroll to position [21, 0]
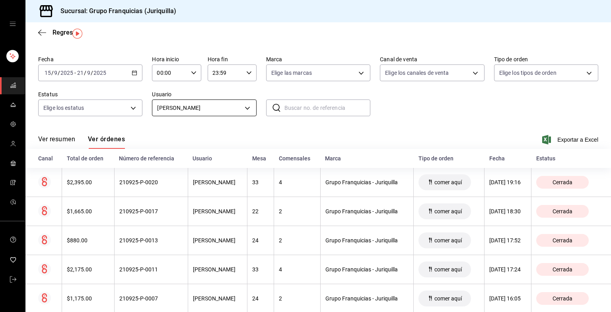
click at [189, 109] on body "Sucursal: Grupo Franquicias (Juriquilla) Regresar Órdenes Fecha [DATE] [DATE] -…" at bounding box center [305, 156] width 611 height 312
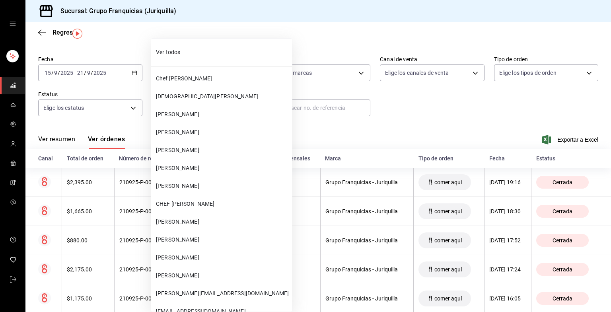
scroll to position [172, 0]
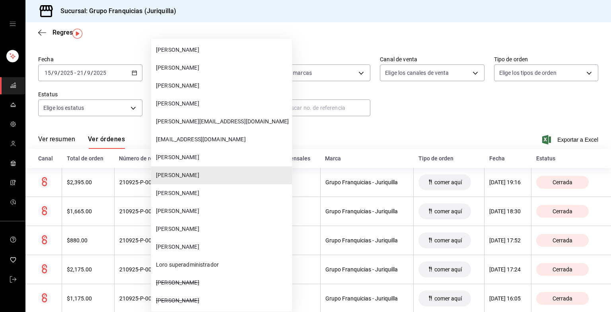
click at [216, 205] on li "[PERSON_NAME]" at bounding box center [221, 211] width 141 height 18
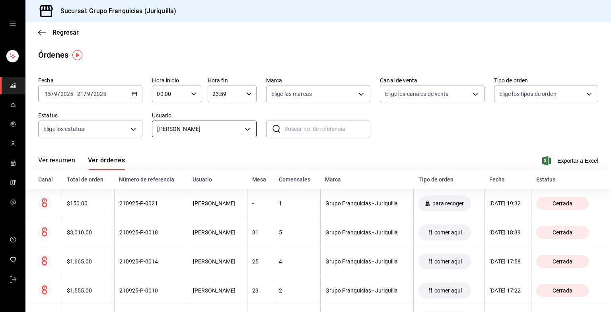
click at [241, 124] on body "Sucursal: Grupo Franquicias (Juriquilla) Regresar Órdenes Fecha [DATE] [DATE] -…" at bounding box center [305, 156] width 611 height 312
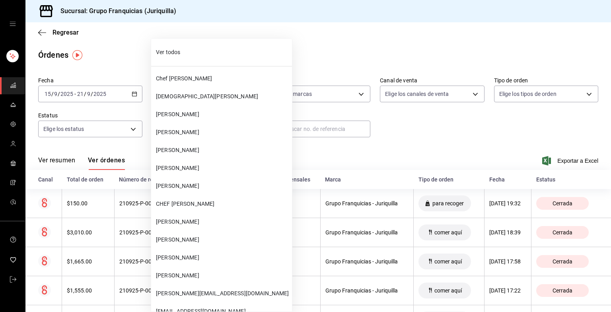
scroll to position [208, 0]
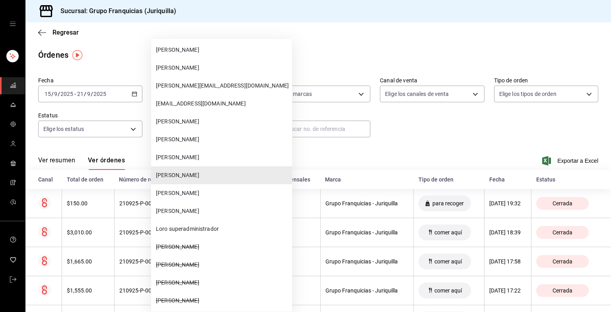
click at [221, 160] on span "[PERSON_NAME]" at bounding box center [222, 157] width 133 height 8
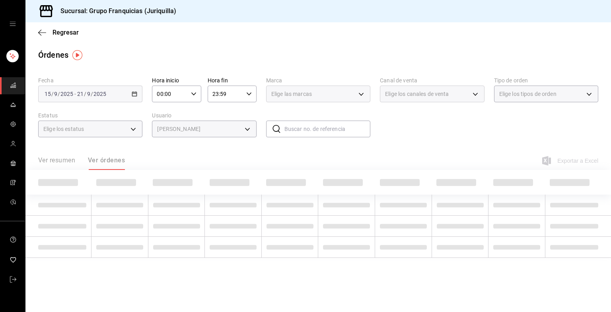
type input "f802a039-87ec-4538-9c3a-df34a1283d42"
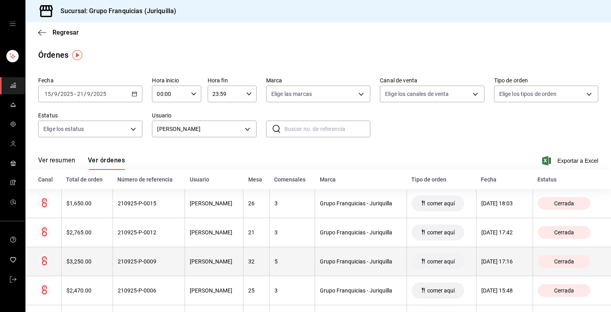
click at [305, 268] on th "Grupo Franquicias - Juriquilla" at bounding box center [360, 261] width 91 height 29
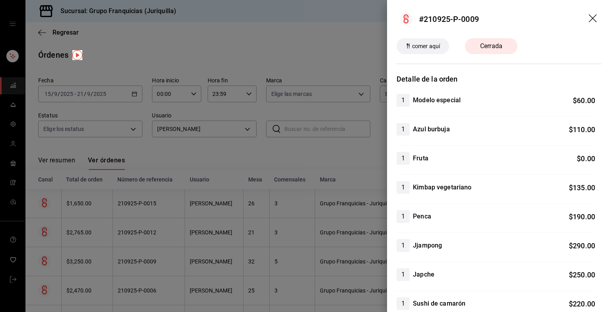
click at [262, 143] on div at bounding box center [305, 156] width 611 height 312
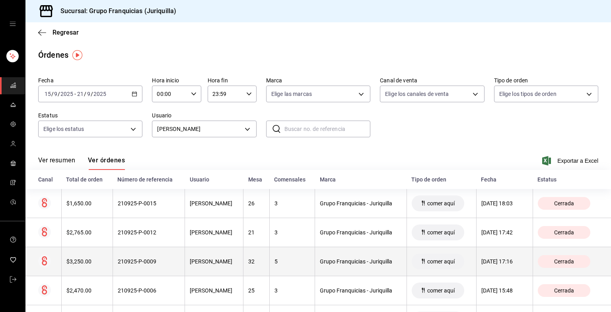
click at [295, 263] on th "5" at bounding box center [292, 261] width 46 height 29
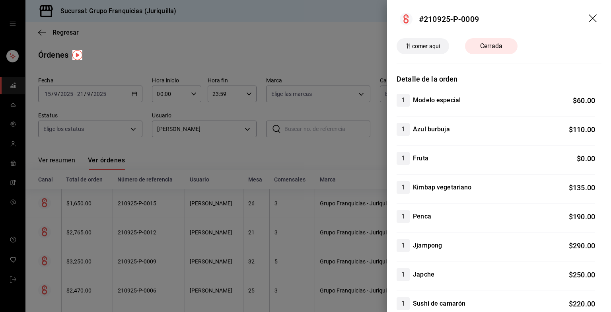
drag, startPoint x: 295, startPoint y: 263, endPoint x: 222, endPoint y: 208, distance: 90.6
click at [222, 208] on div at bounding box center [305, 156] width 611 height 312
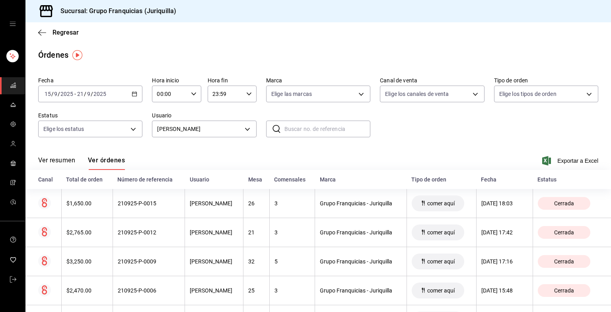
click at [222, 208] on th "[PERSON_NAME]" at bounding box center [214, 203] width 58 height 29
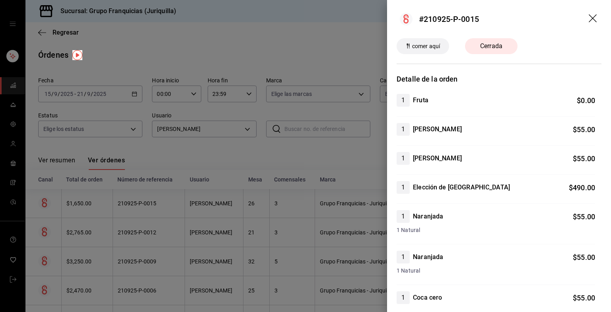
click at [246, 157] on div at bounding box center [305, 156] width 611 height 312
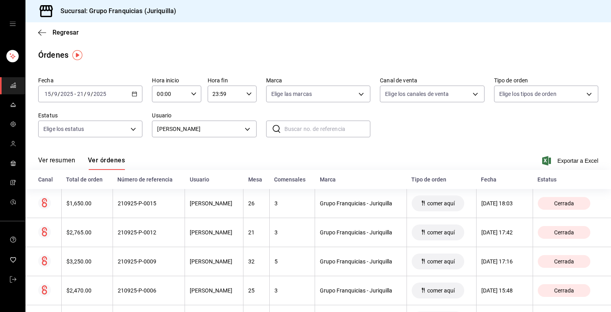
click at [246, 157] on div "Ver resumen Ver órdenes Exportar a Excel" at bounding box center [318, 158] width 560 height 23
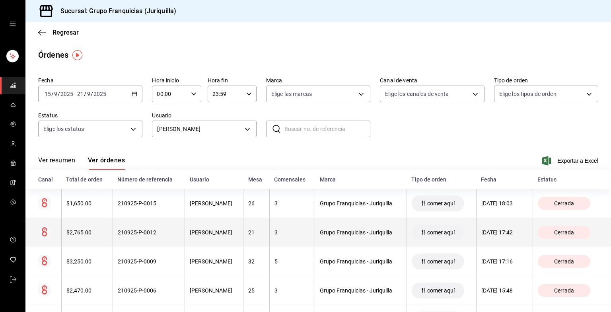
click at [252, 245] on th "21" at bounding box center [256, 232] width 26 height 29
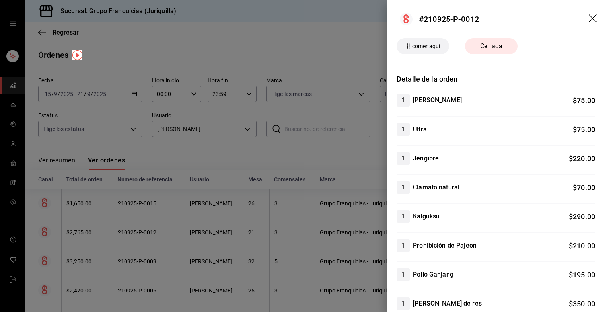
click at [252, 245] on div at bounding box center [305, 156] width 611 height 312
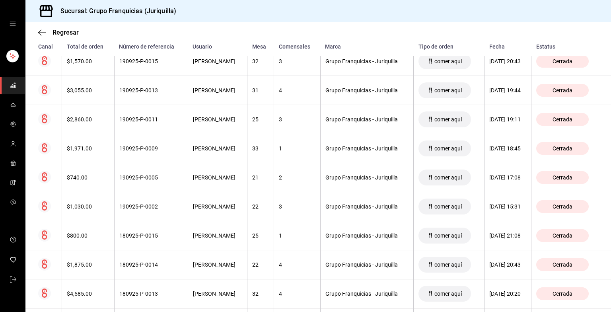
scroll to position [589, 0]
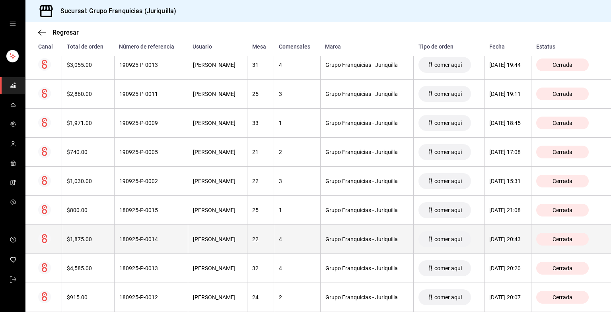
click at [252, 245] on th "22" at bounding box center [260, 239] width 27 height 29
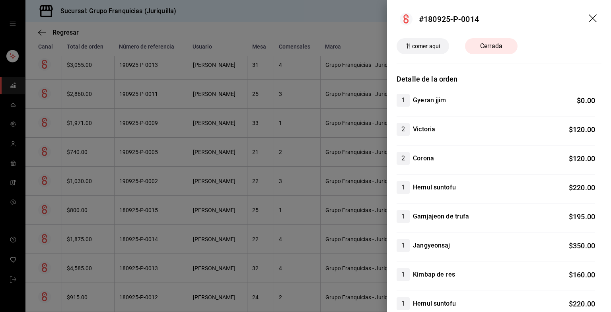
click at [190, 283] on div at bounding box center [305, 156] width 611 height 312
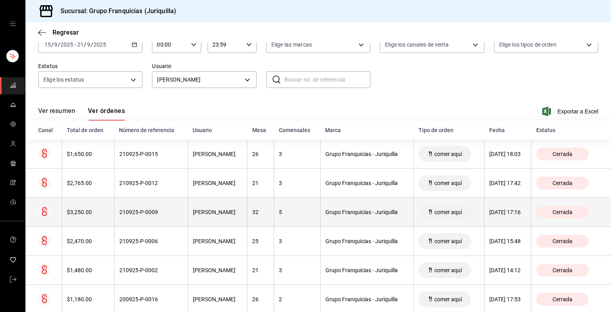
scroll to position [0, 0]
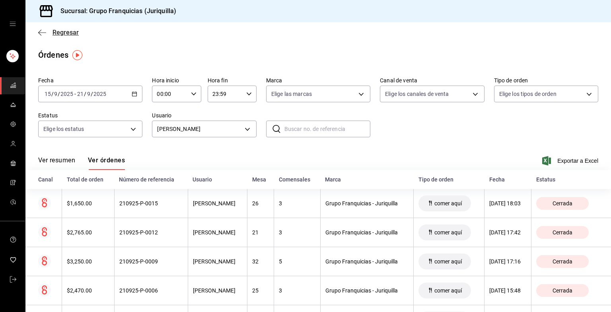
click at [45, 35] on icon "button" at bounding box center [42, 32] width 8 height 7
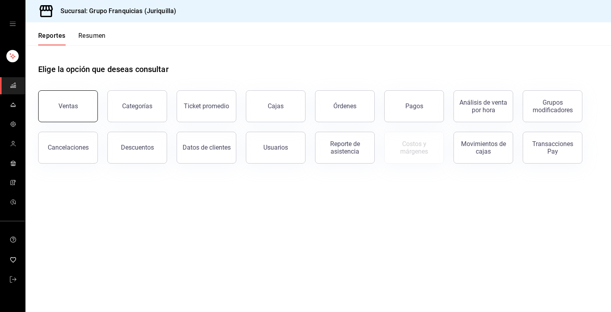
click at [89, 105] on button "Ventas" at bounding box center [68, 106] width 60 height 32
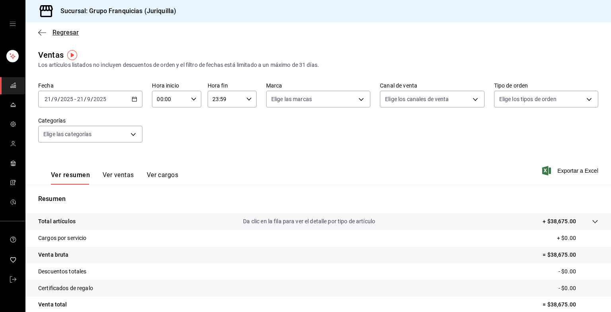
click at [40, 30] on icon "button" at bounding box center [42, 32] width 8 height 7
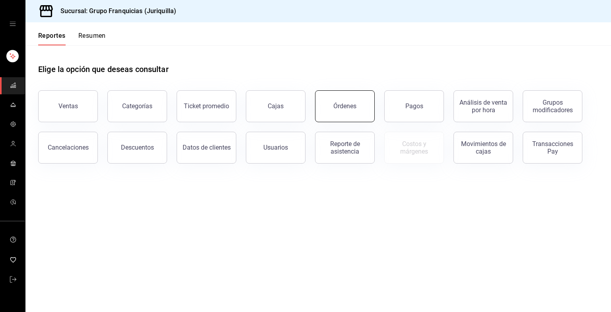
click at [305, 118] on button "Órdenes" at bounding box center [345, 106] width 60 height 32
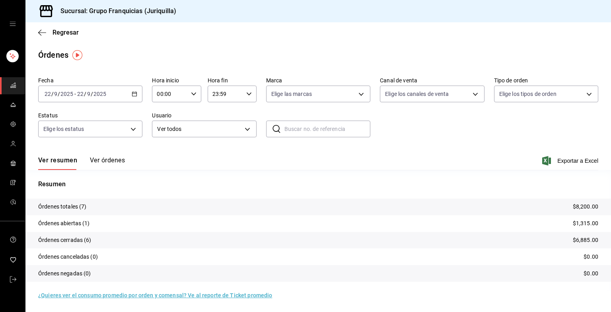
click at [115, 97] on div "[DATE] [DATE] - [DATE] [DATE]" at bounding box center [90, 93] width 104 height 17
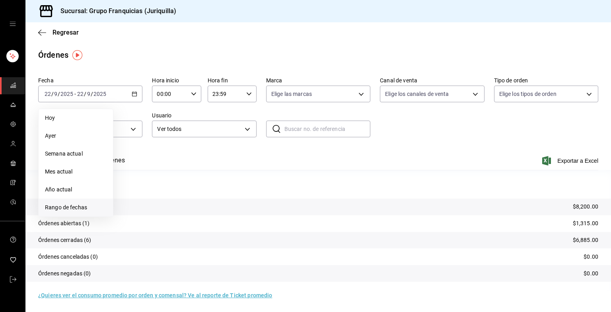
click at [73, 207] on span "Rango de fechas" at bounding box center [76, 207] width 62 height 8
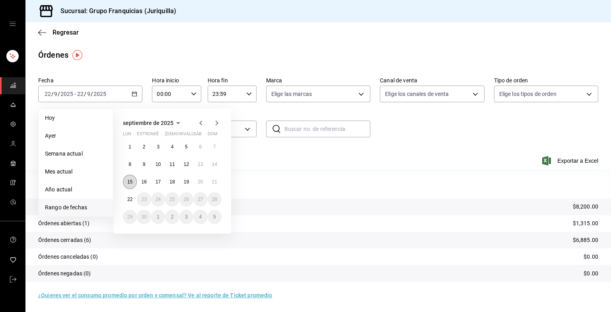
click at [129, 176] on button "15" at bounding box center [130, 182] width 14 height 14
click at [214, 179] on abbr "21" at bounding box center [214, 182] width 5 height 6
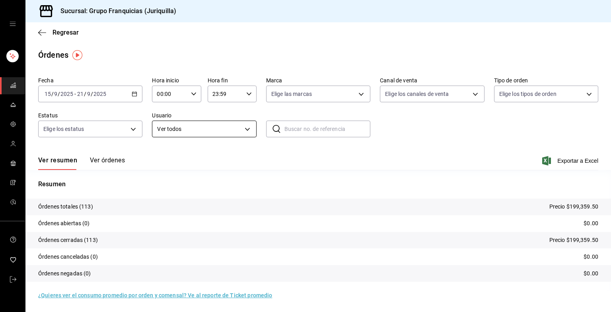
click at [177, 132] on body "Sucursal: Grupo Franquicias (Juriquilla) Regresar Órdenes Fecha [DATE] [DATE] -…" at bounding box center [305, 156] width 611 height 312
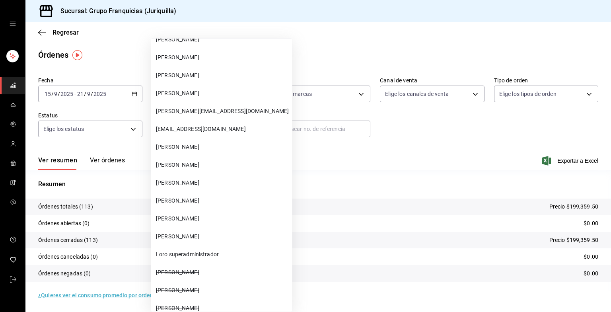
scroll to position [184, 0]
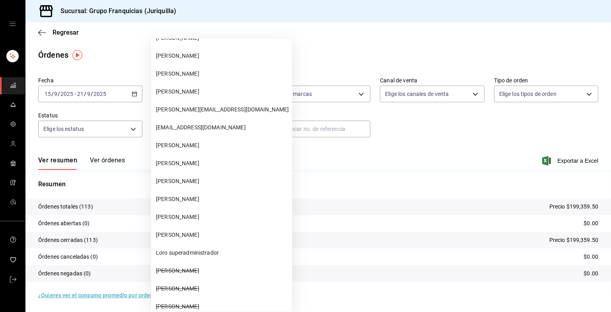
click at [183, 192] on li "[PERSON_NAME]" at bounding box center [221, 199] width 141 height 18
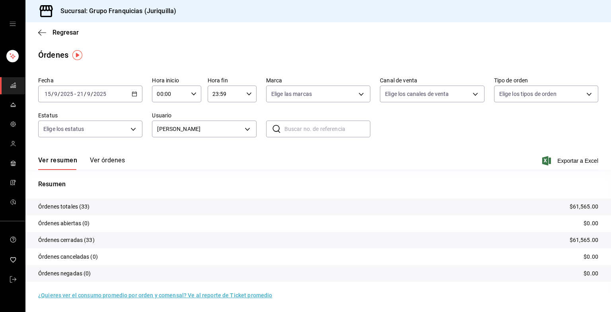
scroll to position [0, 0]
click at [237, 132] on body "Sucursal: Grupo Franquicias (Juriquilla) Regresar Órdenes Fecha [DATE] [DATE] -…" at bounding box center [305, 156] width 611 height 312
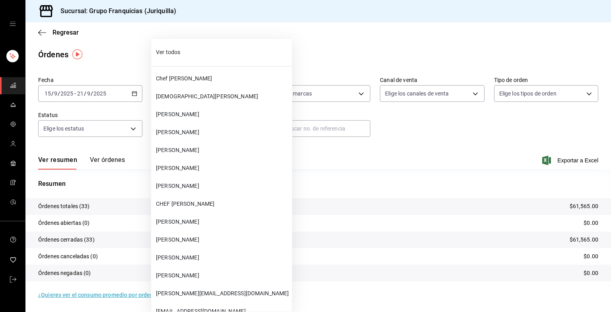
scroll to position [208, 0]
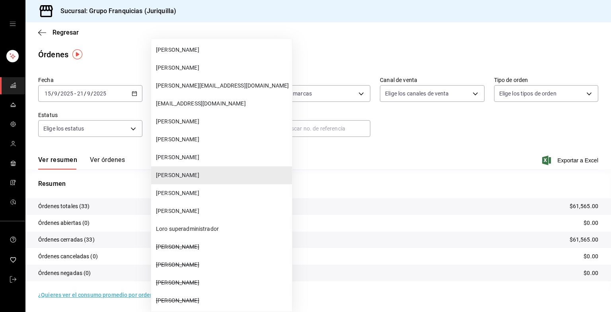
click at [196, 152] on li "[PERSON_NAME]" at bounding box center [221, 157] width 141 height 18
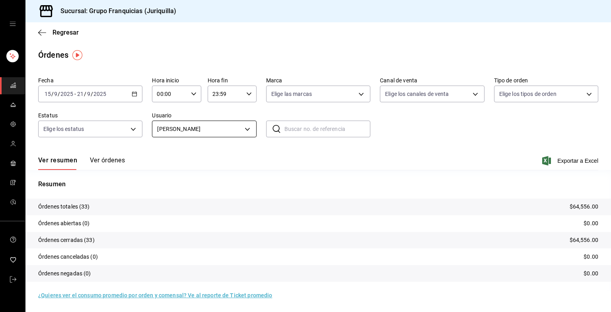
click at [202, 131] on body "Sucursal: Grupo Franquicias (Juriquilla) Regresar Órdenes Fecha [DATE] [DATE] -…" at bounding box center [305, 156] width 611 height 312
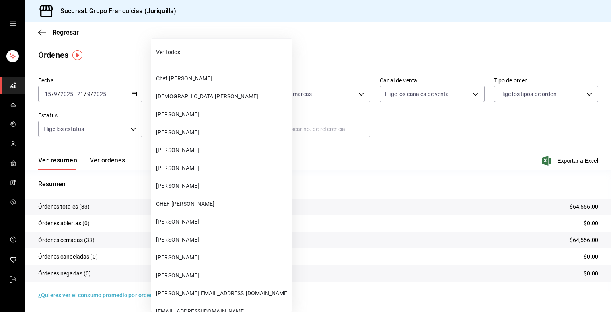
scroll to position [189, 0]
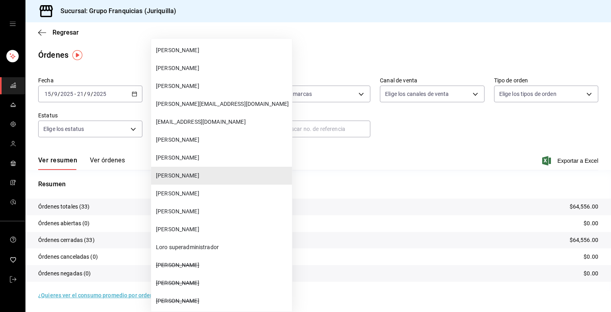
click at [196, 148] on li "[PERSON_NAME]" at bounding box center [221, 140] width 141 height 18
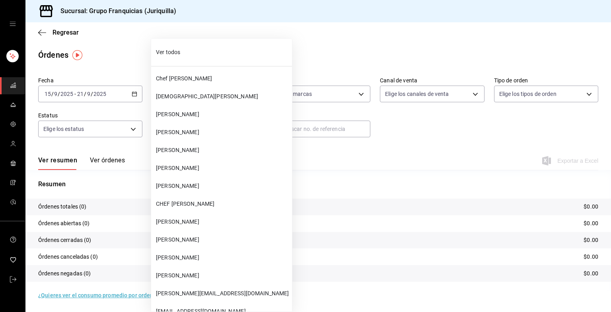
click at [174, 134] on body "Sucursal: Grupo Franquicias (Juriquilla) Regresar Órdenes Fecha [DATE] [DATE] -…" at bounding box center [305, 156] width 611 height 312
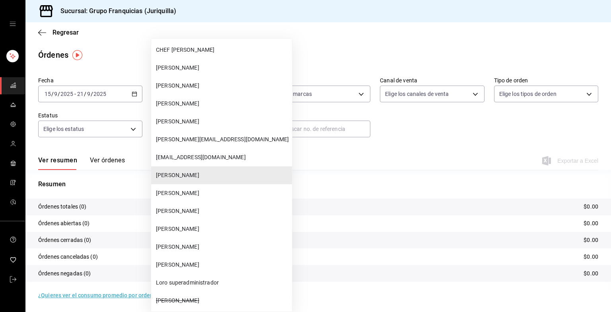
click at [167, 191] on span "[PERSON_NAME]" at bounding box center [222, 193] width 133 height 8
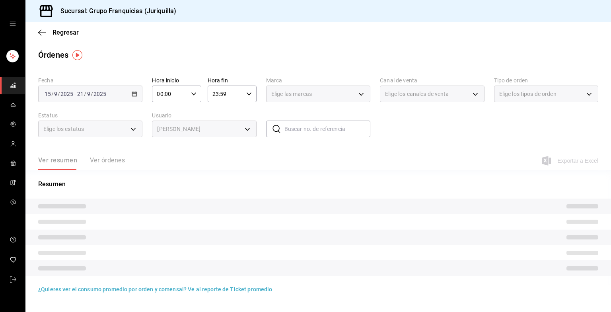
type input "bb1e40ad-e6b1-49d0-929b-c9353743ca88"
